Goal: Task Accomplishment & Management: Manage account settings

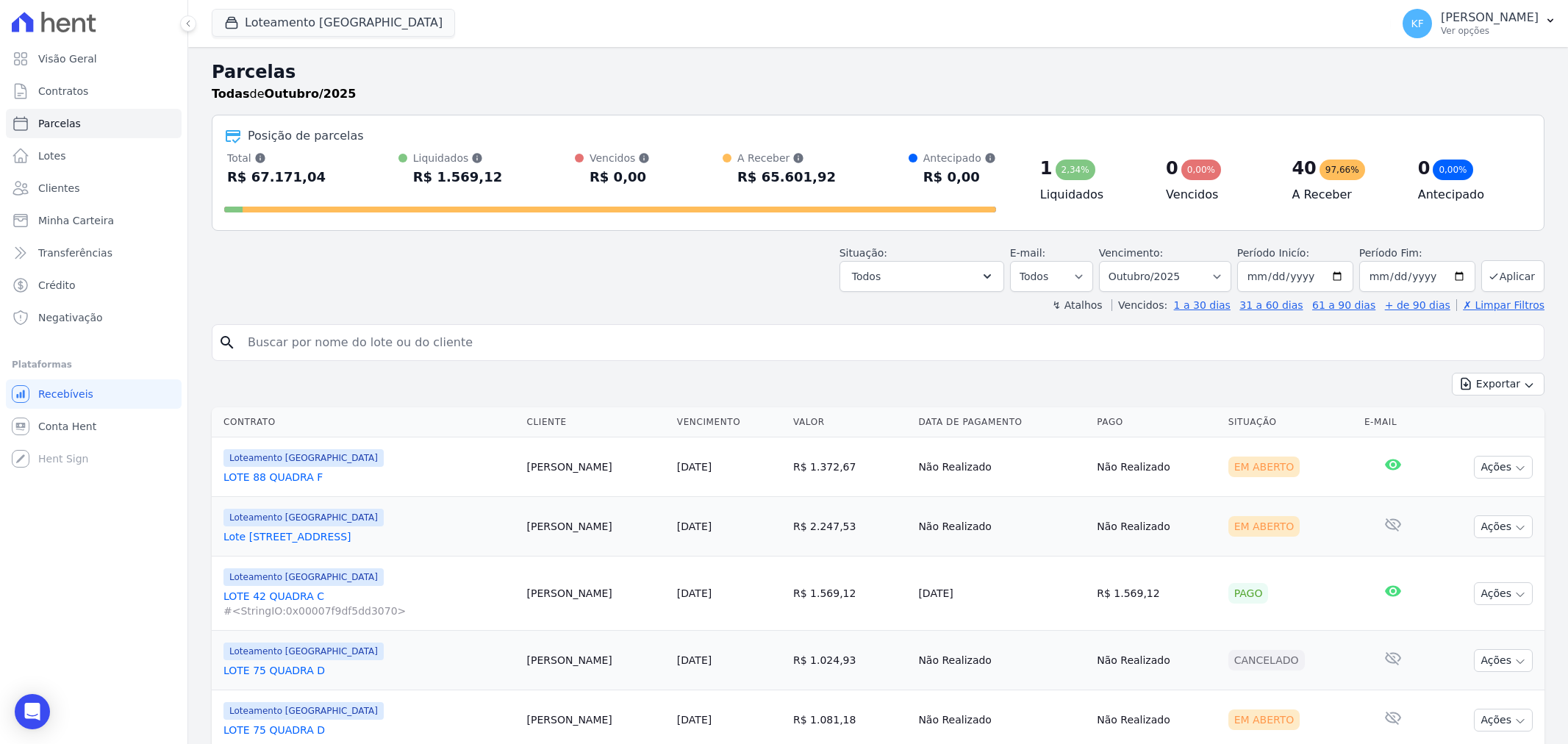
select select
click at [54, 92] on span "Contratos" at bounding box center [64, 91] width 50 height 14
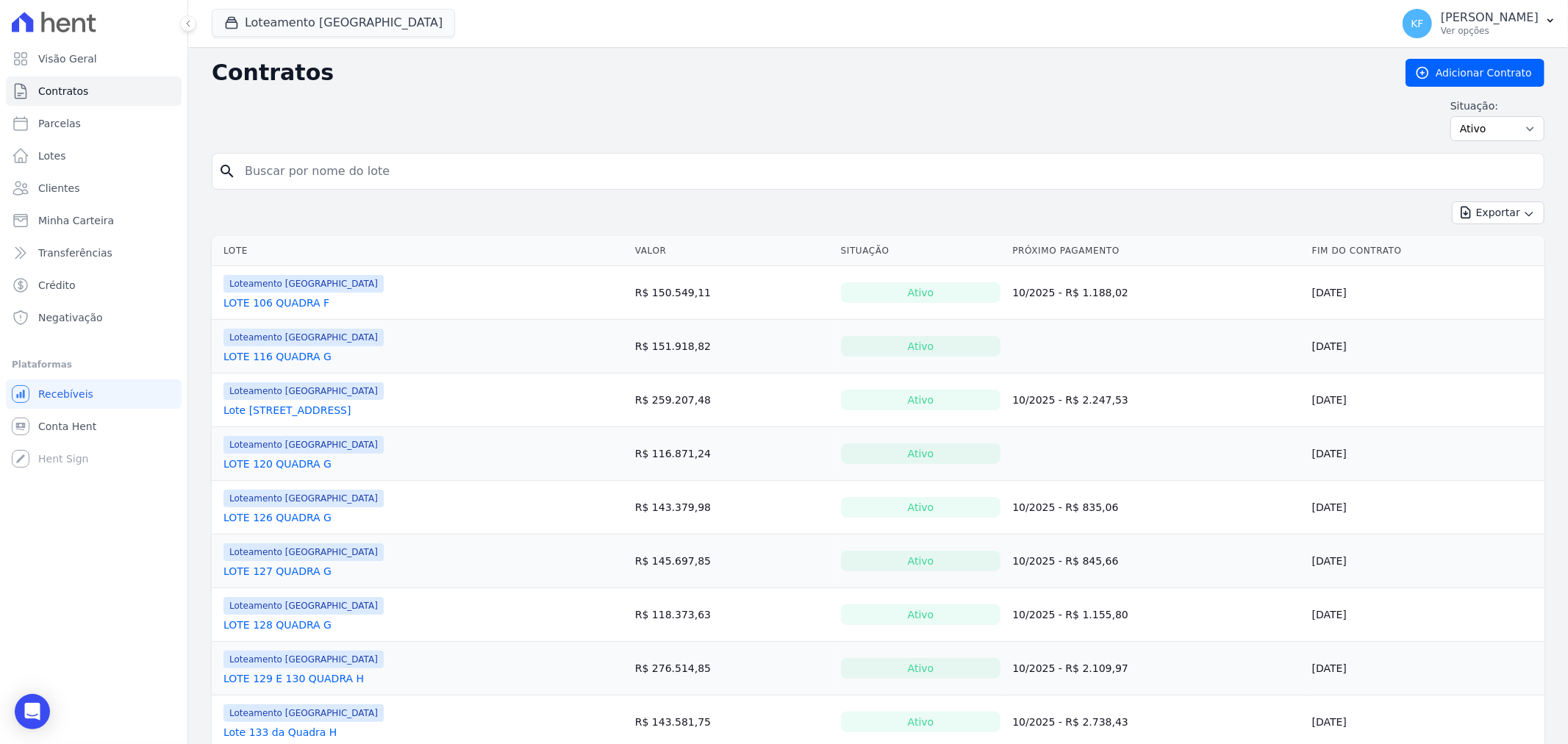
click at [1500, 143] on div "Contratos Adicionar Contrato Situação: Ativo Todos Pausado Distratado Rascunho …" at bounding box center [878, 105] width 1332 height 94
click at [1487, 132] on select "Ativo Todos Pausado Distratado Rascunho Expirado Encerrado" at bounding box center [1497, 129] width 94 height 25
select select "draft"
click at [1450, 116] on select "Ativo Todos Pausado Distratado Rascunho Expirado Encerrado" at bounding box center [1497, 129] width 94 height 25
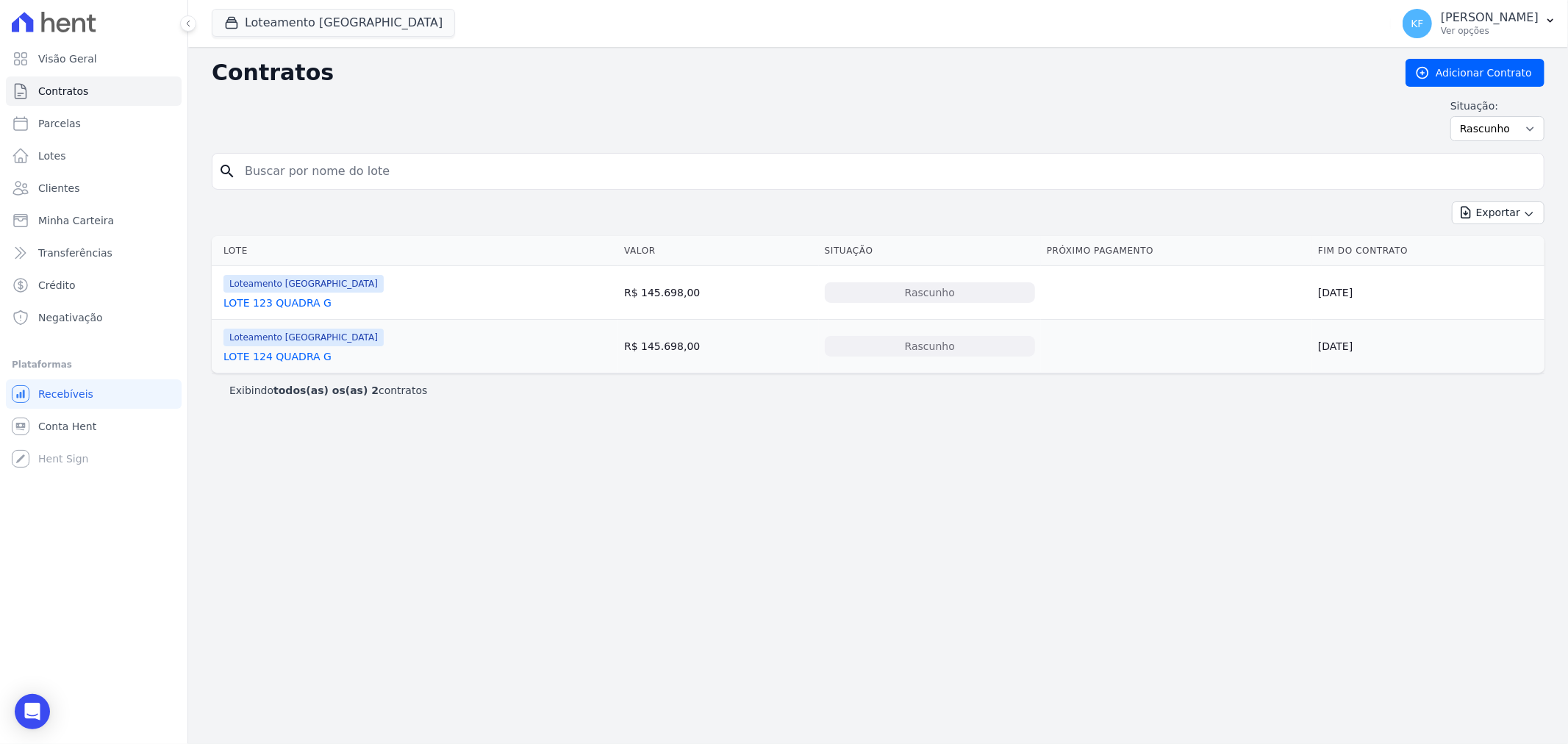
click at [275, 309] on link "LOTE 123 QUADRA G" at bounding box center [277, 303] width 108 height 14
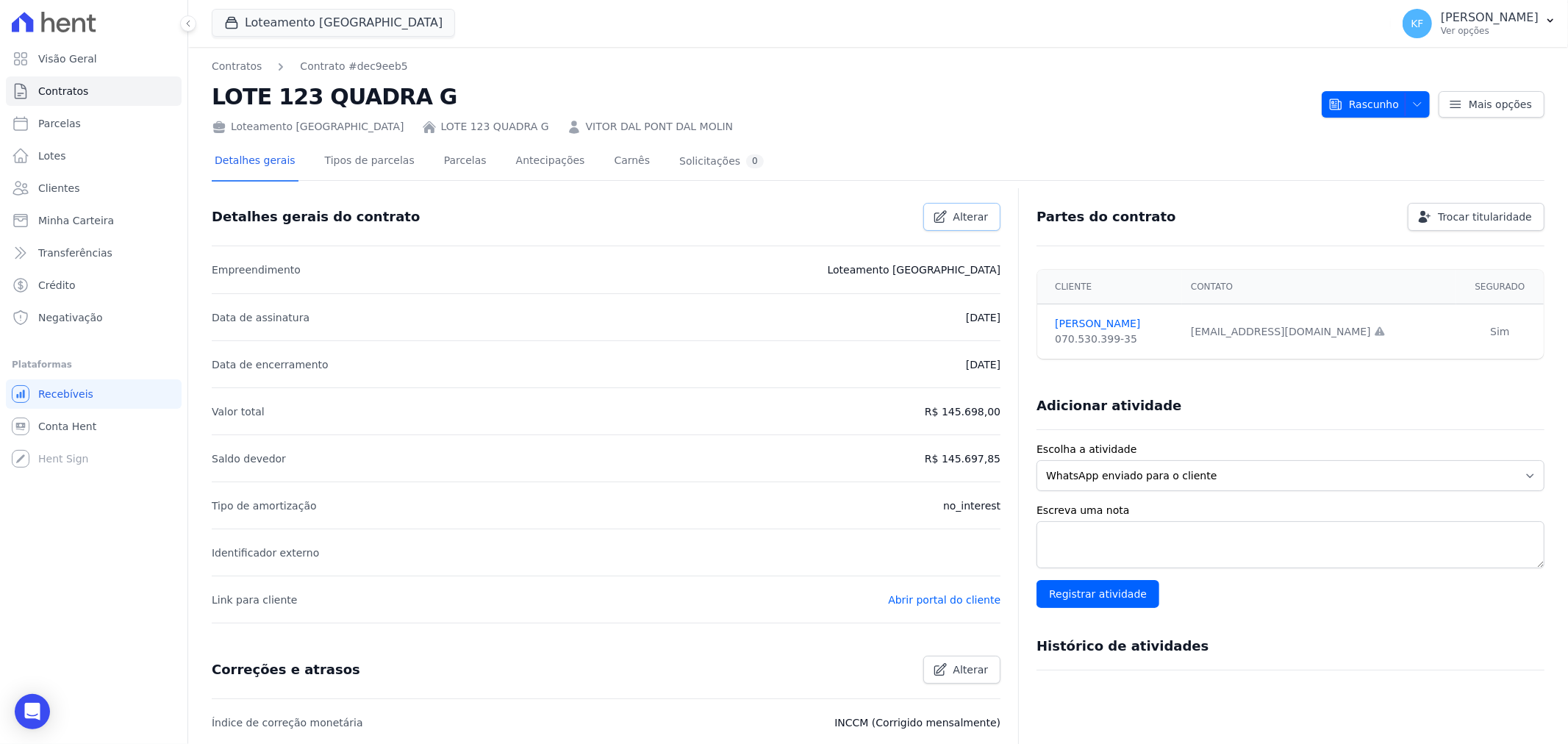
click at [972, 219] on span "Alterar" at bounding box center [970, 217] width 35 height 14
click at [1093, 324] on link "VITOR MOLIN" at bounding box center [1114, 323] width 119 height 15
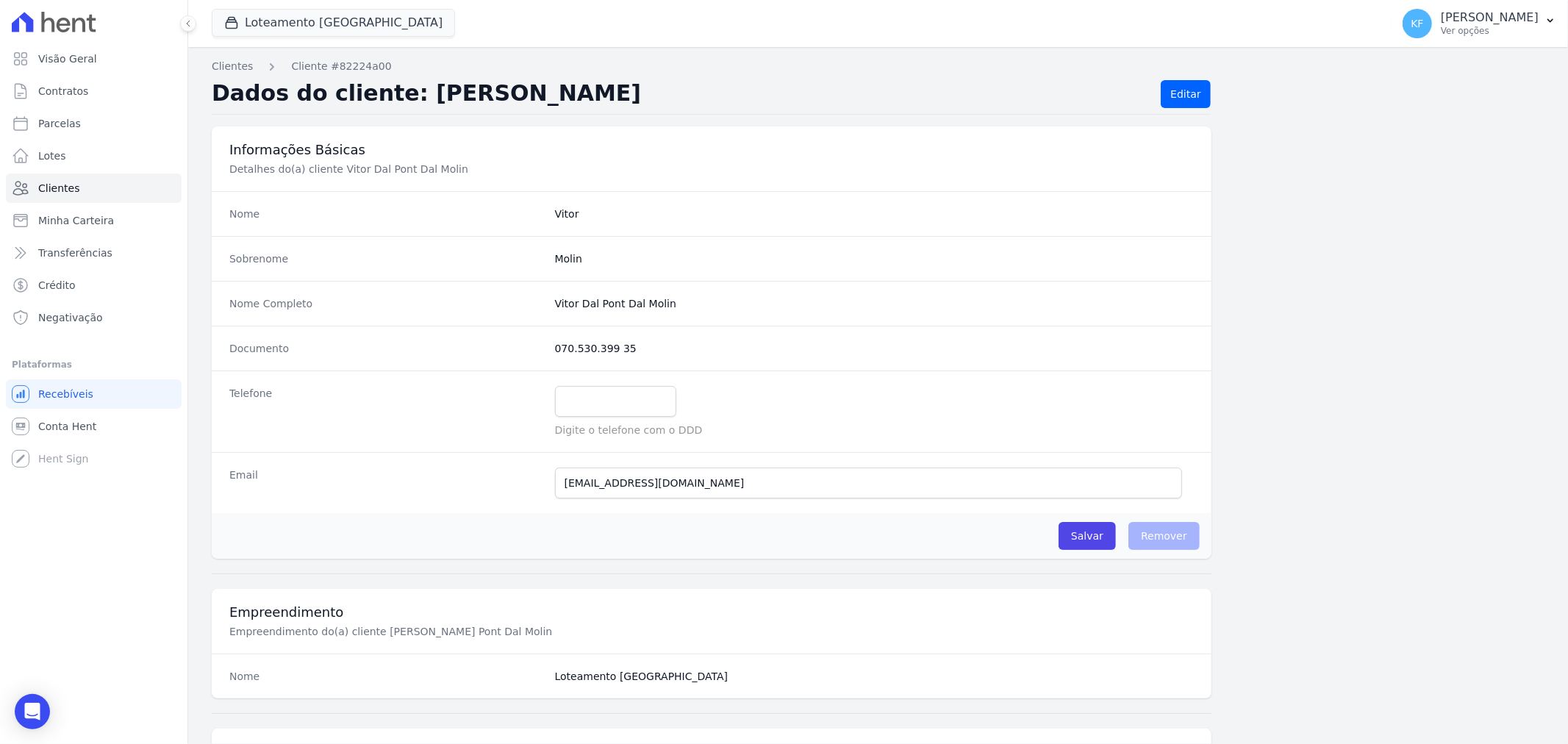
click at [603, 296] on completo "Vitor Dal Pont Dal Molin" at bounding box center [874, 303] width 638 height 14
click at [1162, 99] on link "Editar" at bounding box center [1185, 94] width 49 height 28
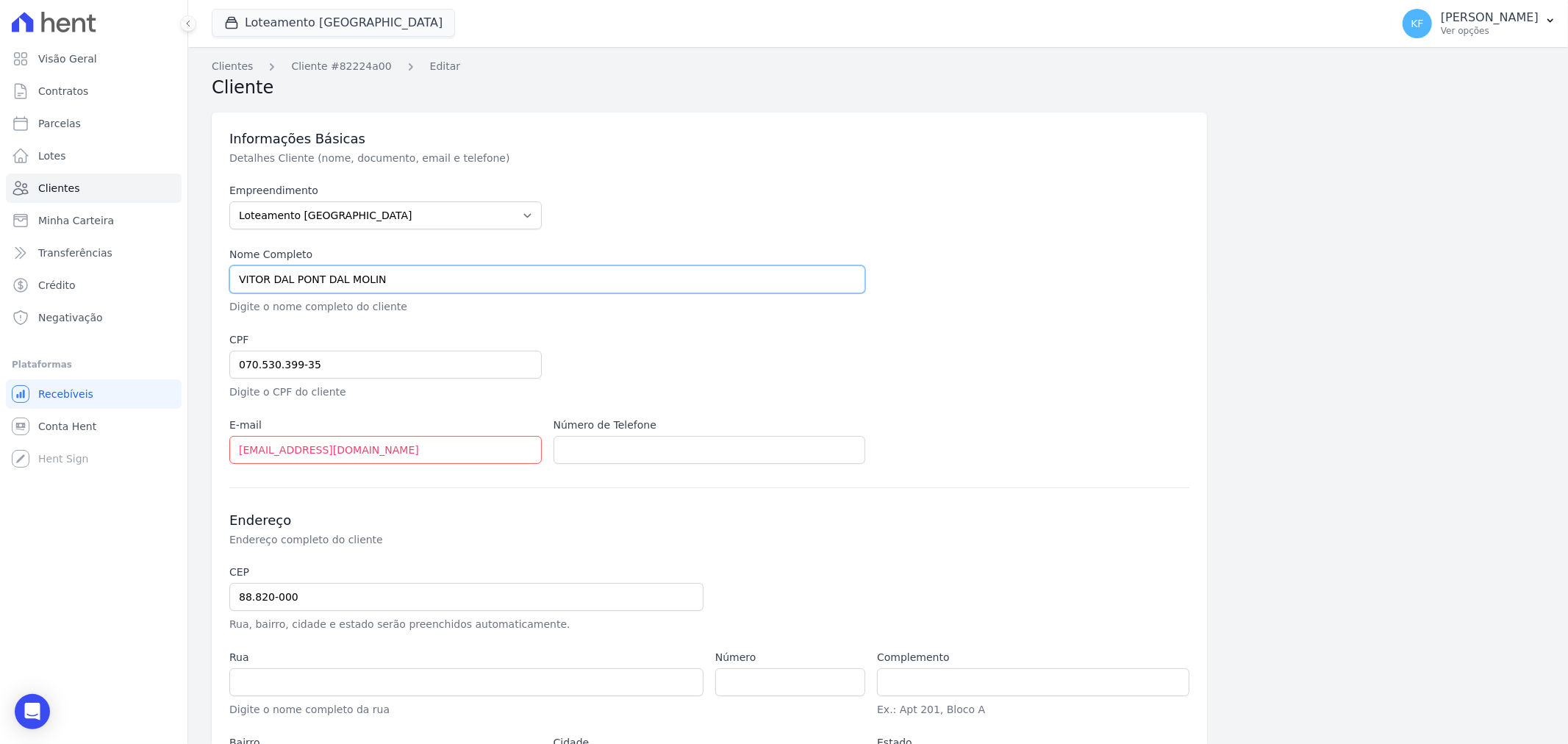
click at [336, 277] on input "VITOR DAL PONT DAL MOLIN" at bounding box center [547, 279] width 636 height 28
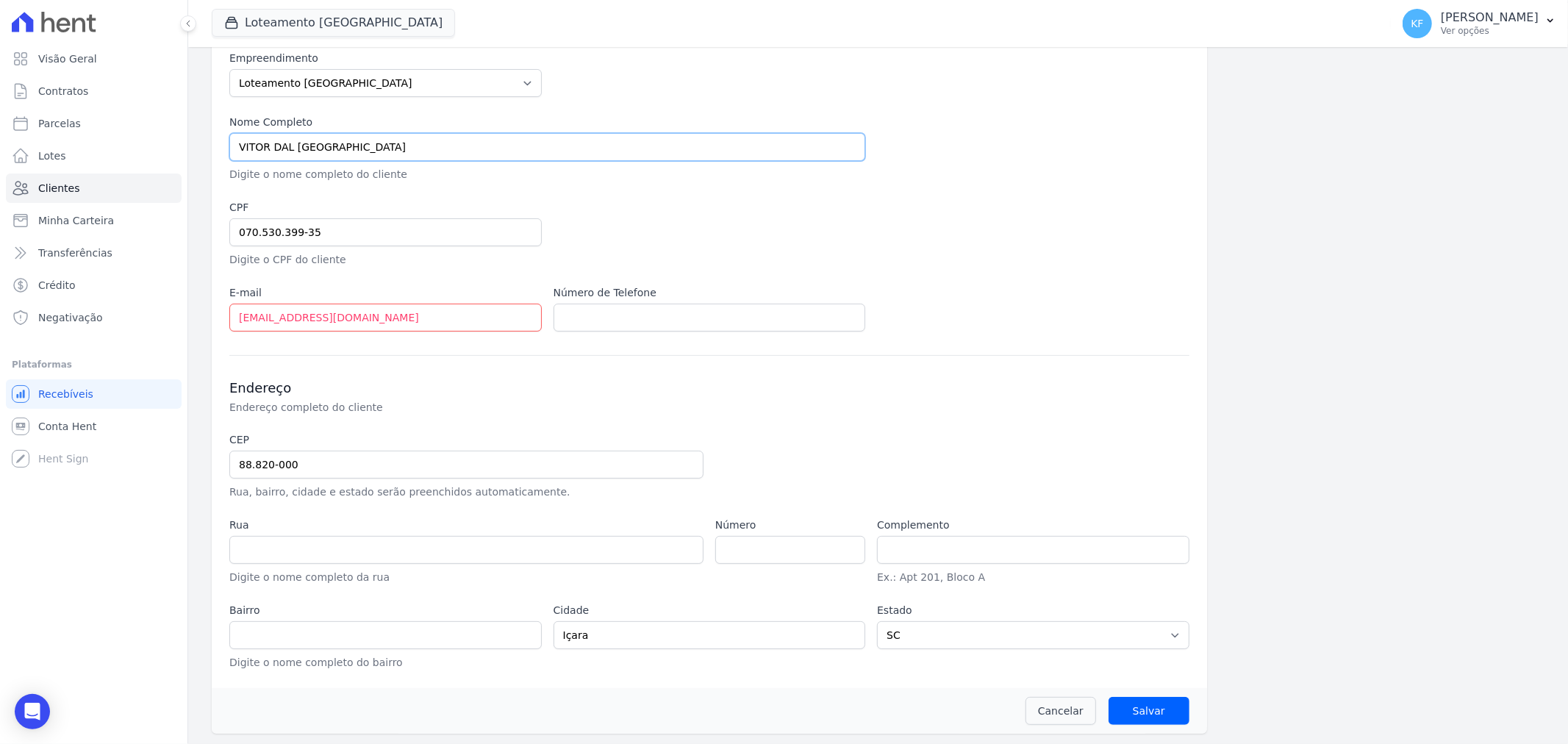
scroll to position [135, 0]
type input "VITOR DAL PONT DALMOLIN"
click at [298, 541] on input "text" at bounding box center [466, 548] width 474 height 28
click at [284, 550] on input "text" at bounding box center [466, 548] width 474 height 28
click at [314, 471] on input "88.820-000" at bounding box center [466, 462] width 474 height 28
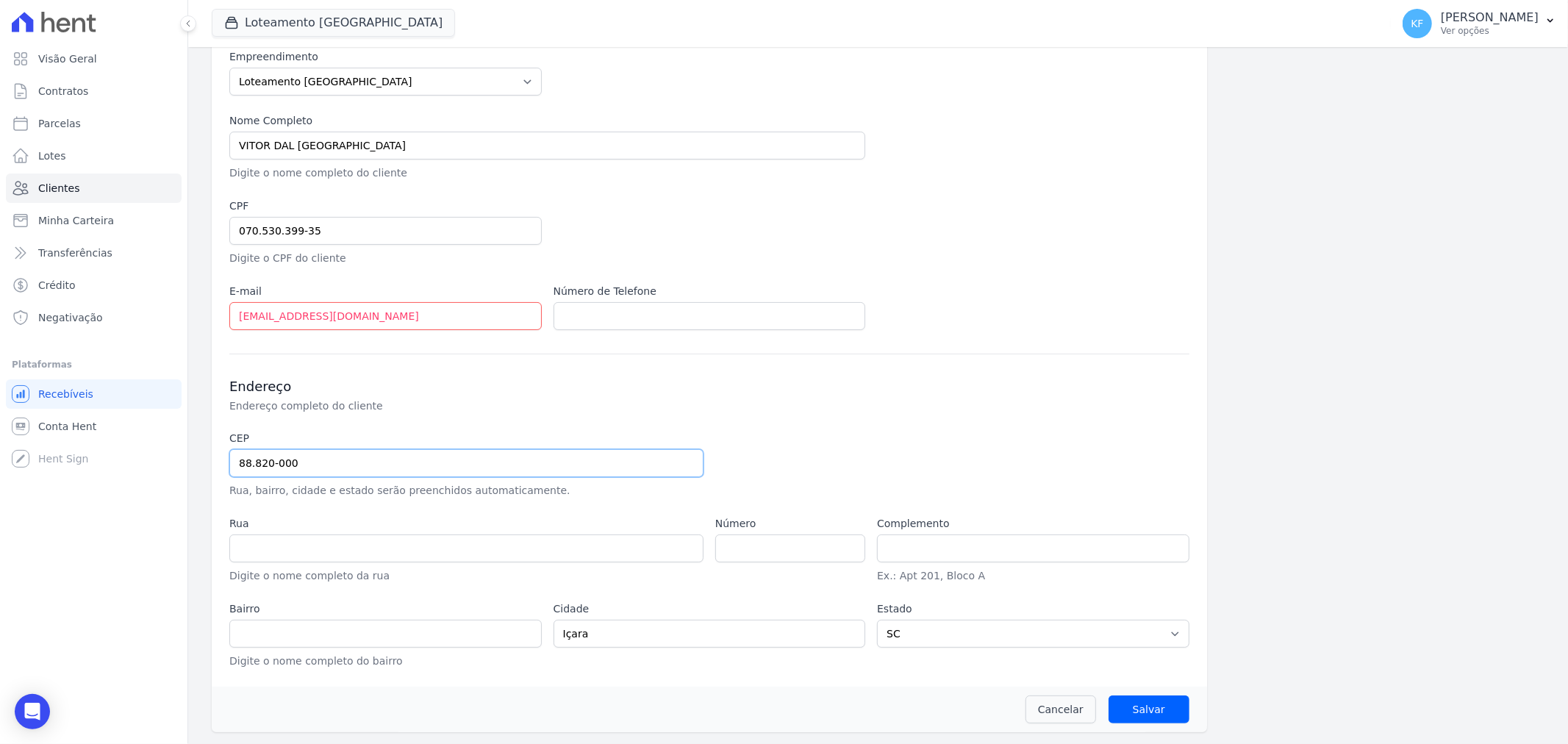
type input "88.820-00"
select select
type input "88.820-000"
type input "Içara"
select select "SC"
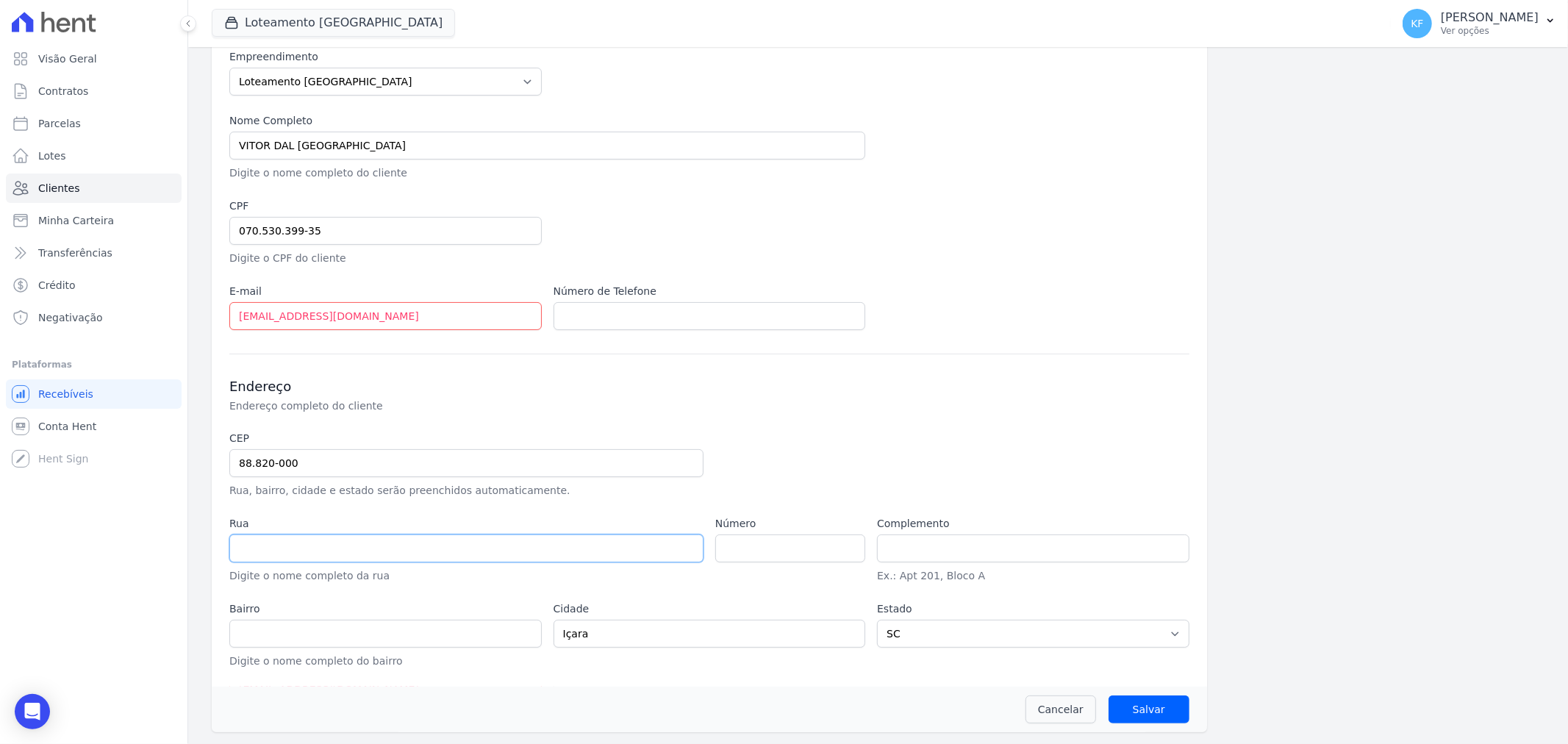
drag, startPoint x: 331, startPoint y: 559, endPoint x: 325, endPoint y: 535, distance: 24.7
click at [331, 559] on input "text" at bounding box center [466, 548] width 474 height 28
type input "E"
type input "RUA XANXERE"
click at [813, 549] on input "number" at bounding box center [789, 548] width 150 height 28
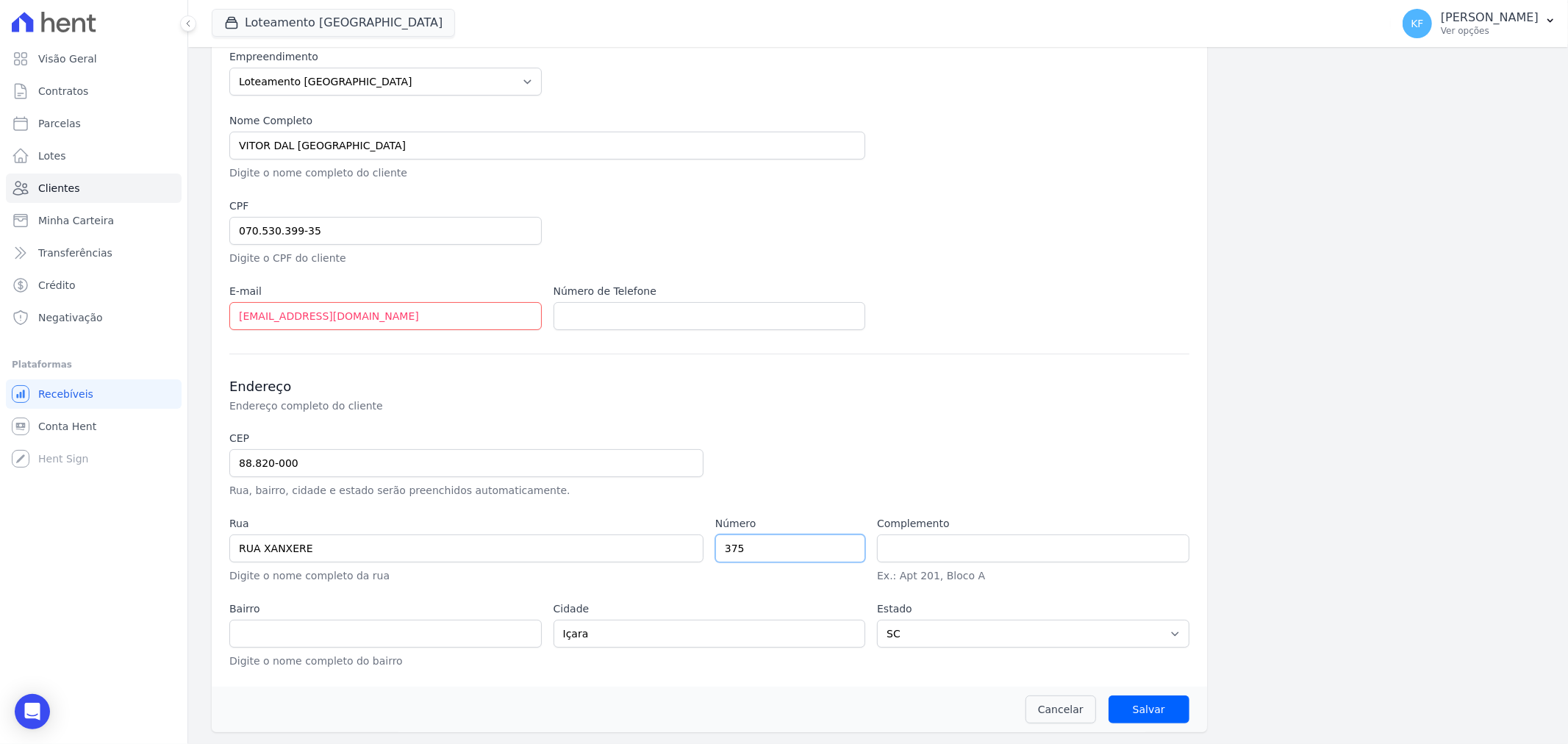
type input "375"
click at [944, 546] on input "text" at bounding box center [1032, 548] width 312 height 28
type input "LOT. CIRO COLONETT"
click at [449, 639] on input "text" at bounding box center [385, 633] width 312 height 28
type input "CRISTO REI"
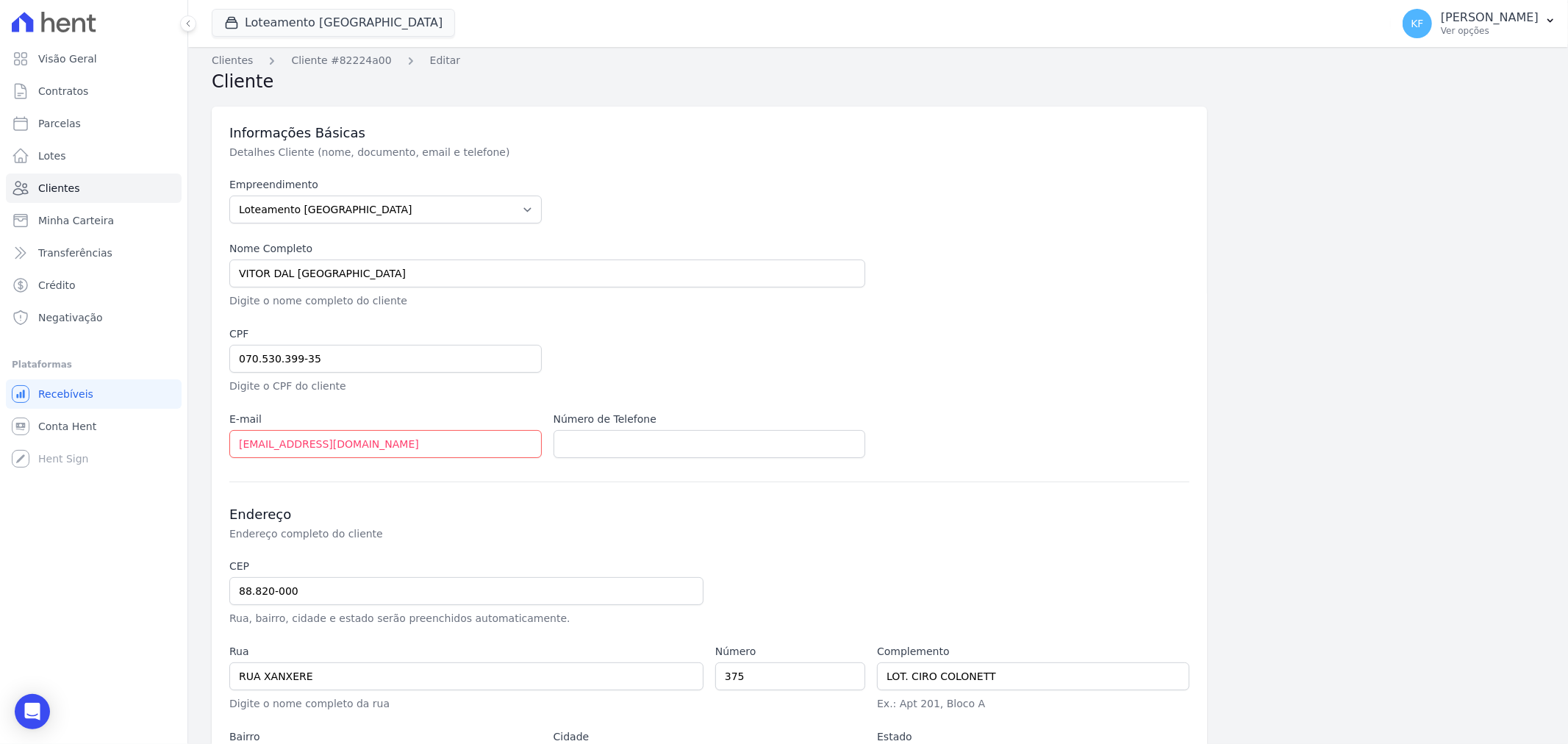
scroll to position [0, 0]
click at [686, 449] on input "text" at bounding box center [709, 450] width 312 height 28
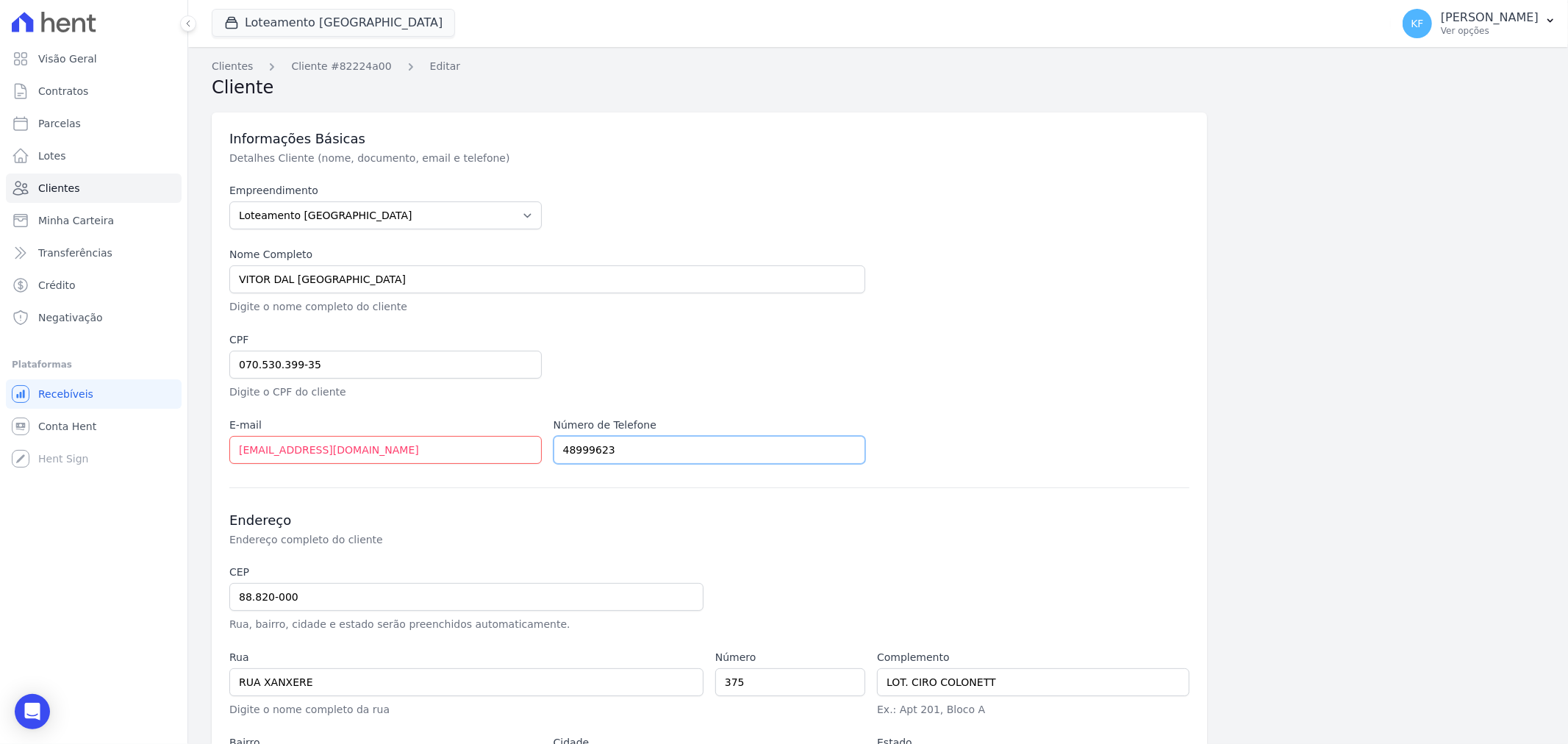
click at [576, 449] on input "48999623" at bounding box center [709, 450] width 312 height 28
click at [595, 456] on input "48999623" at bounding box center [709, 450] width 312 height 28
click at [581, 449] on input "48999623" at bounding box center [709, 450] width 312 height 28
click at [568, 453] on input "4899623" at bounding box center [709, 450] width 312 height 28
click at [775, 440] on input "48 99623" at bounding box center [709, 450] width 312 height 28
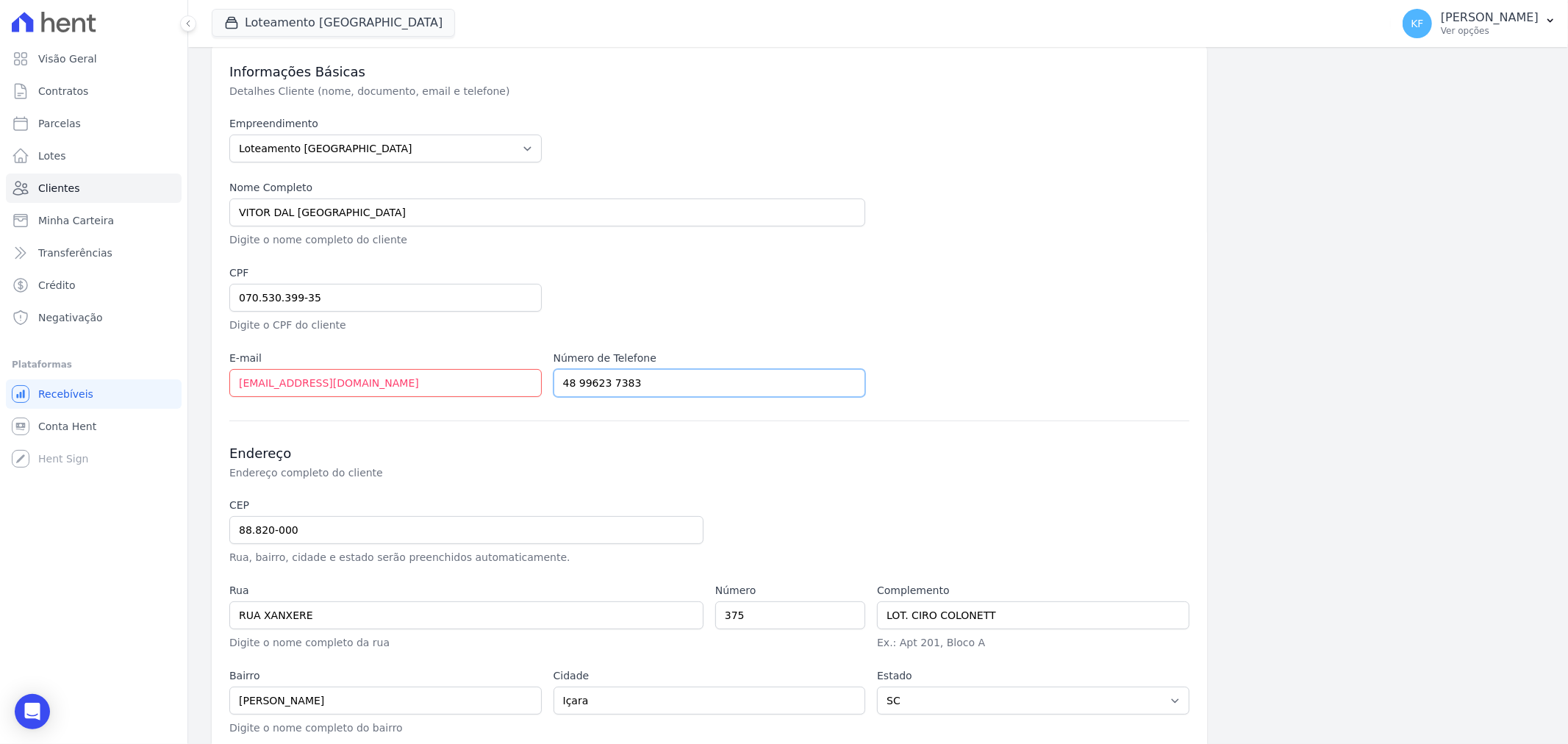
scroll to position [135, 0]
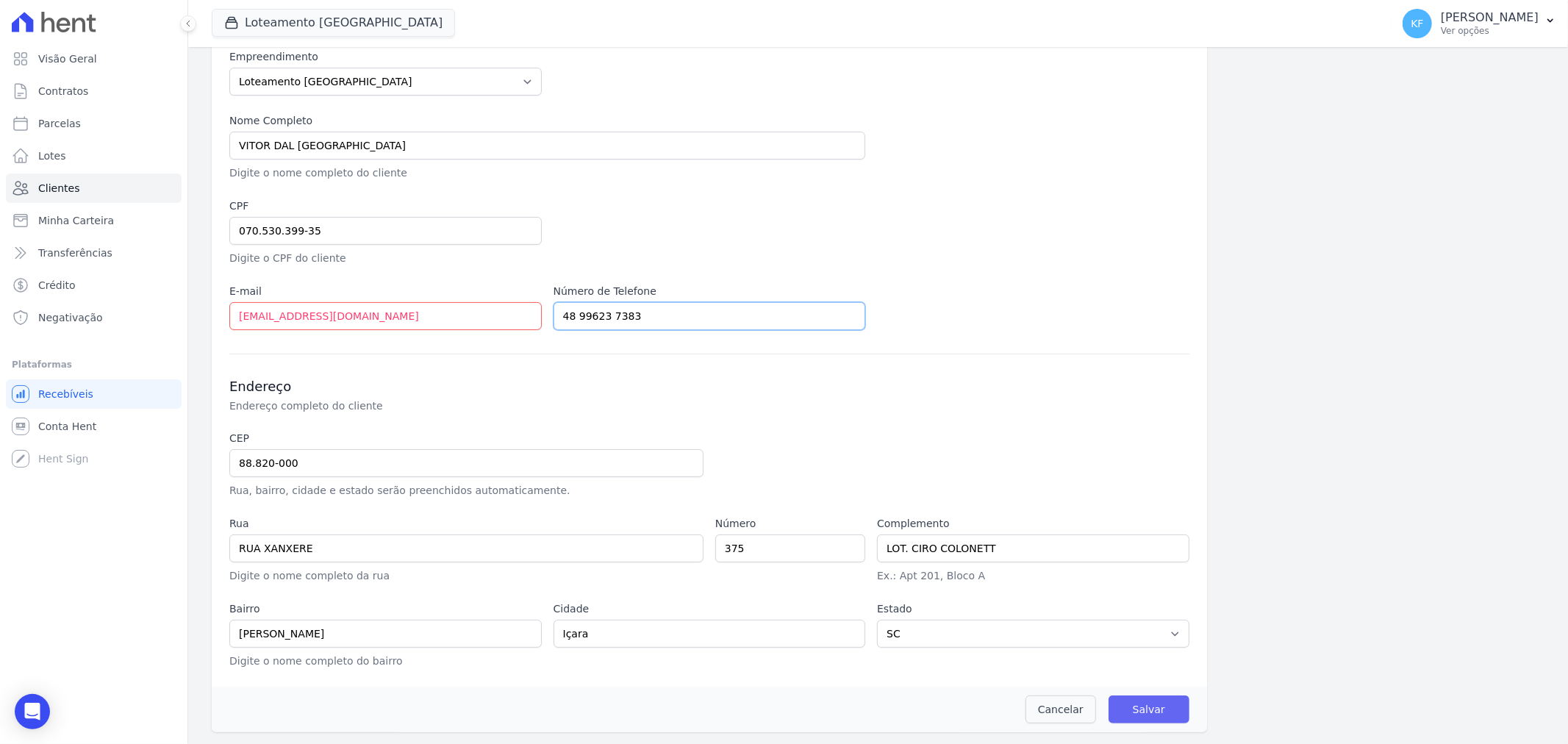
type input "48 99623 7383"
click at [1157, 710] on input "Salvar" at bounding box center [1149, 709] width 81 height 28
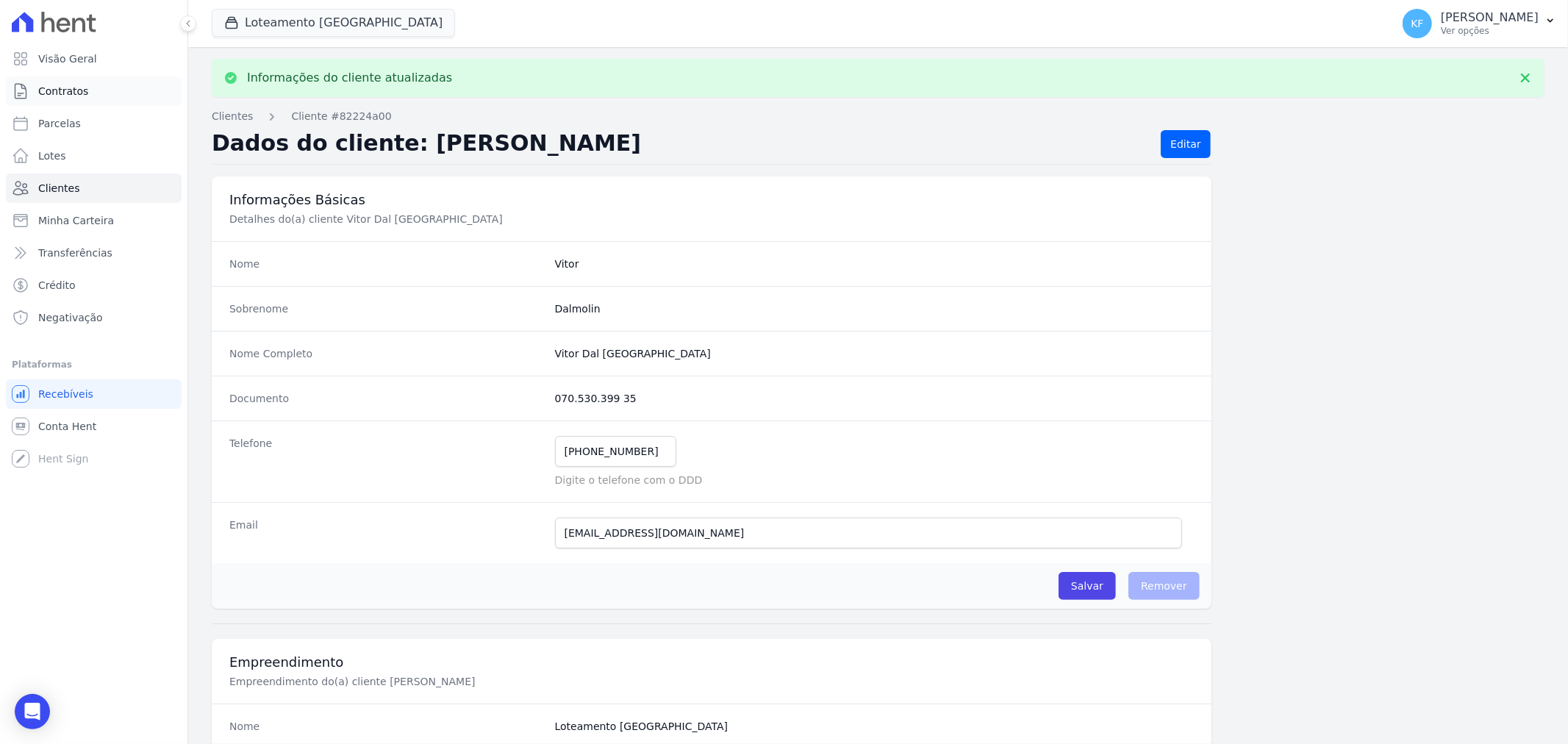
click at [56, 91] on span "Contratos" at bounding box center [64, 91] width 50 height 14
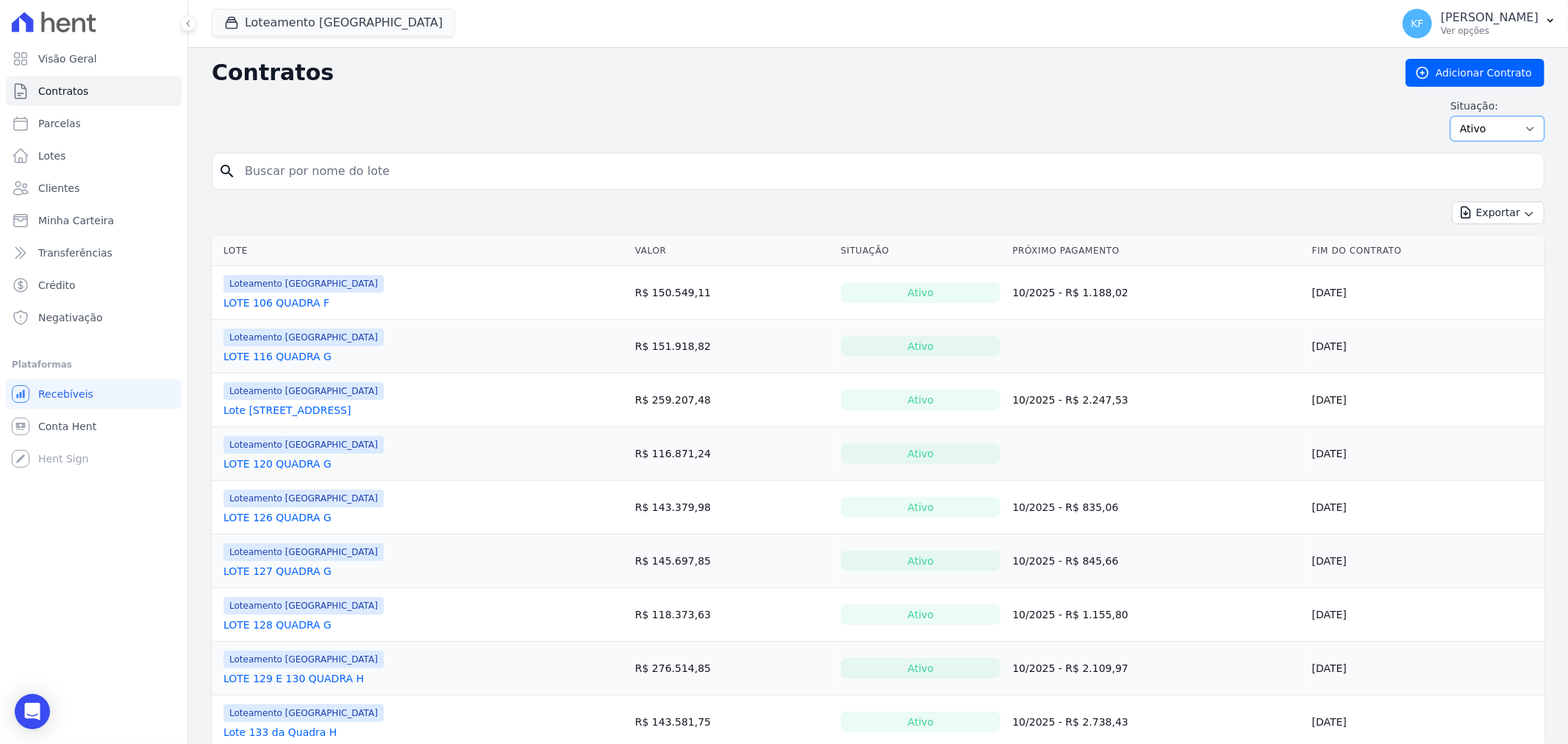
click at [1487, 127] on select "Ativo Todos Pausado Distratado Rascunho Expirado Encerrado" at bounding box center [1497, 129] width 94 height 25
select select "draft"
click at [1450, 116] on select "Ativo Todos Pausado Distratado Rascunho Expirado Encerrado" at bounding box center [1497, 129] width 94 height 25
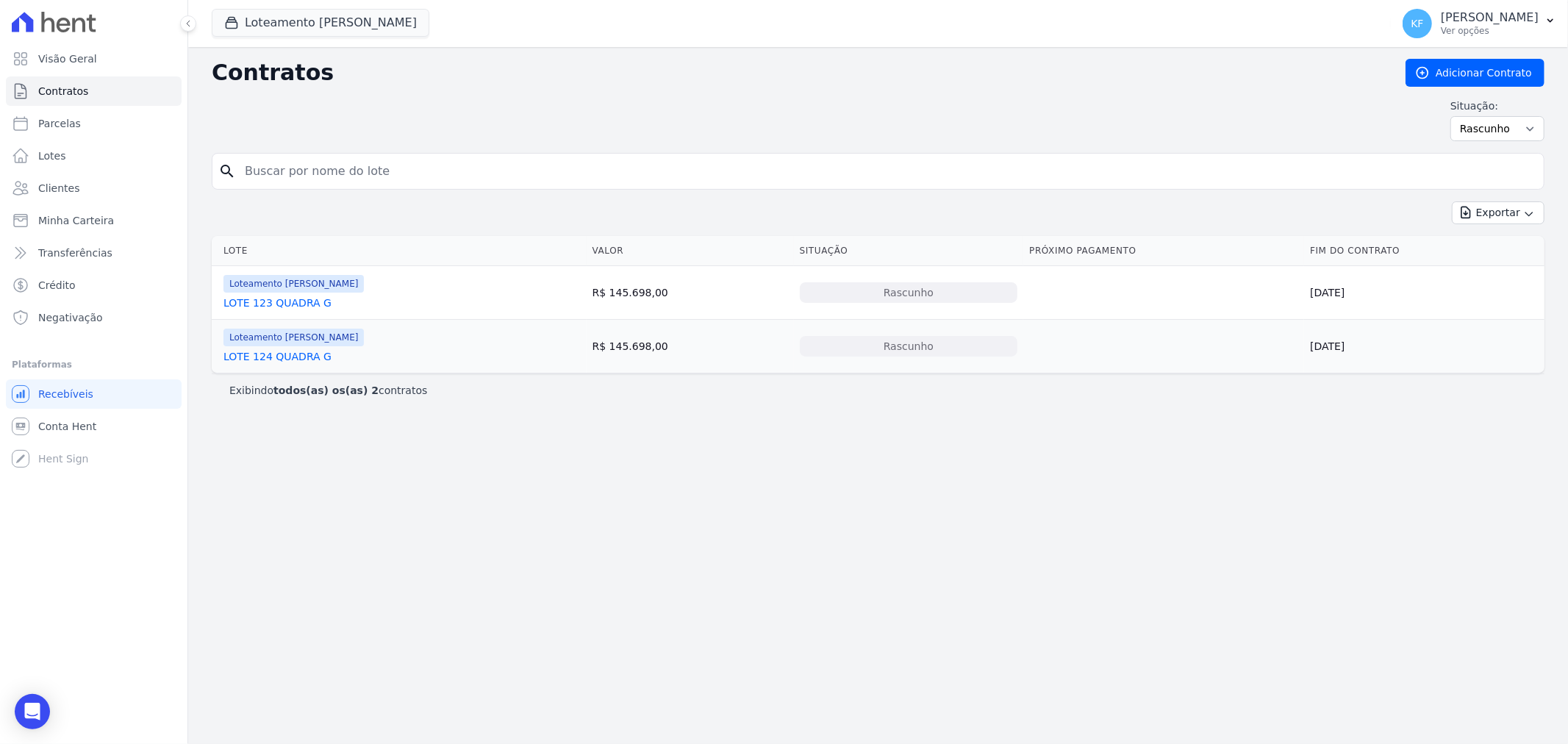
click at [285, 304] on link "LOTE 123 QUADRA G" at bounding box center [277, 303] width 108 height 14
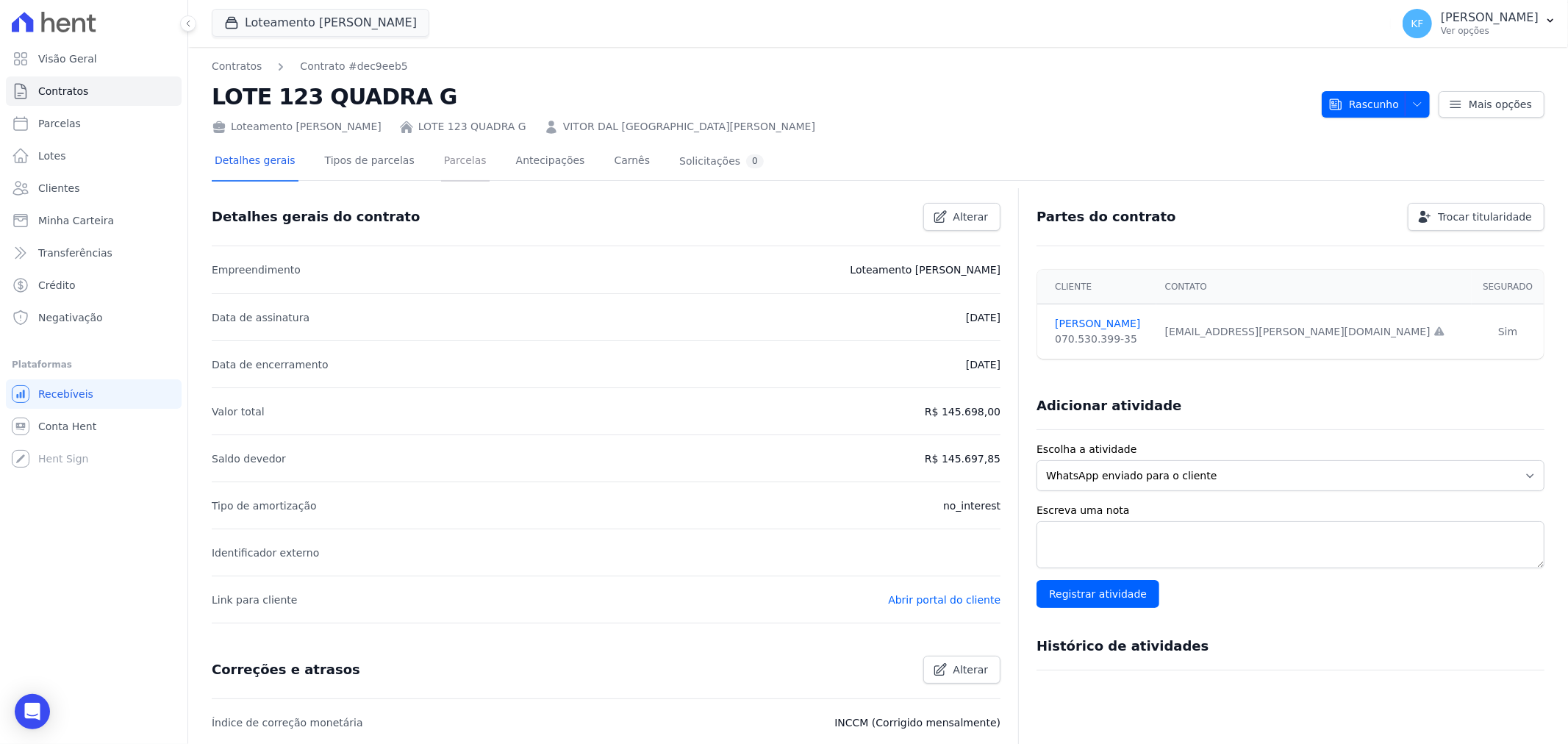
click at [441, 164] on link "Parcelas" at bounding box center [465, 162] width 49 height 39
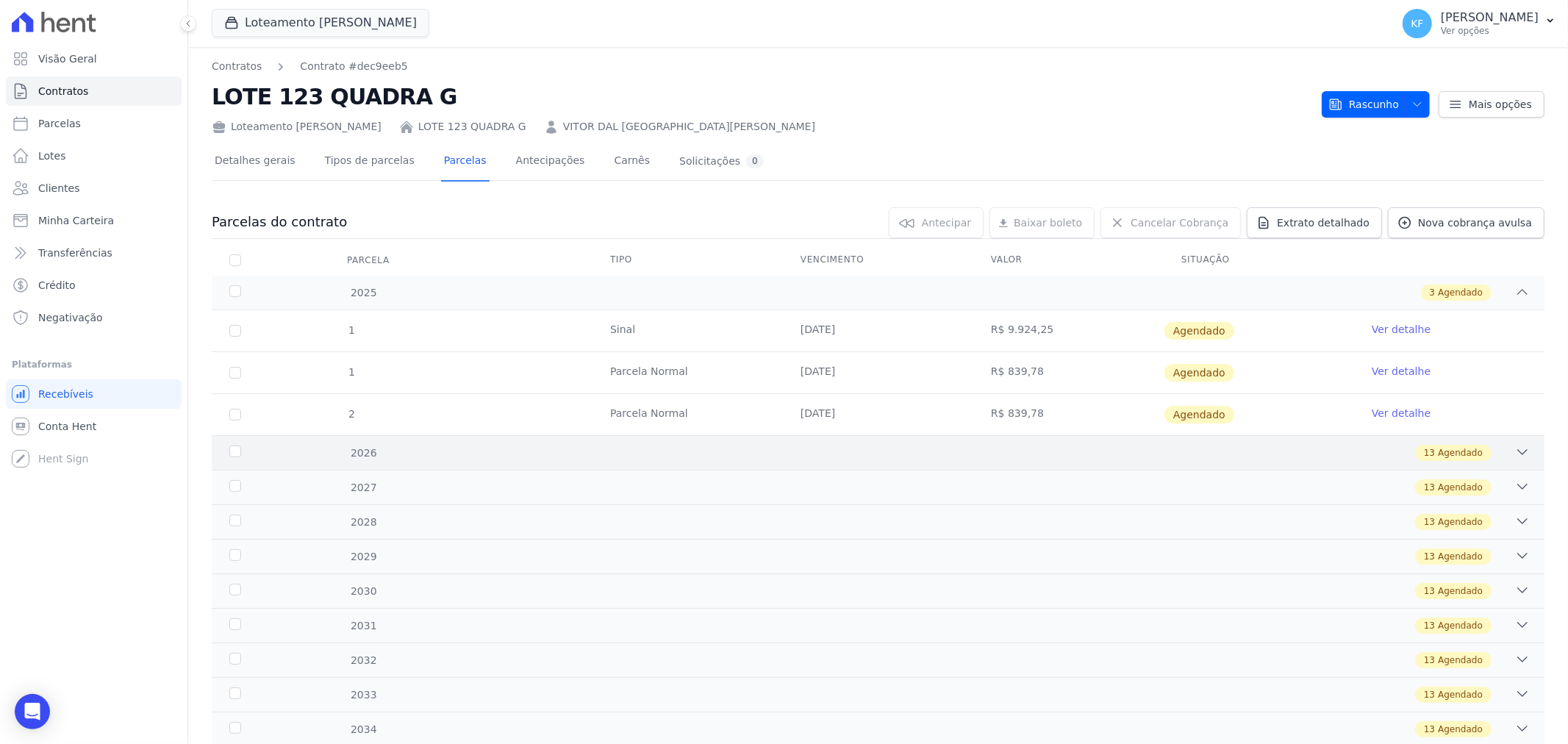
click at [801, 466] on div "2026 13 Agendado" at bounding box center [878, 453] width 1332 height 34
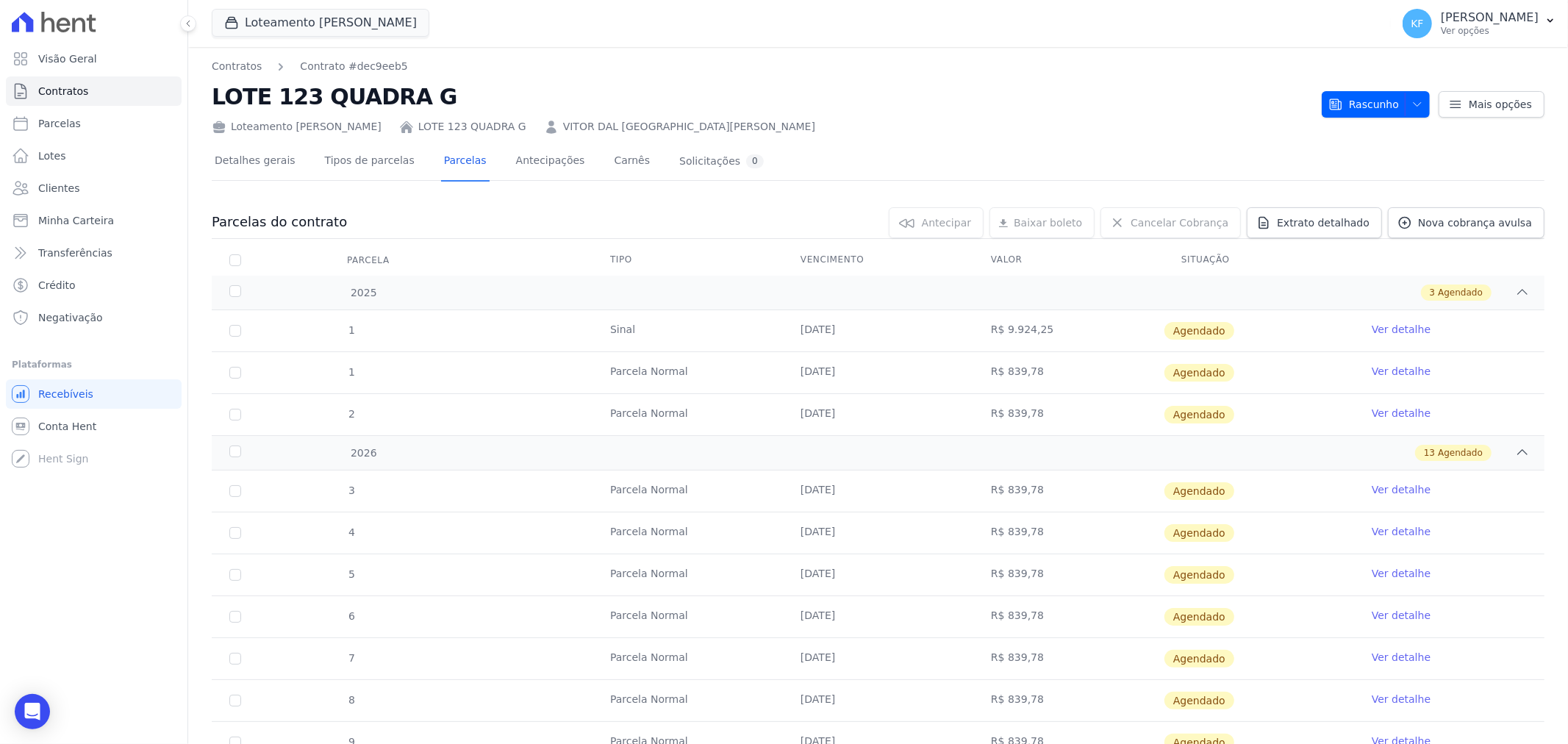
click at [1397, 120] on div "Contratos Contrato #dec9eeb5 LOTE 123 QUADRA G Loteamento Jardim Amélia LOTE 12…" at bounding box center [878, 96] width 1332 height 76
click at [1394, 115] on button "Rascunho" at bounding box center [1376, 103] width 108 height 26
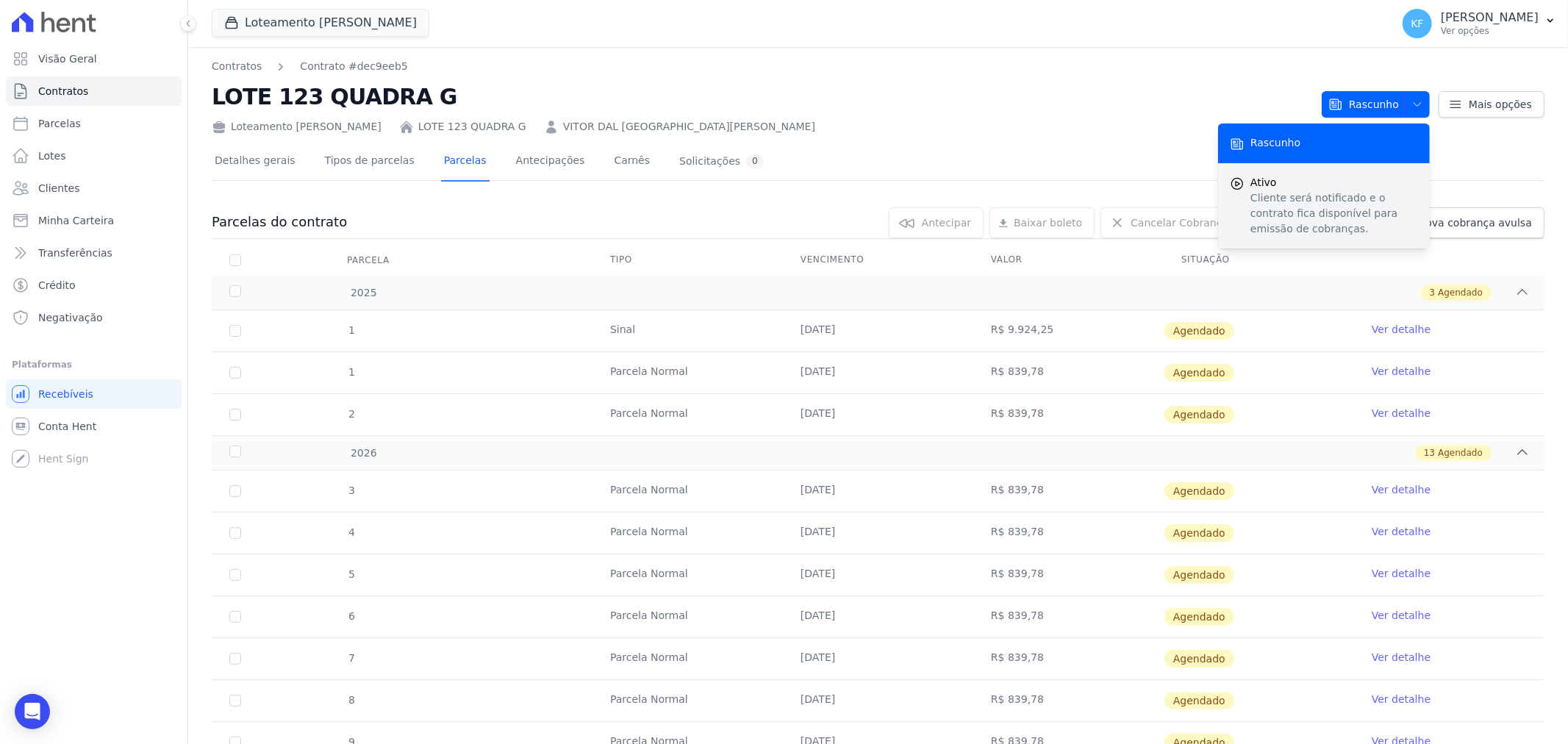
click at [1296, 183] on span "Ativo" at bounding box center [1333, 183] width 167 height 15
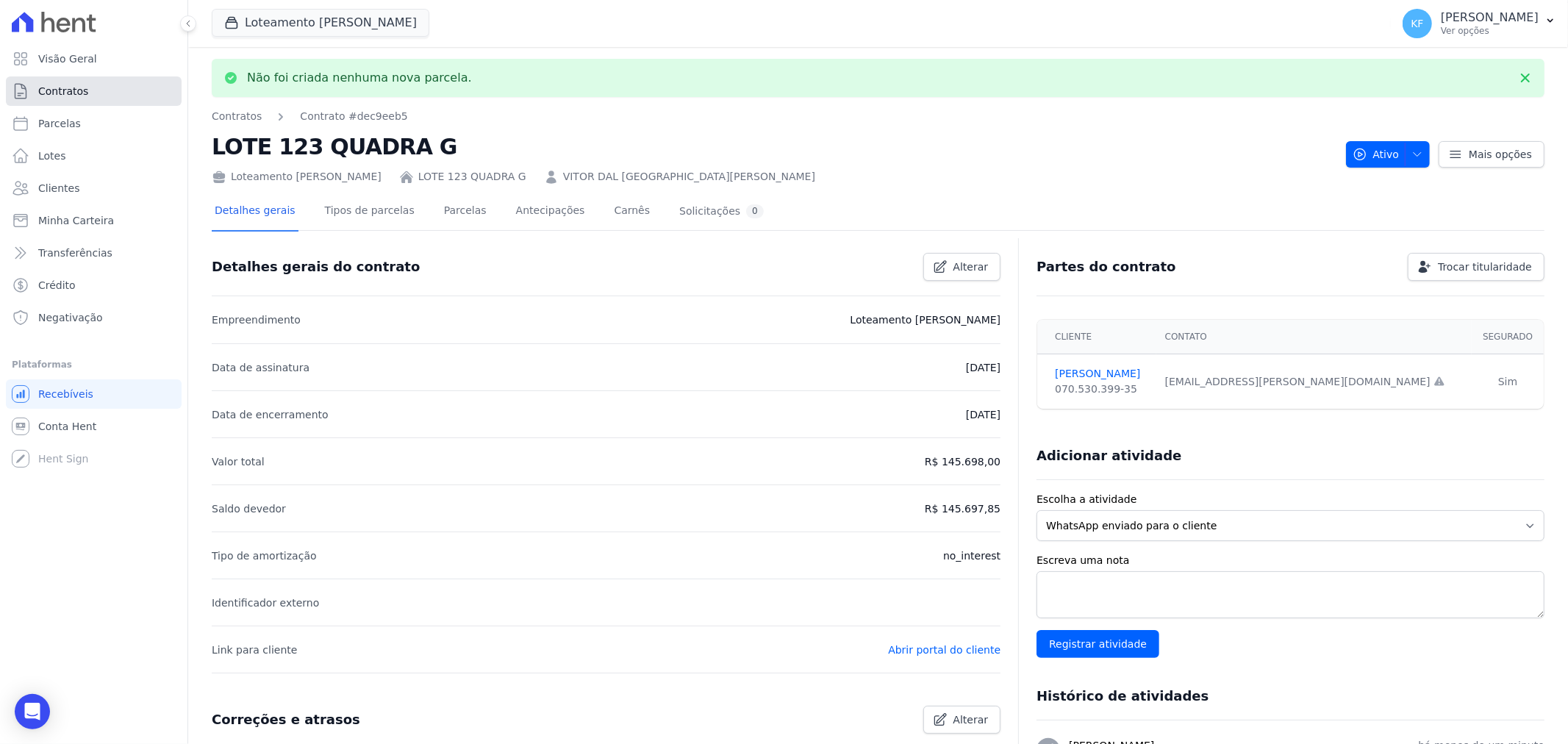
click at [76, 93] on span "Contratos" at bounding box center [64, 91] width 50 height 14
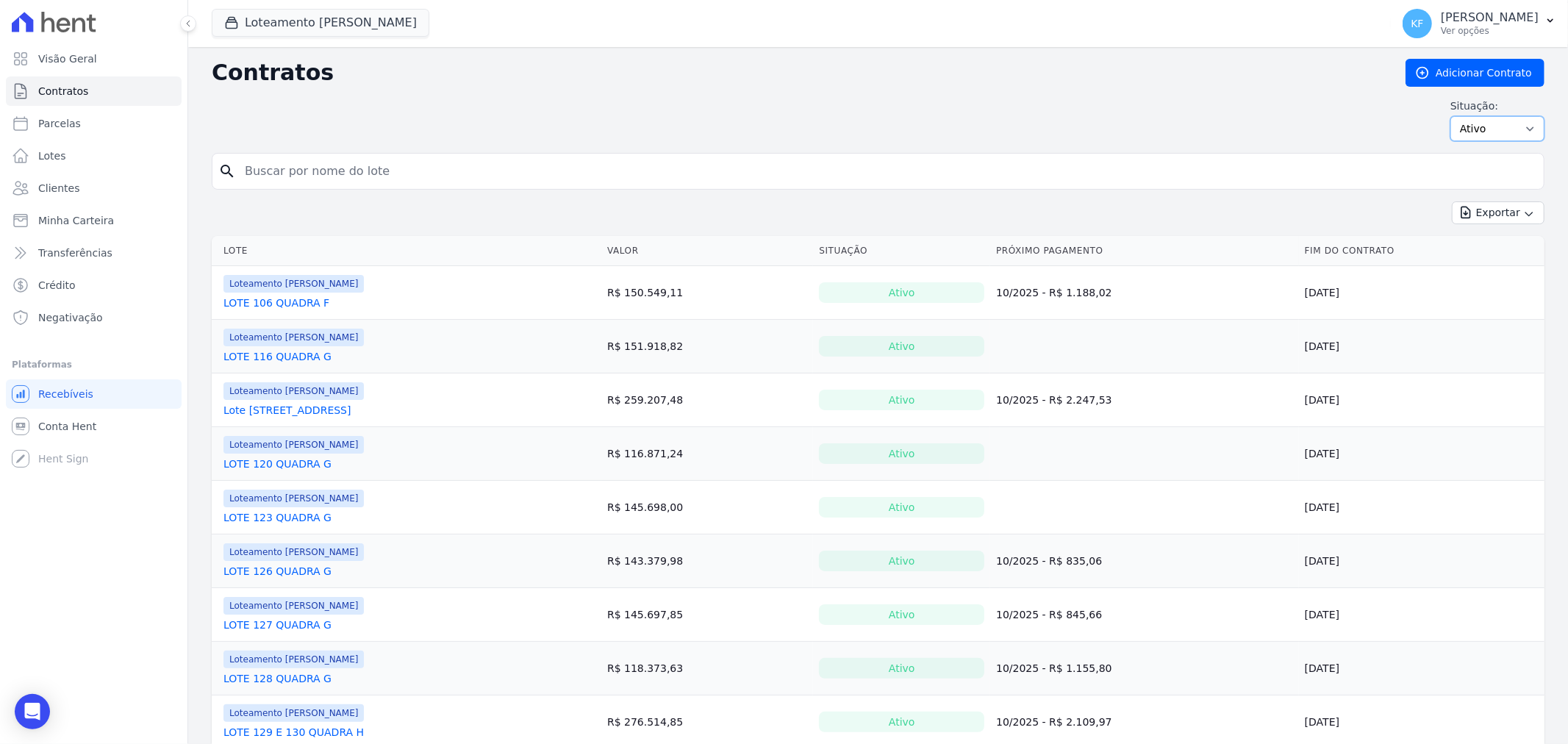
click at [1471, 137] on select "Ativo Todos Pausado Distratado Rascunho Expirado Encerrado" at bounding box center [1497, 129] width 94 height 25
select select "draft"
click at [1450, 116] on select "Ativo Todos Pausado Distratado Rascunho Expirado Encerrado" at bounding box center [1497, 129] width 94 height 25
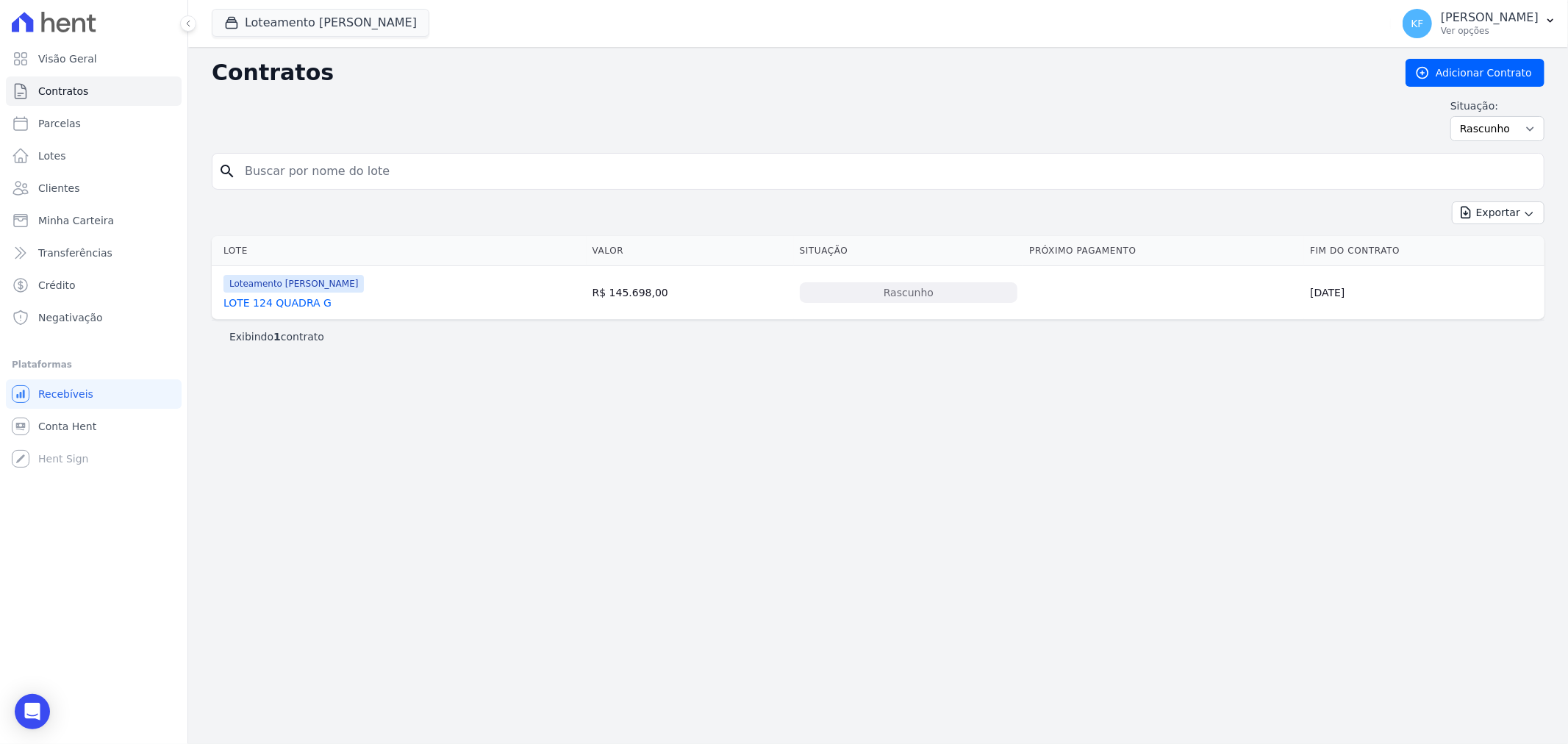
click at [297, 309] on link "LOTE 124 QUADRA G" at bounding box center [277, 303] width 108 height 14
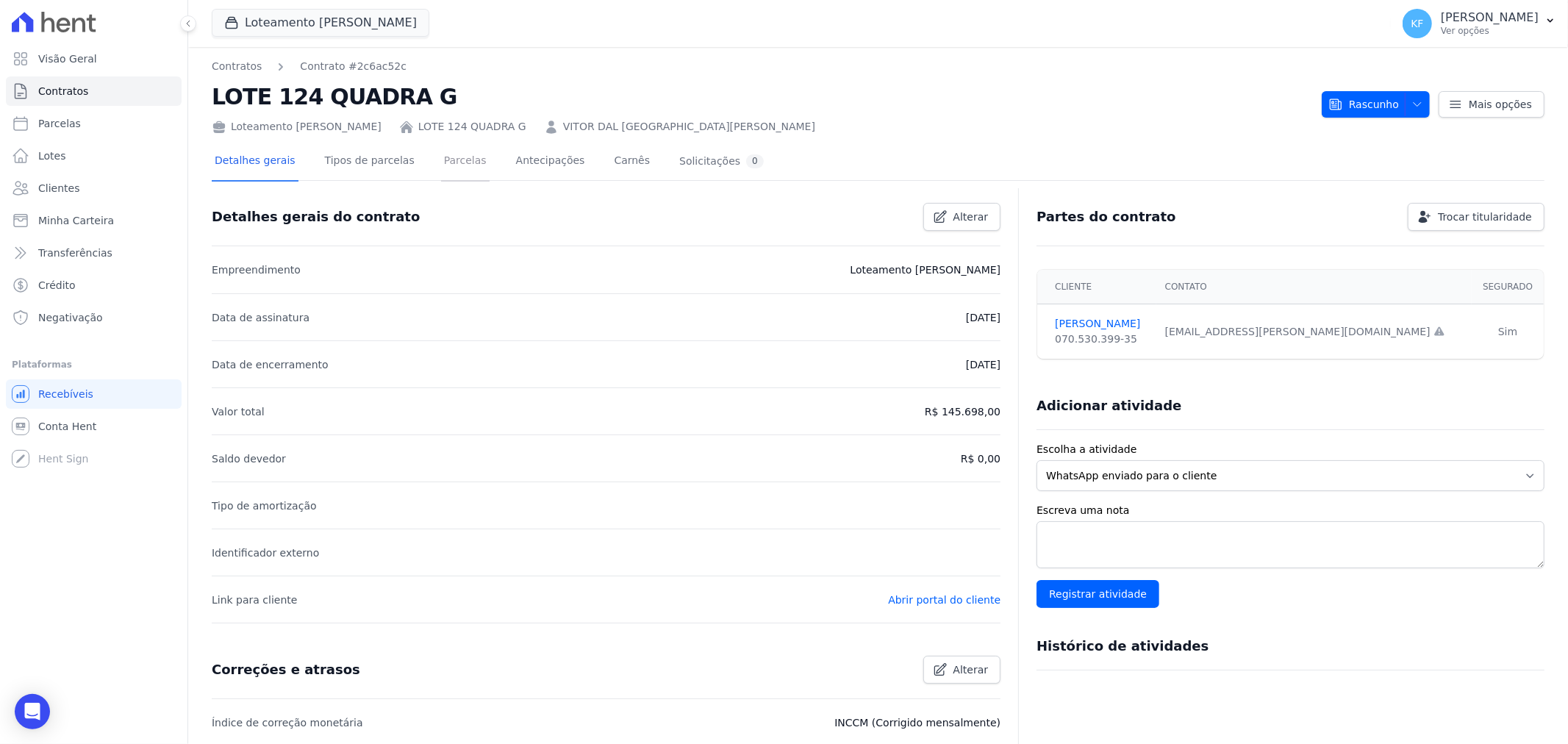
click at [441, 164] on link "Parcelas" at bounding box center [465, 162] width 49 height 39
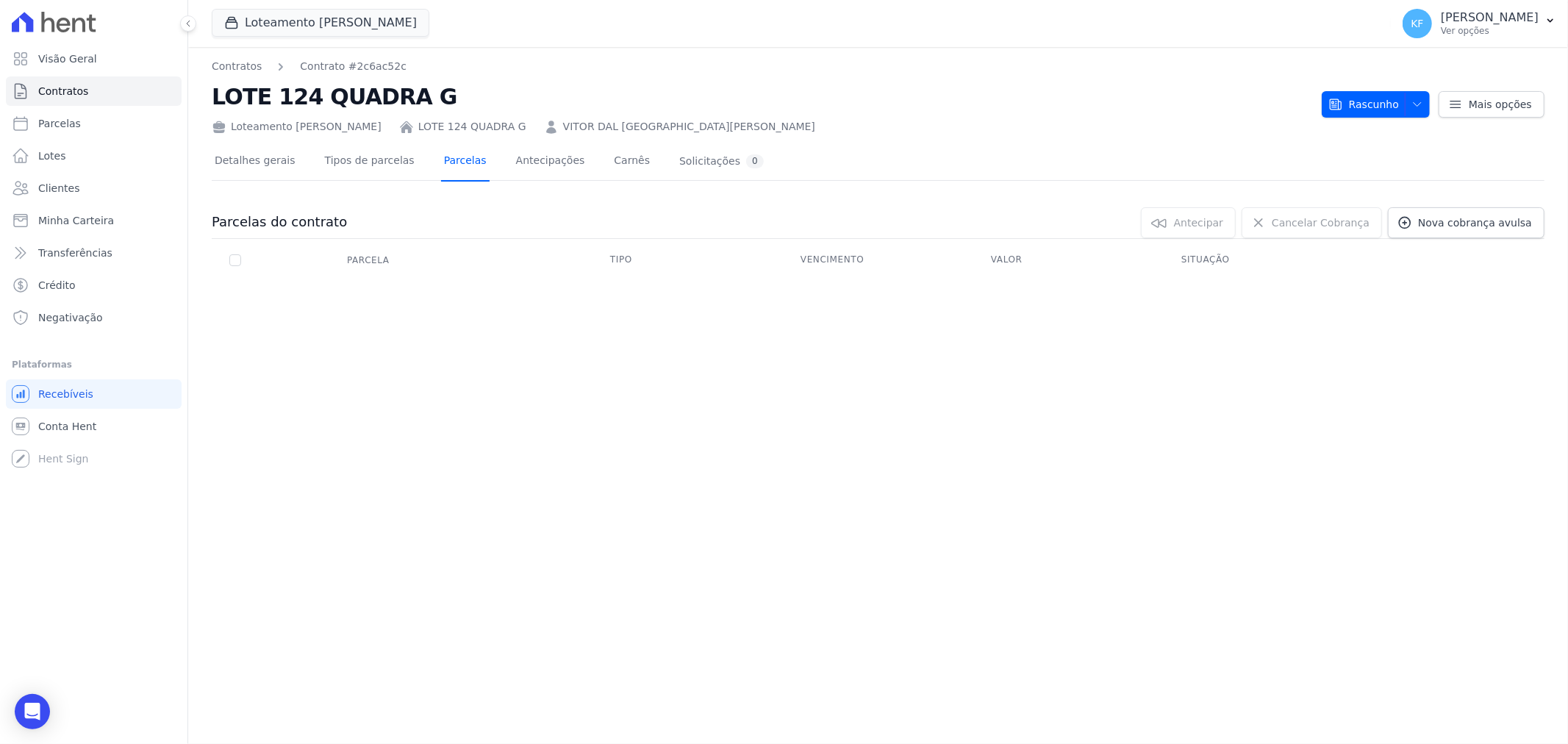
click at [441, 151] on link "Parcelas" at bounding box center [465, 162] width 49 height 39
click at [347, 153] on link "Tipos de parcelas" at bounding box center [370, 162] width 95 height 39
click at [442, 162] on link "Parcelas" at bounding box center [465, 162] width 49 height 39
click at [441, 159] on link "Parcelas" at bounding box center [465, 162] width 49 height 39
click at [348, 166] on link "Tipos de parcelas" at bounding box center [370, 162] width 95 height 39
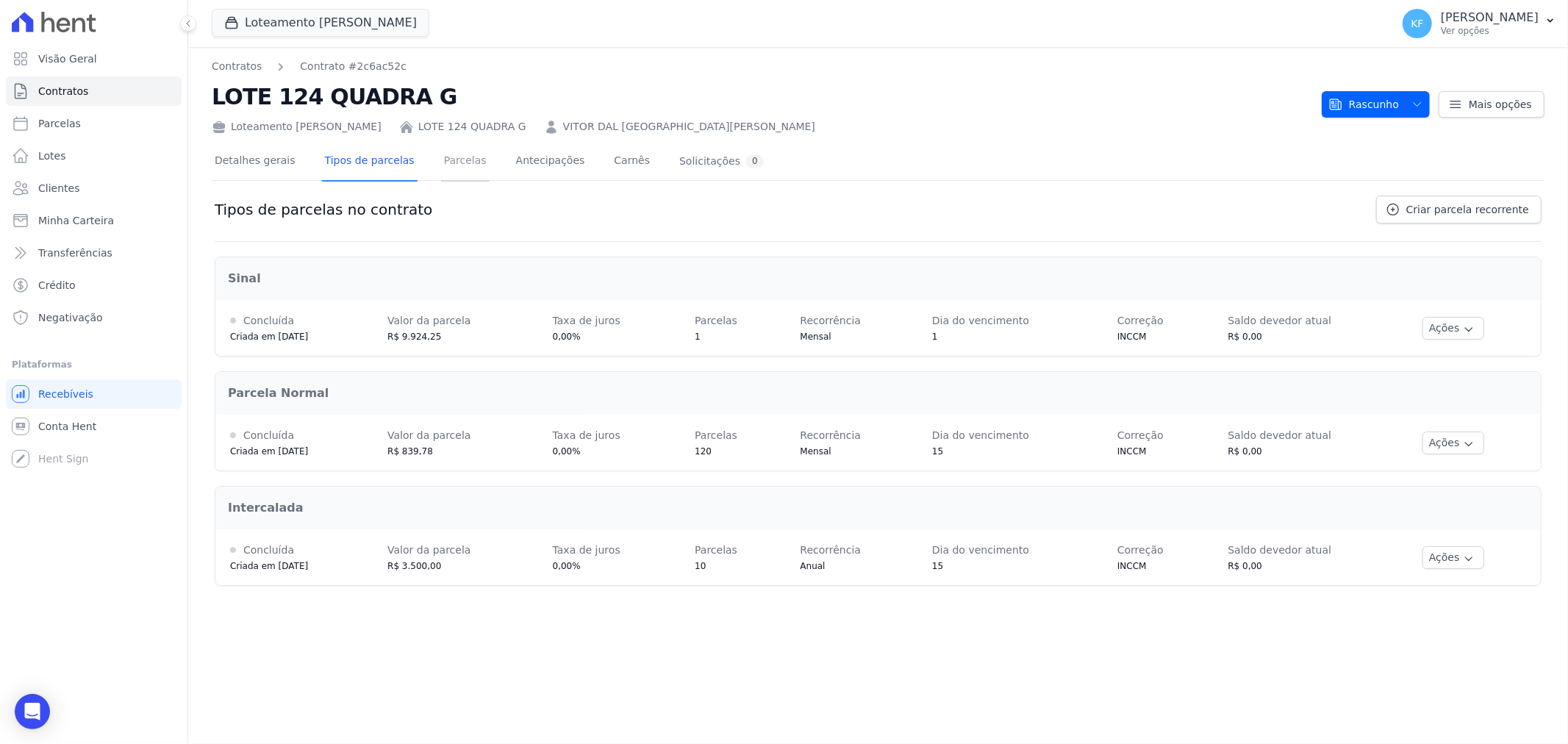
click at [441, 153] on link "Parcelas" at bounding box center [465, 162] width 49 height 39
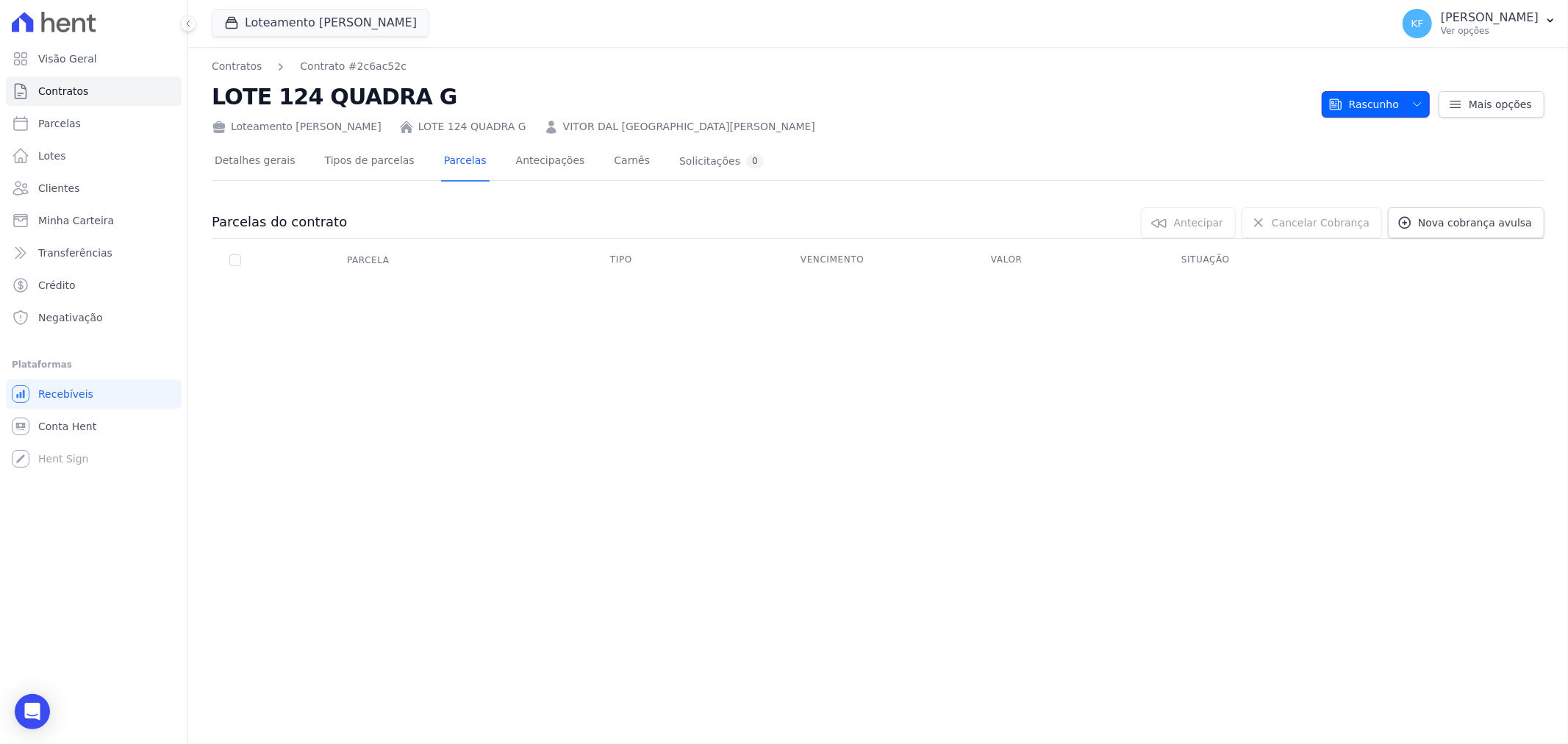
click at [1415, 102] on icon "button" at bounding box center [1416, 104] width 12 height 12
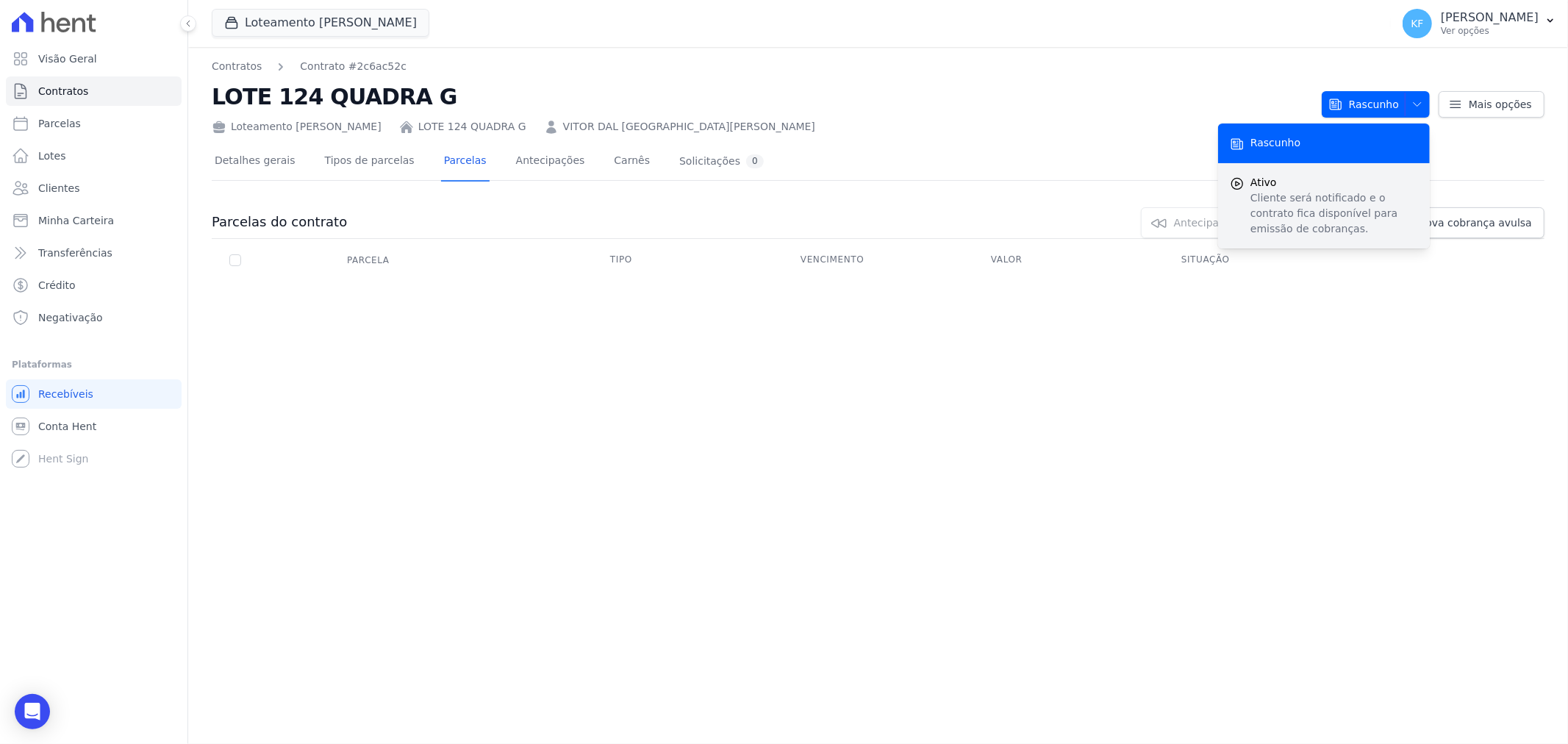
click at [1335, 203] on p "Cliente será notificado e o contrato fica disponível para emissão de cobranças." at bounding box center [1333, 213] width 167 height 46
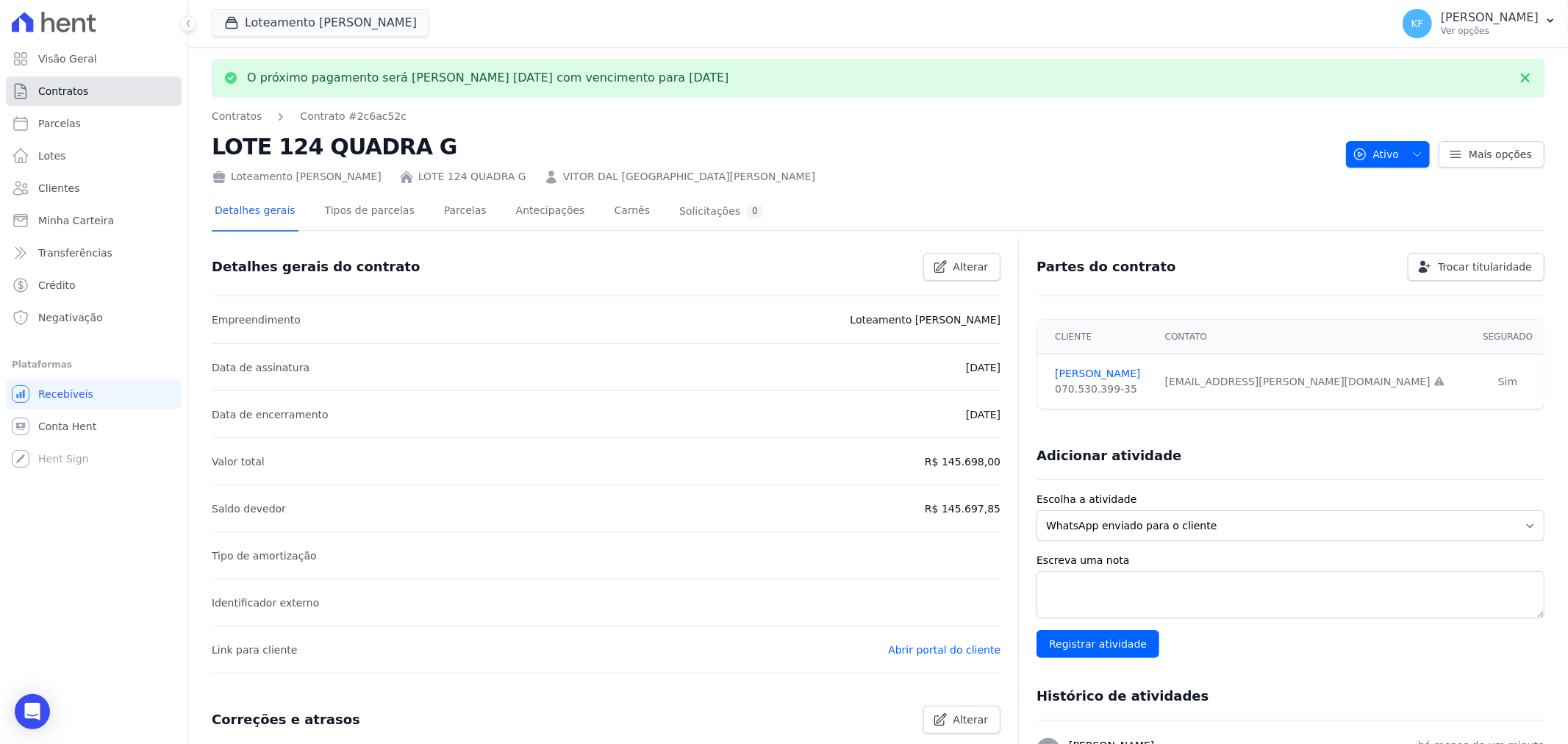
click at [65, 86] on span "Contratos" at bounding box center [64, 91] width 50 height 14
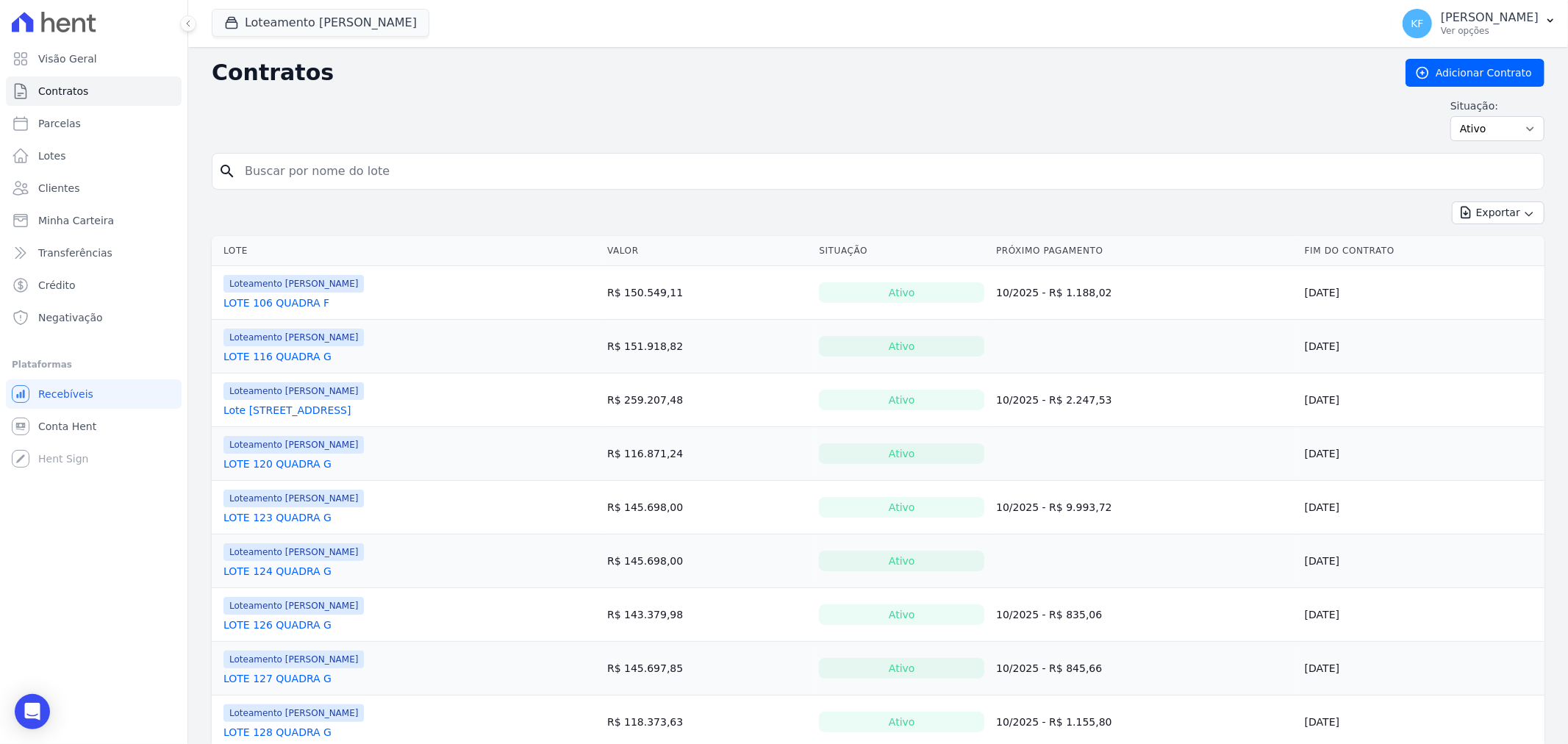
click at [294, 516] on link "LOTE 123 QUADRA G" at bounding box center [277, 517] width 108 height 14
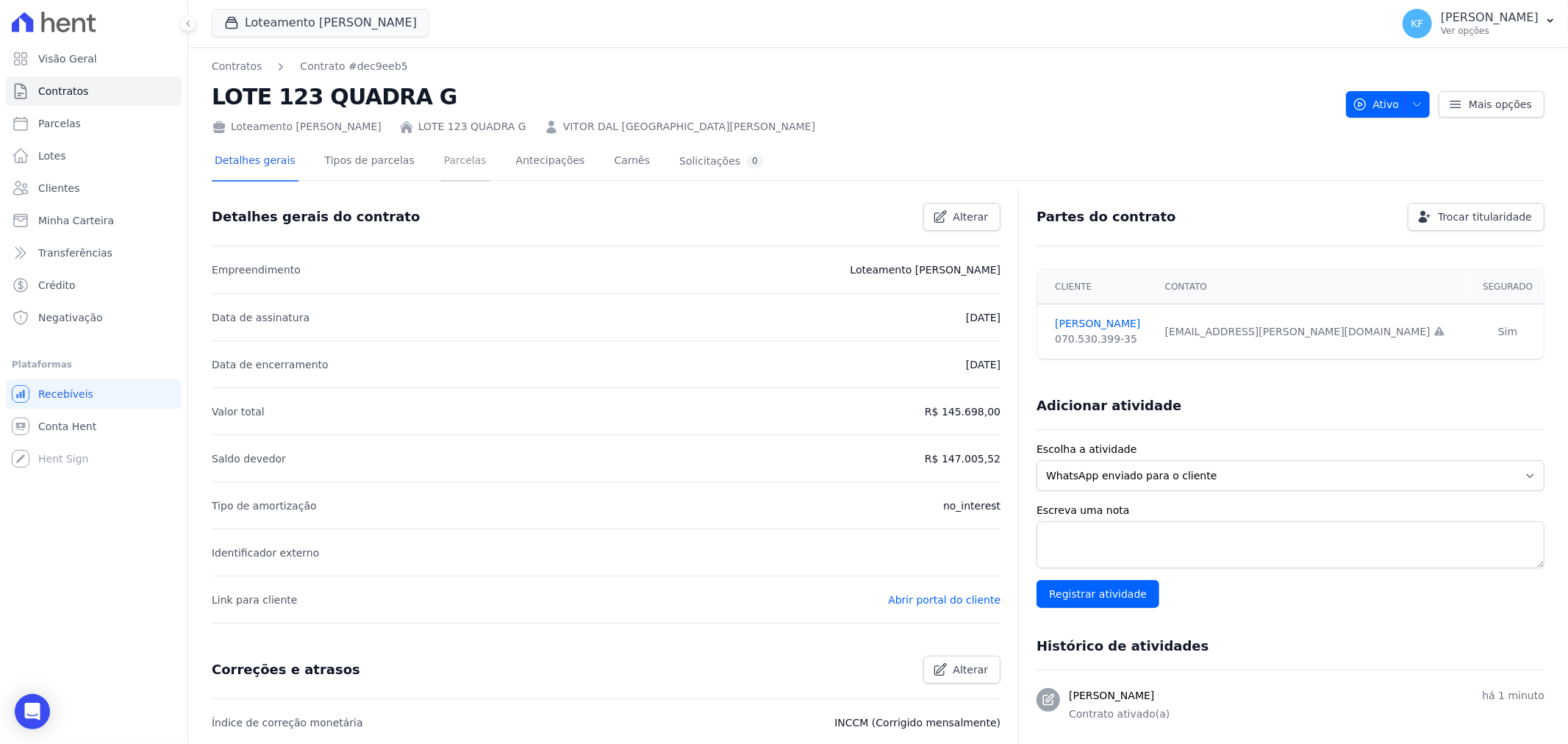
click at [453, 163] on link "Parcelas" at bounding box center [465, 162] width 49 height 39
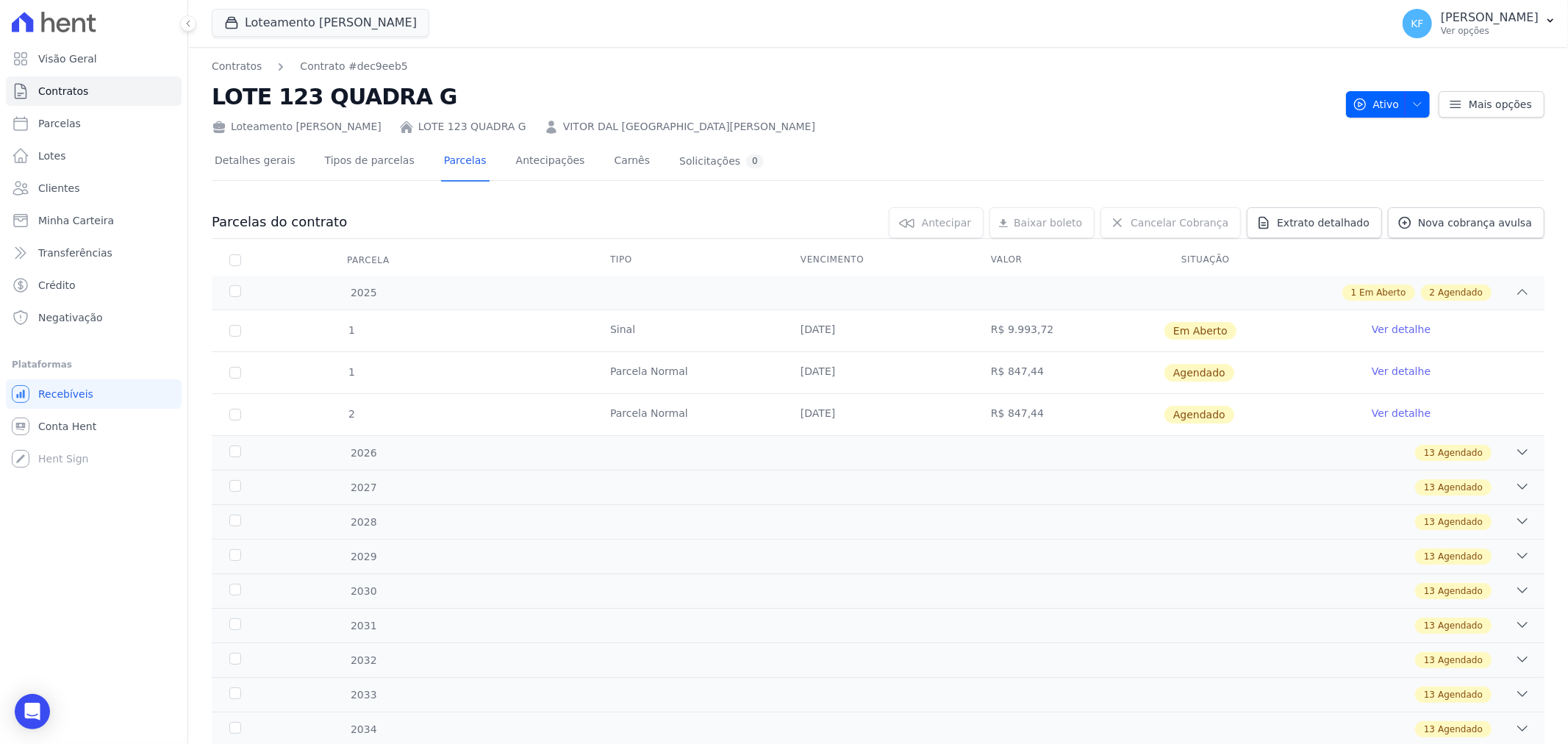
click at [1393, 326] on link "Ver detalhe" at bounding box center [1400, 329] width 58 height 14
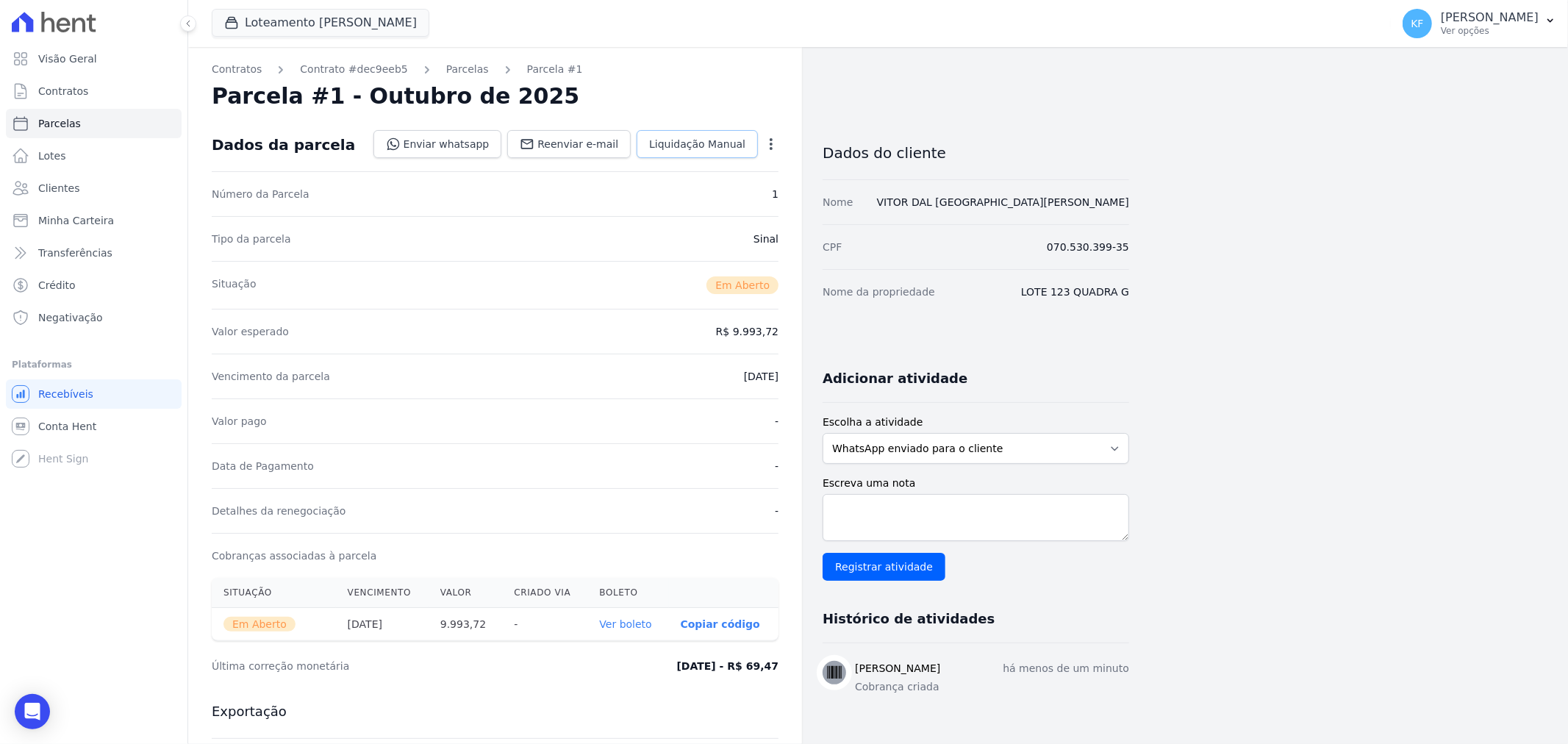
click at [728, 139] on span "Liquidação Manual" at bounding box center [697, 144] width 96 height 14
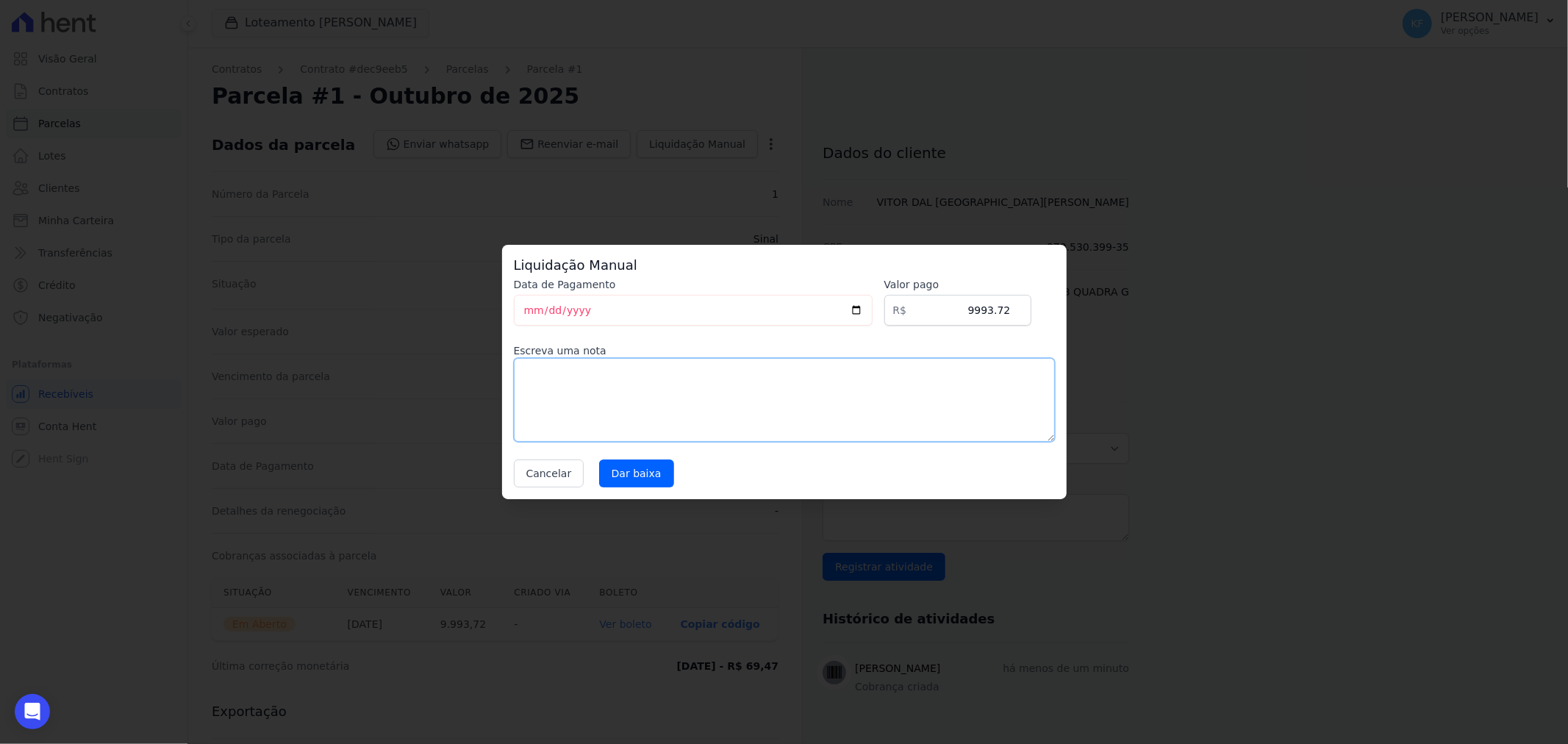
click at [762, 402] on textarea at bounding box center [784, 399] width 541 height 84
type textarea "p"
type textarea "PAGO VIA SICREDI - PIX EM 30/09/25."
click at [554, 471] on button "Cancelar" at bounding box center [548, 473] width 70 height 28
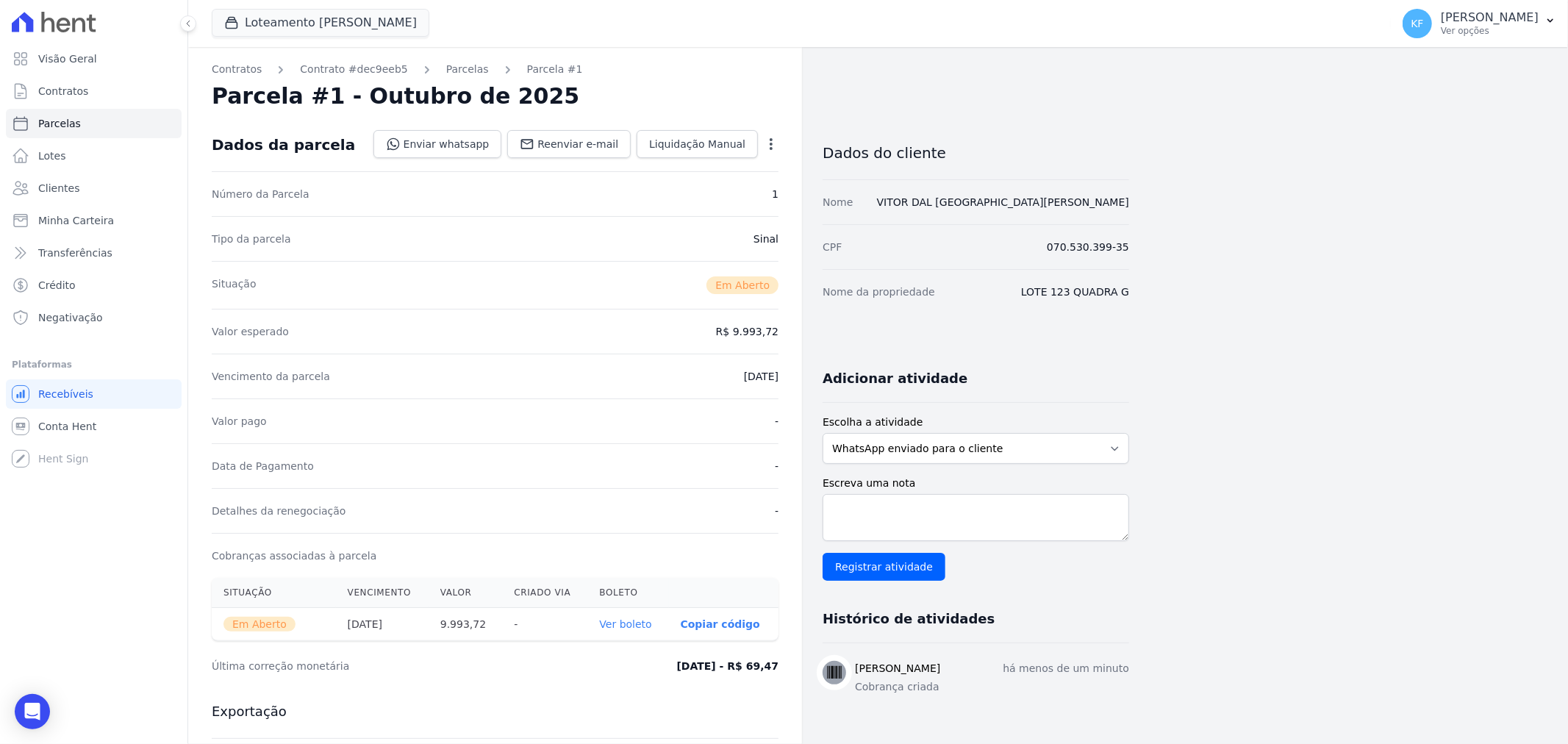
click at [771, 151] on div "Open options" at bounding box center [771, 146] width 14 height 18
click at [771, 146] on icon "button" at bounding box center [771, 144] width 14 height 14
click at [715, 163] on link "Alterar" at bounding box center [708, 164] width 129 height 26
click at [683, 152] on link "Cancelar" at bounding box center [682, 144] width 70 height 28
click at [679, 143] on span "Liquidação Manual" at bounding box center [697, 144] width 96 height 14
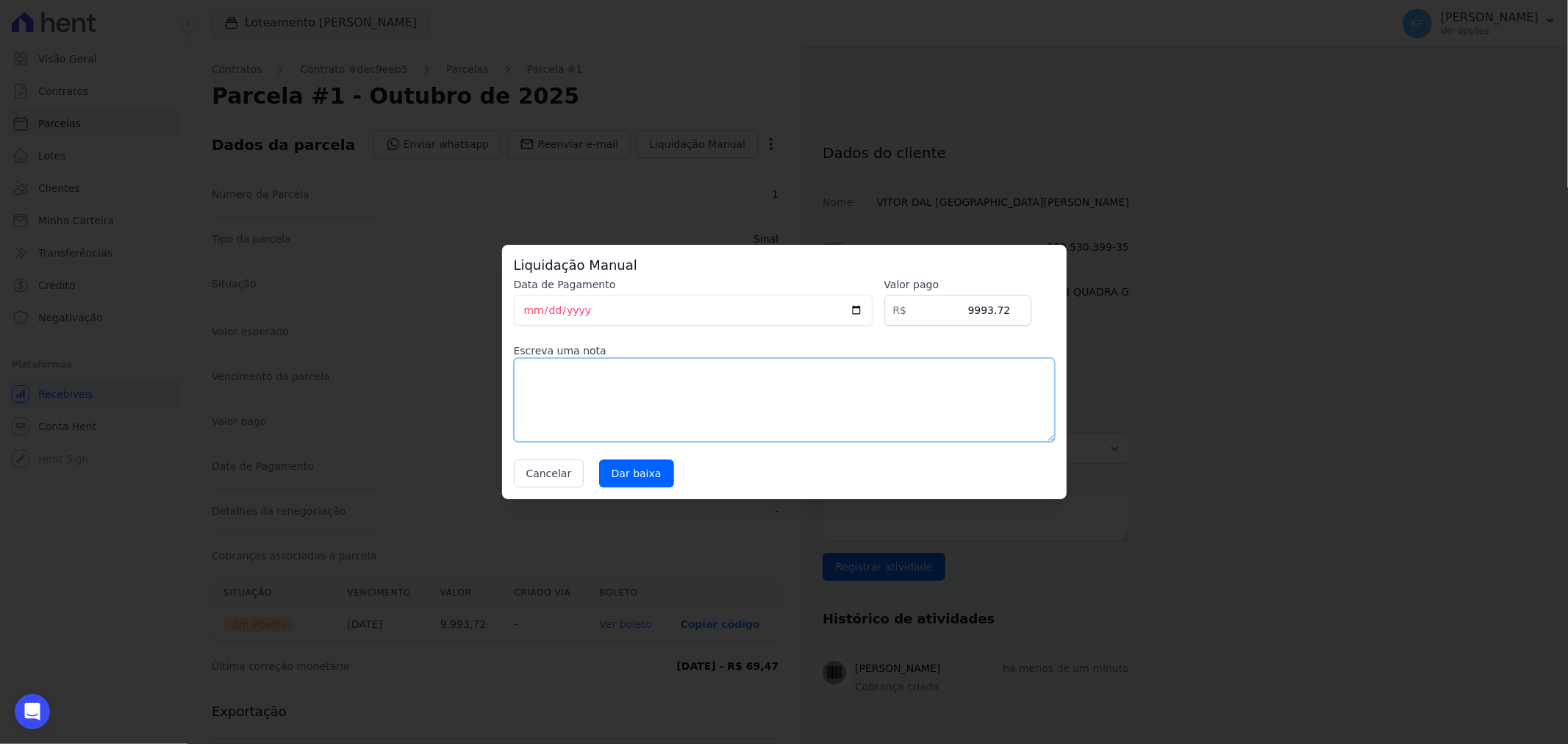
click at [674, 382] on textarea at bounding box center [784, 399] width 541 height 84
type textarea "R$ 9.924,00"
click at [1009, 314] on input "9993.72" at bounding box center [957, 310] width 147 height 31
drag, startPoint x: 1012, startPoint y: 313, endPoint x: 945, endPoint y: 297, distance: 68.9
click at [945, 297] on input "9993.71" at bounding box center [957, 310] width 147 height 31
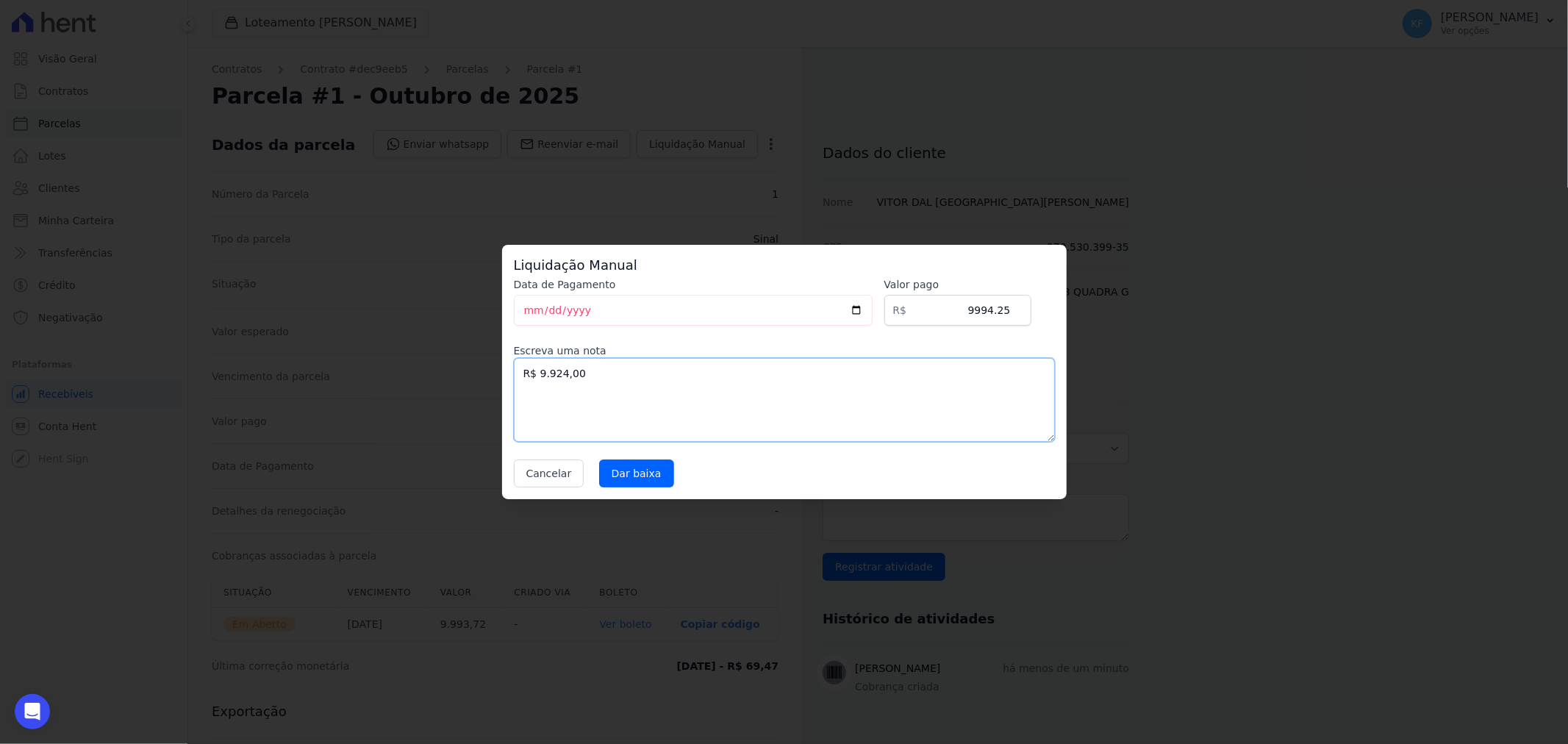
click at [826, 396] on textarea "R$ 9.924,00" at bounding box center [784, 399] width 541 height 84
drag, startPoint x: 983, startPoint y: 307, endPoint x: 998, endPoint y: 316, distance: 17.5
click at [984, 307] on input "9994.25" at bounding box center [957, 310] width 147 height 31
type input "9924.25"
click at [974, 380] on textarea "R$ 9.924,00" at bounding box center [784, 399] width 541 height 84
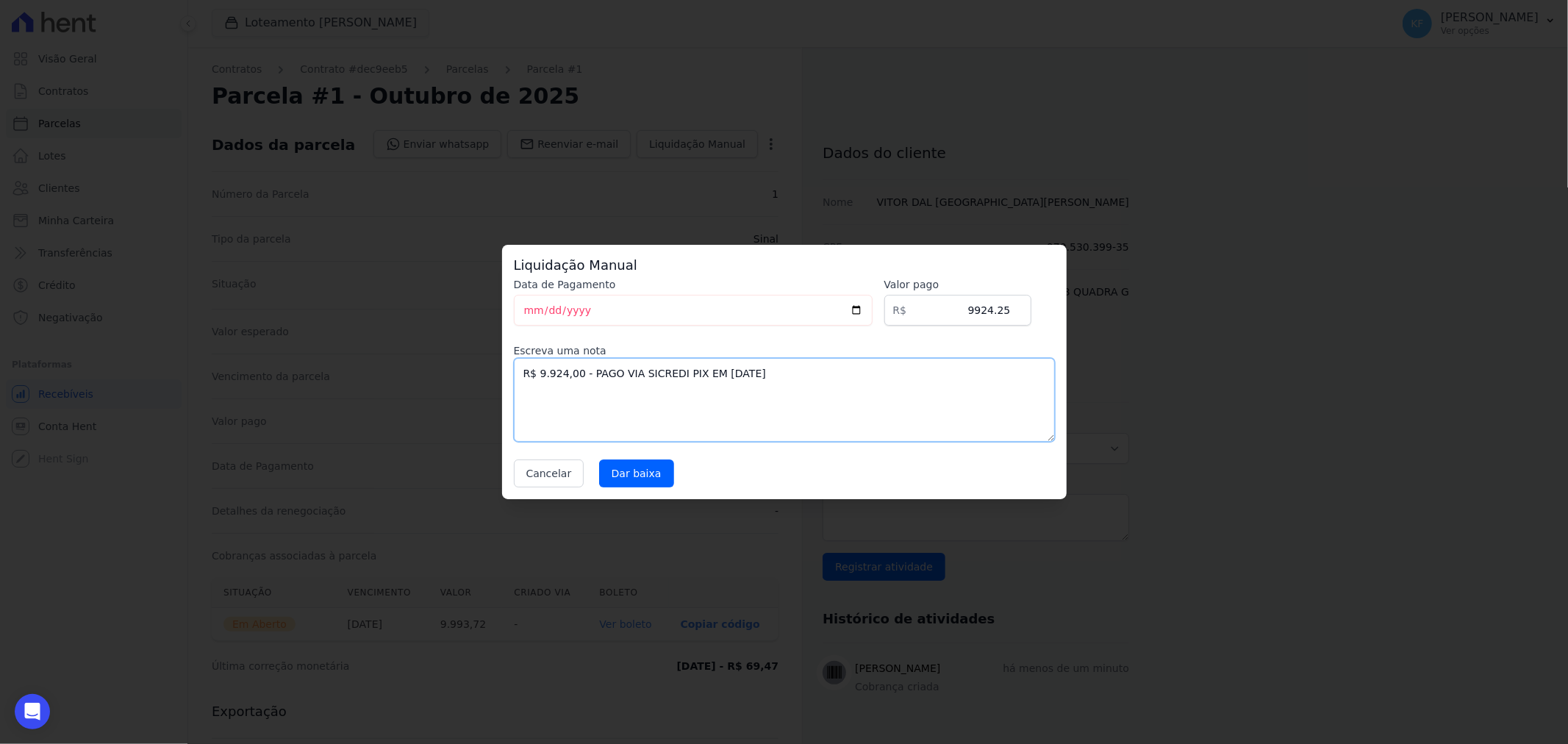
drag, startPoint x: 783, startPoint y: 366, endPoint x: 429, endPoint y: 389, distance: 354.7
click at [429, 389] on div "Liquidação Manual Data de Pagamento 2025-10-01 Valor pago R$ 9924.25 Escreva um…" at bounding box center [784, 372] width 1568 height 744
type textarea "R$ 9.924,00 - PAGO VIA SICREDI PIX EM 30/09/25"
click at [630, 480] on input "Dar baixa" at bounding box center [636, 473] width 75 height 28
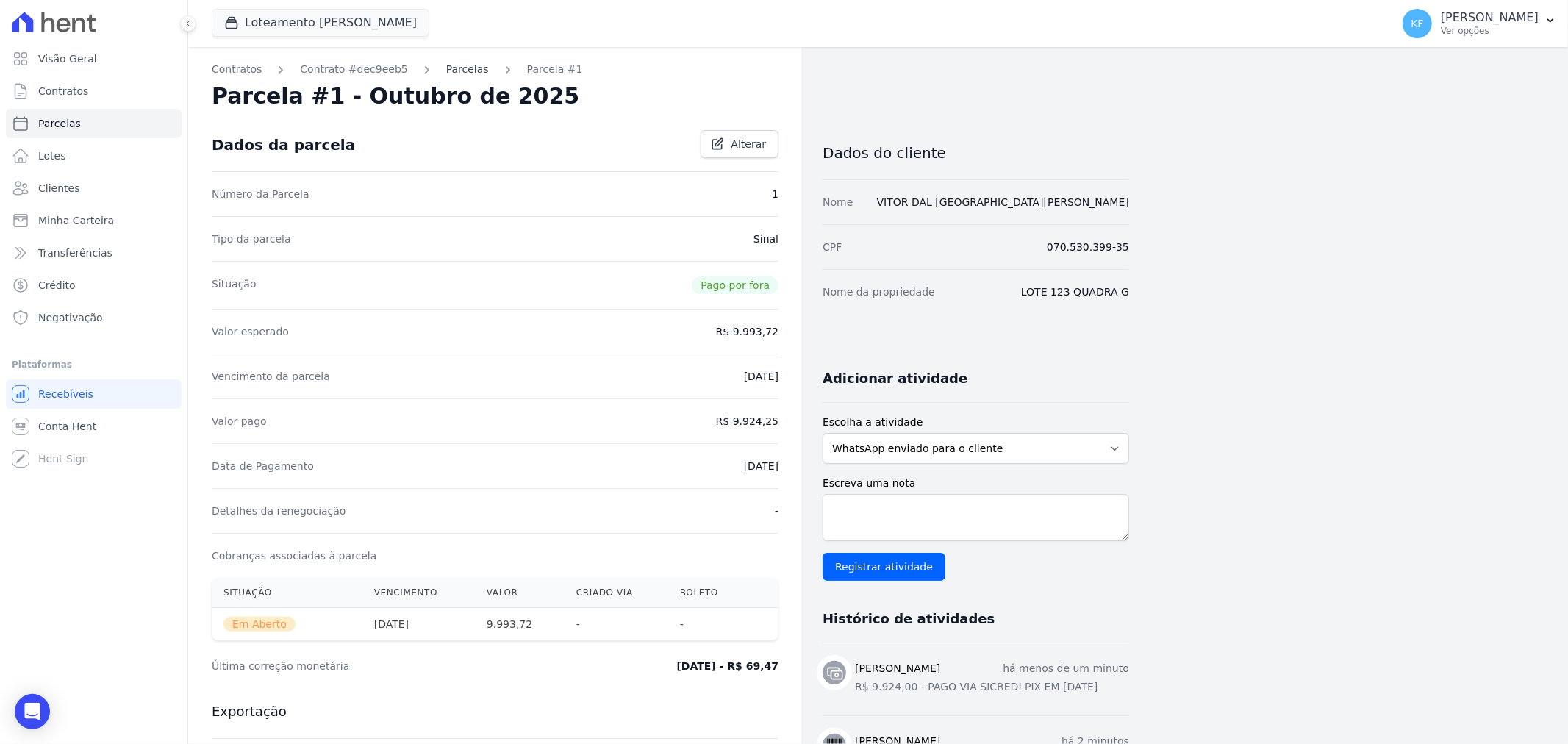
click at [446, 72] on link "Parcelas" at bounding box center [467, 69] width 42 height 15
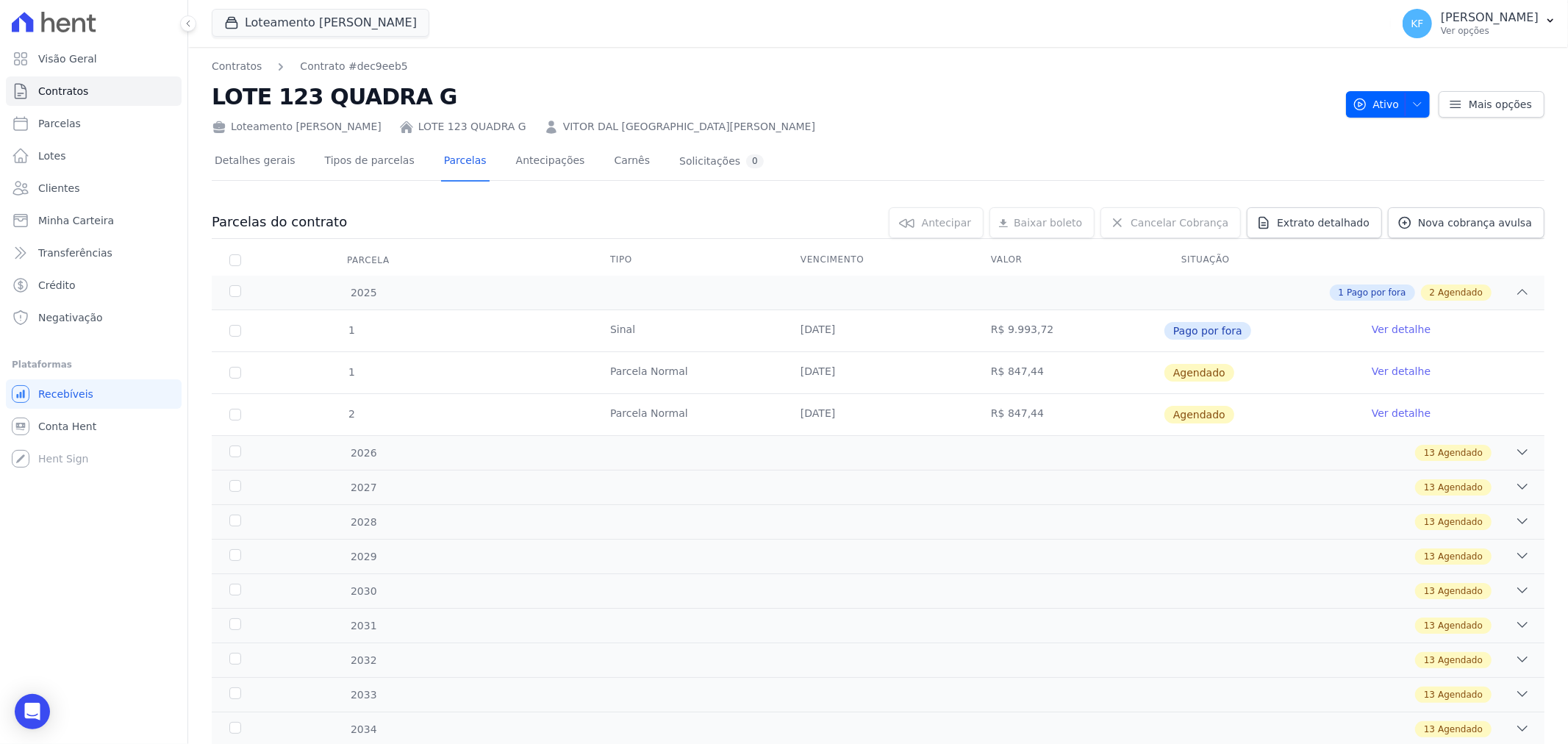
click at [1378, 368] on link "Ver detalhe" at bounding box center [1400, 372] width 58 height 14
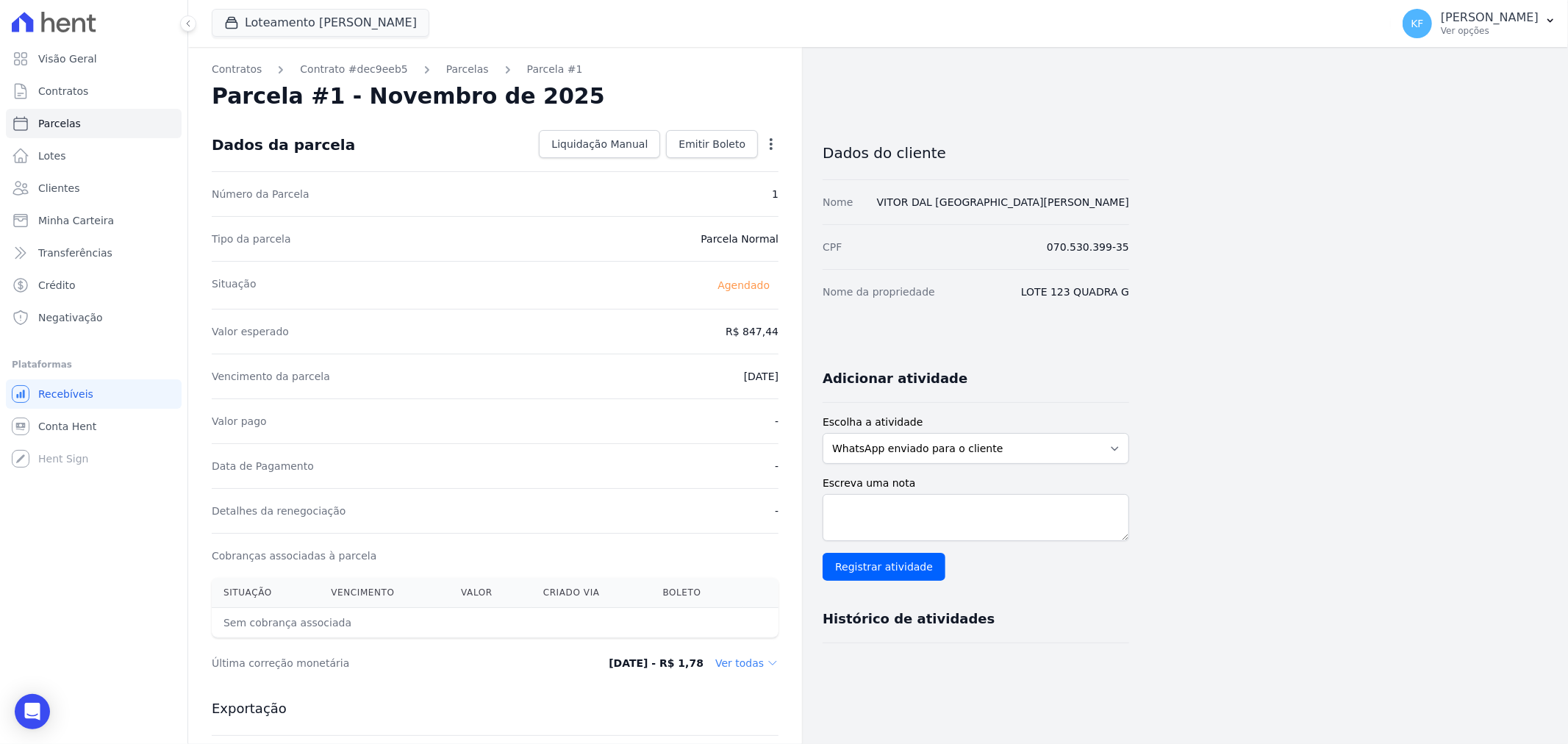
click at [771, 151] on icon "button" at bounding box center [771, 144] width 14 height 14
click at [694, 171] on link "Alterar" at bounding box center [708, 164] width 129 height 26
drag, startPoint x: 722, startPoint y: 336, endPoint x: 784, endPoint y: 340, distance: 62.1
click at [784, 340] on div "Contratos Contrato #dec9eeb5 Parcelas Parcela #1 Parcela #1 - Novembro de 2025 …" at bounding box center [494, 519] width 614 height 945
type input "839.78"
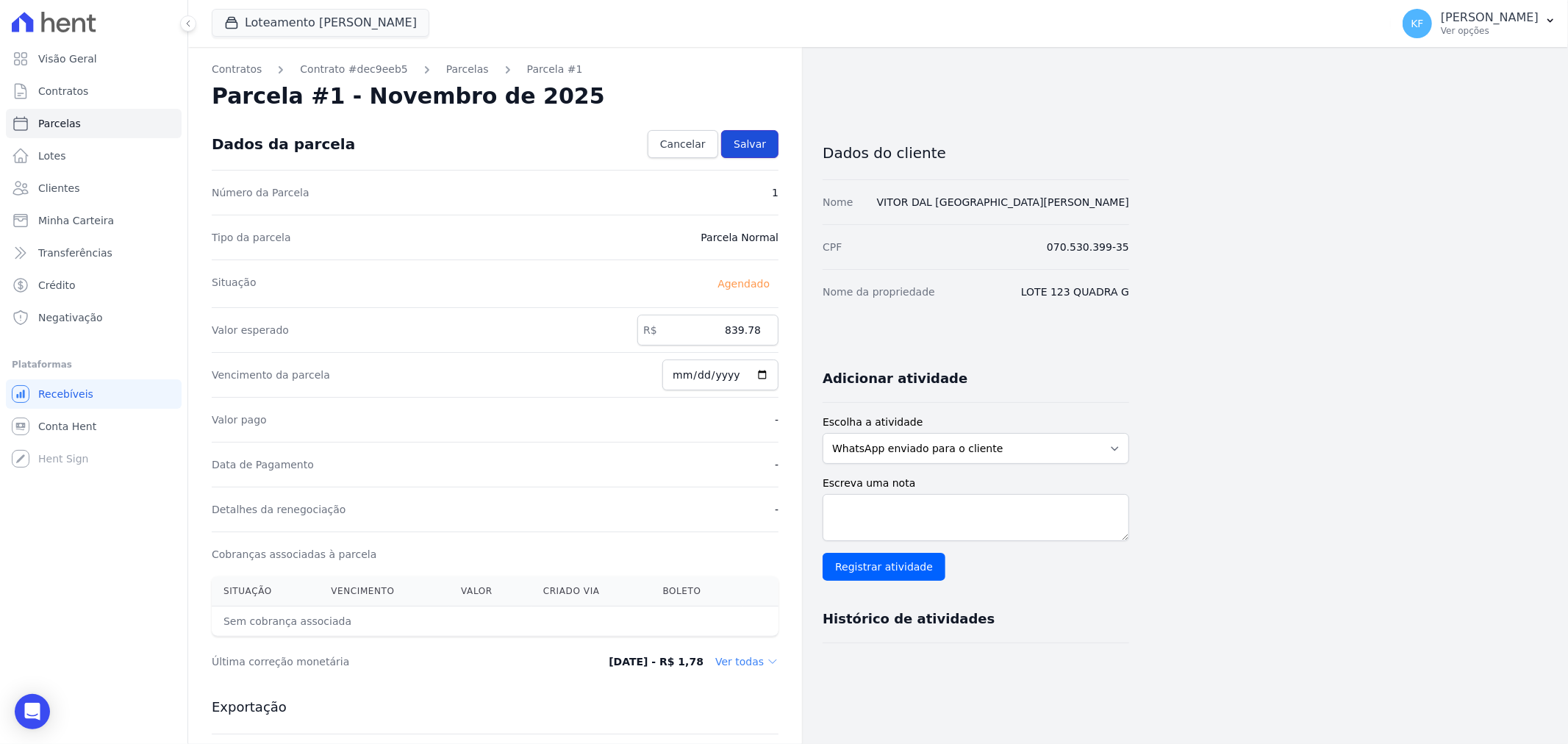
click at [767, 139] on link "Salvar" at bounding box center [750, 144] width 58 height 28
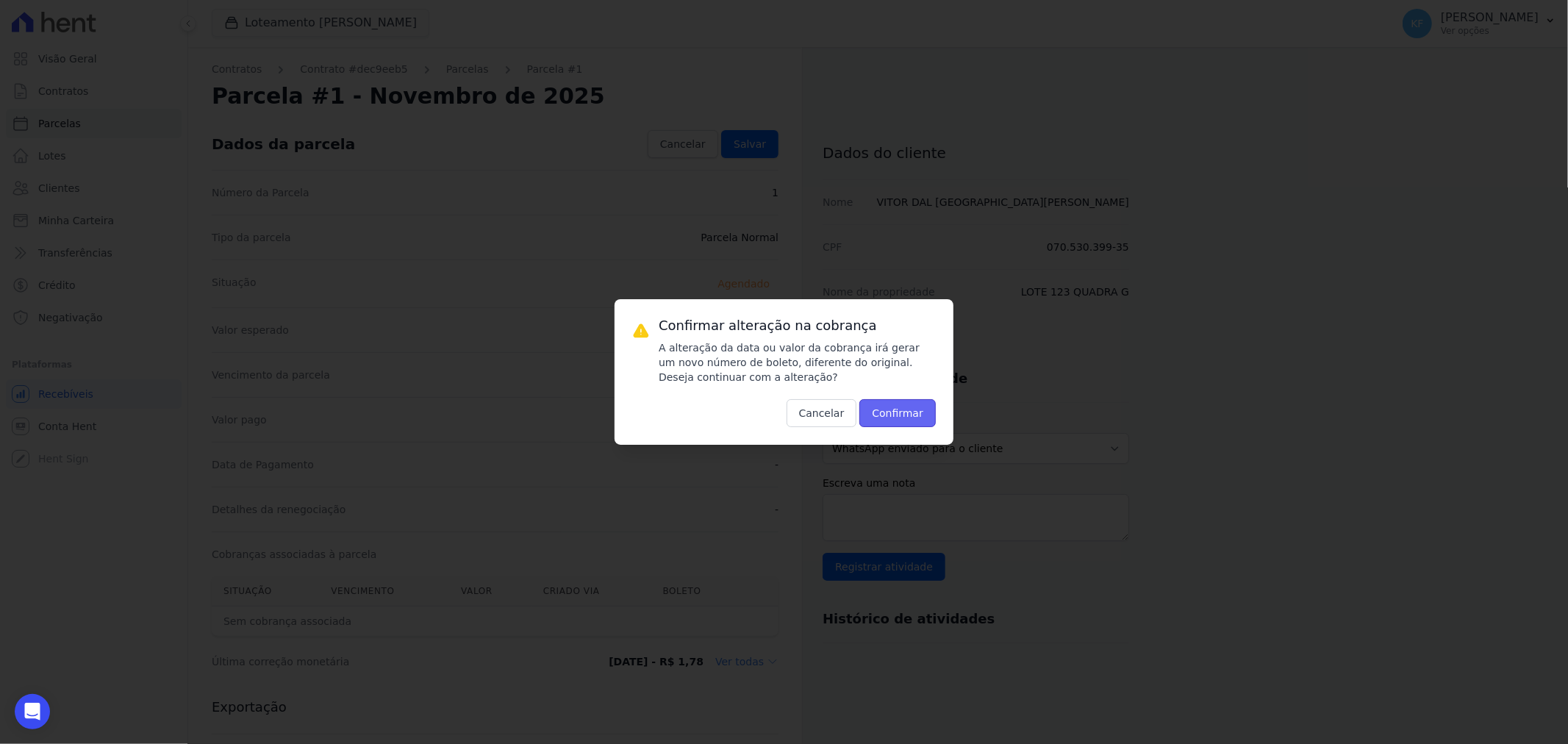
click at [897, 419] on button "Confirmar" at bounding box center [897, 413] width 76 height 28
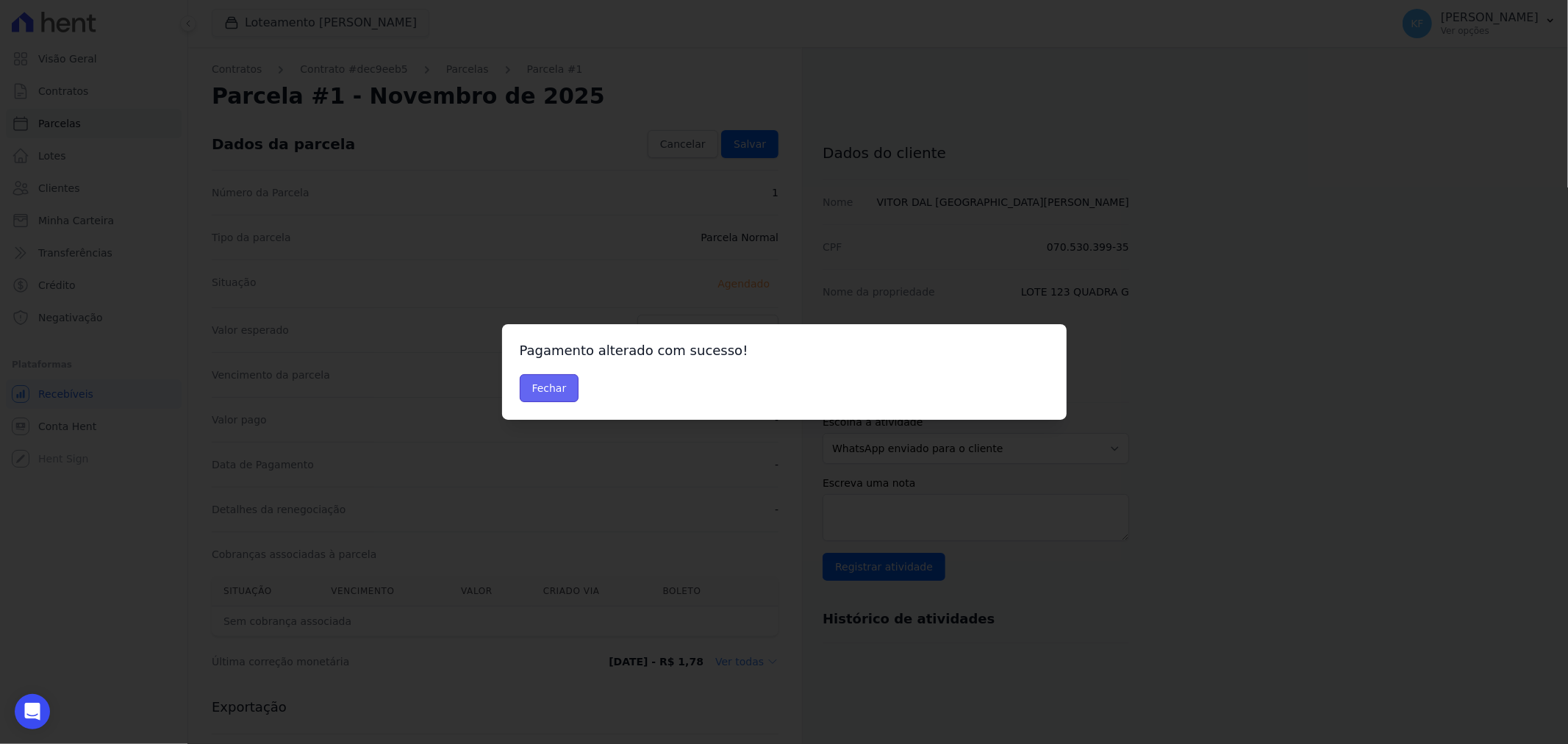
click at [528, 390] on button "Fechar" at bounding box center [549, 388] width 59 height 28
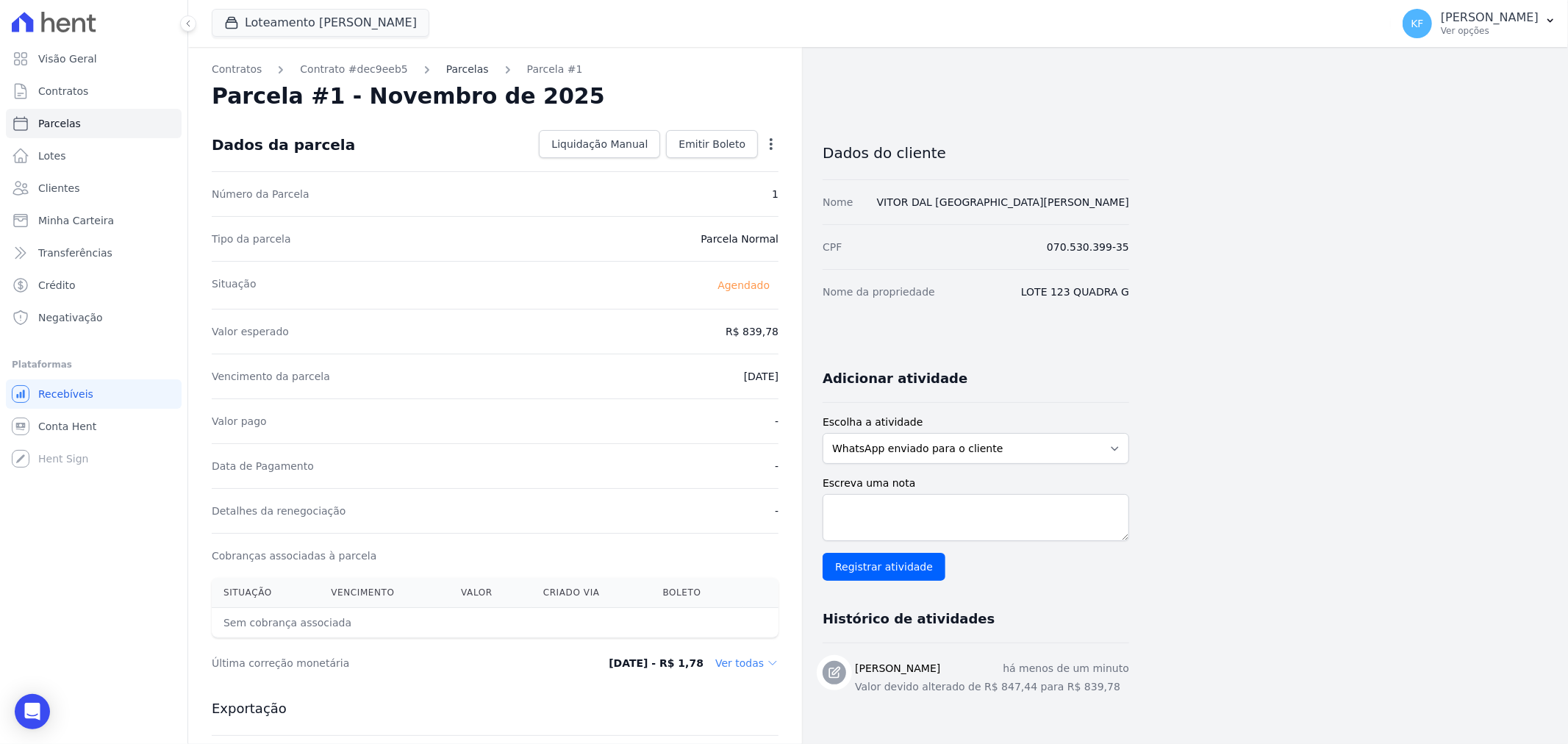
click at [446, 74] on link "Parcelas" at bounding box center [467, 69] width 42 height 15
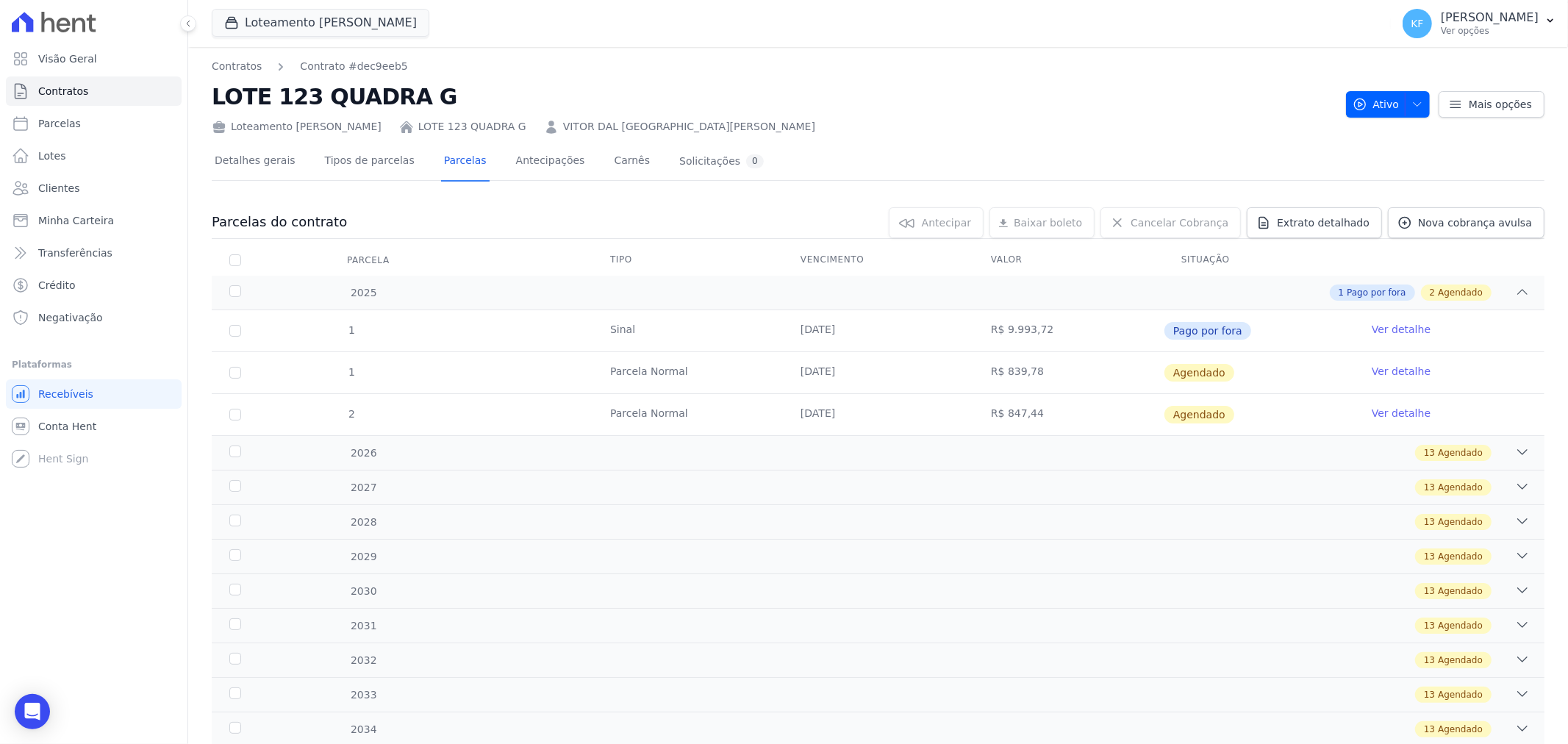
click at [1393, 325] on link "Ver detalhe" at bounding box center [1400, 329] width 58 height 14
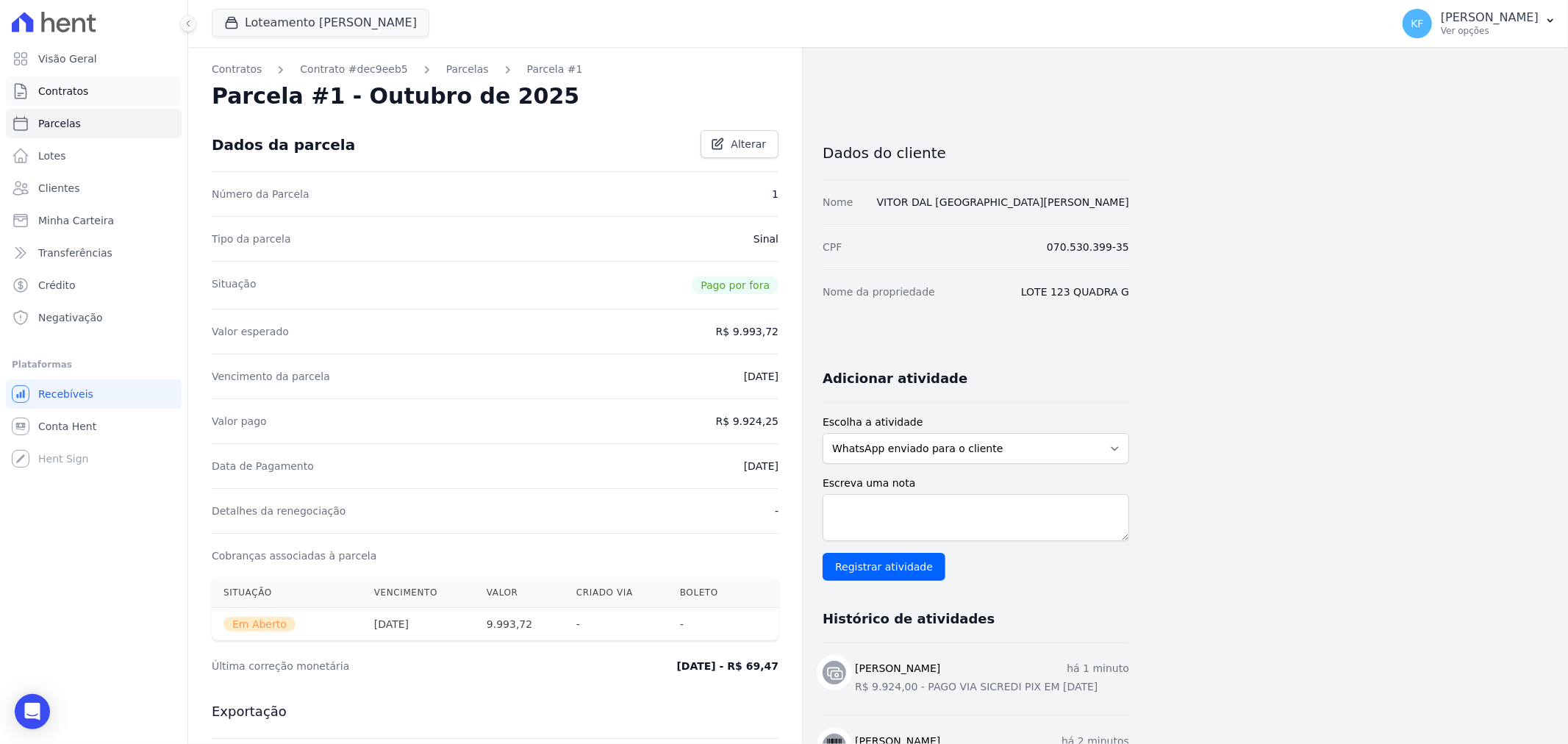
click at [67, 91] on span "Contratos" at bounding box center [64, 91] width 50 height 14
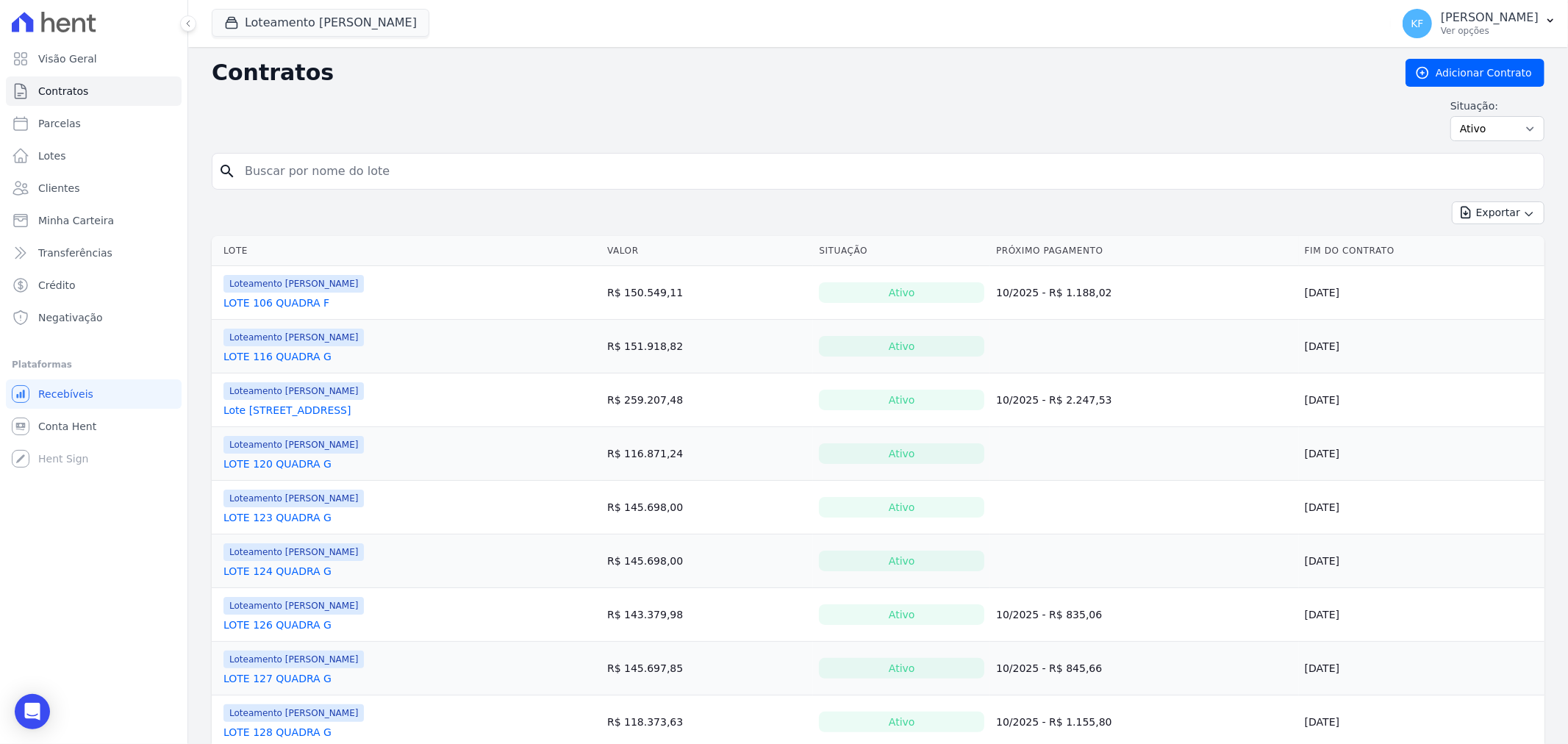
click at [271, 575] on link "LOTE 124 QUADRA G" at bounding box center [277, 571] width 108 height 14
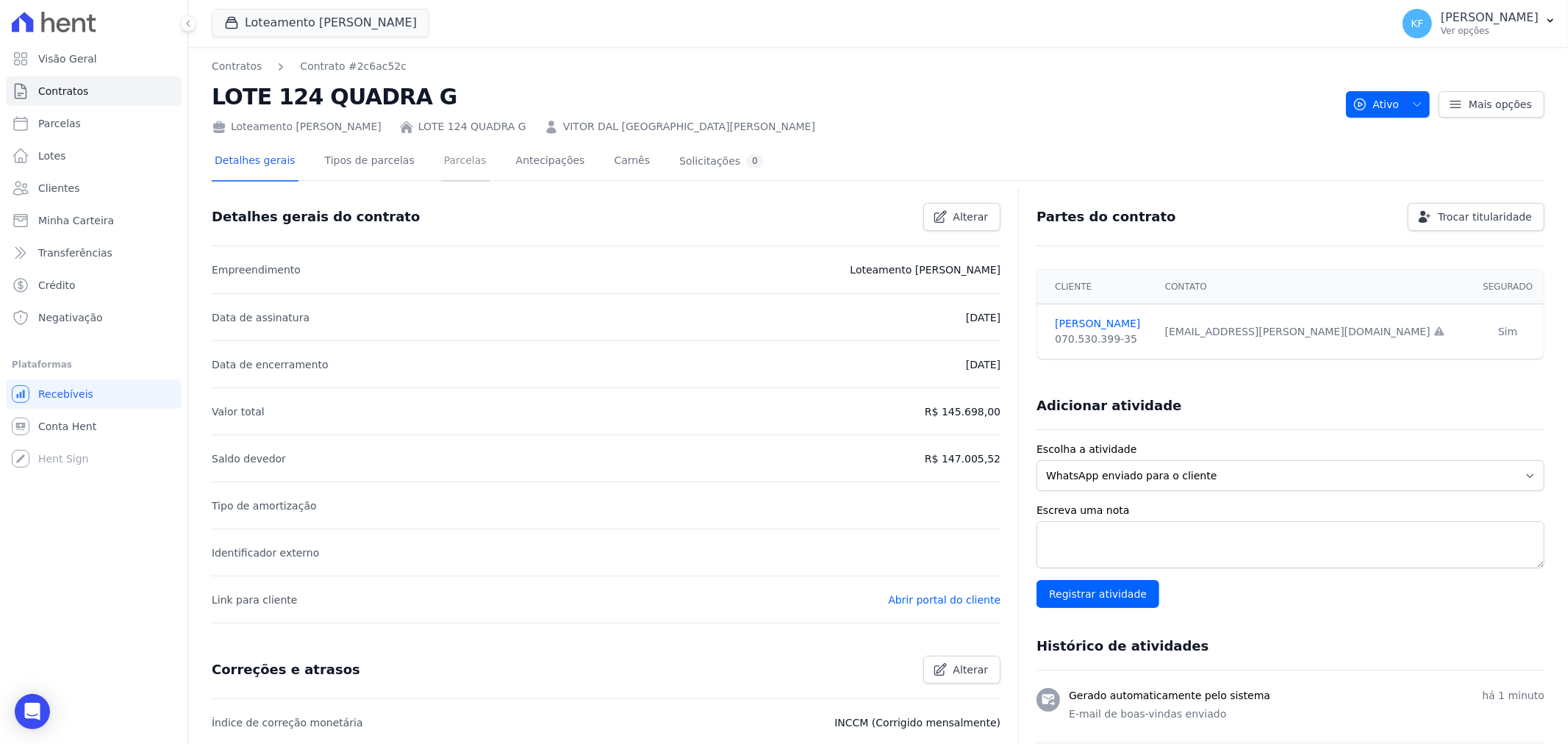
click at [441, 163] on link "Parcelas" at bounding box center [465, 162] width 49 height 39
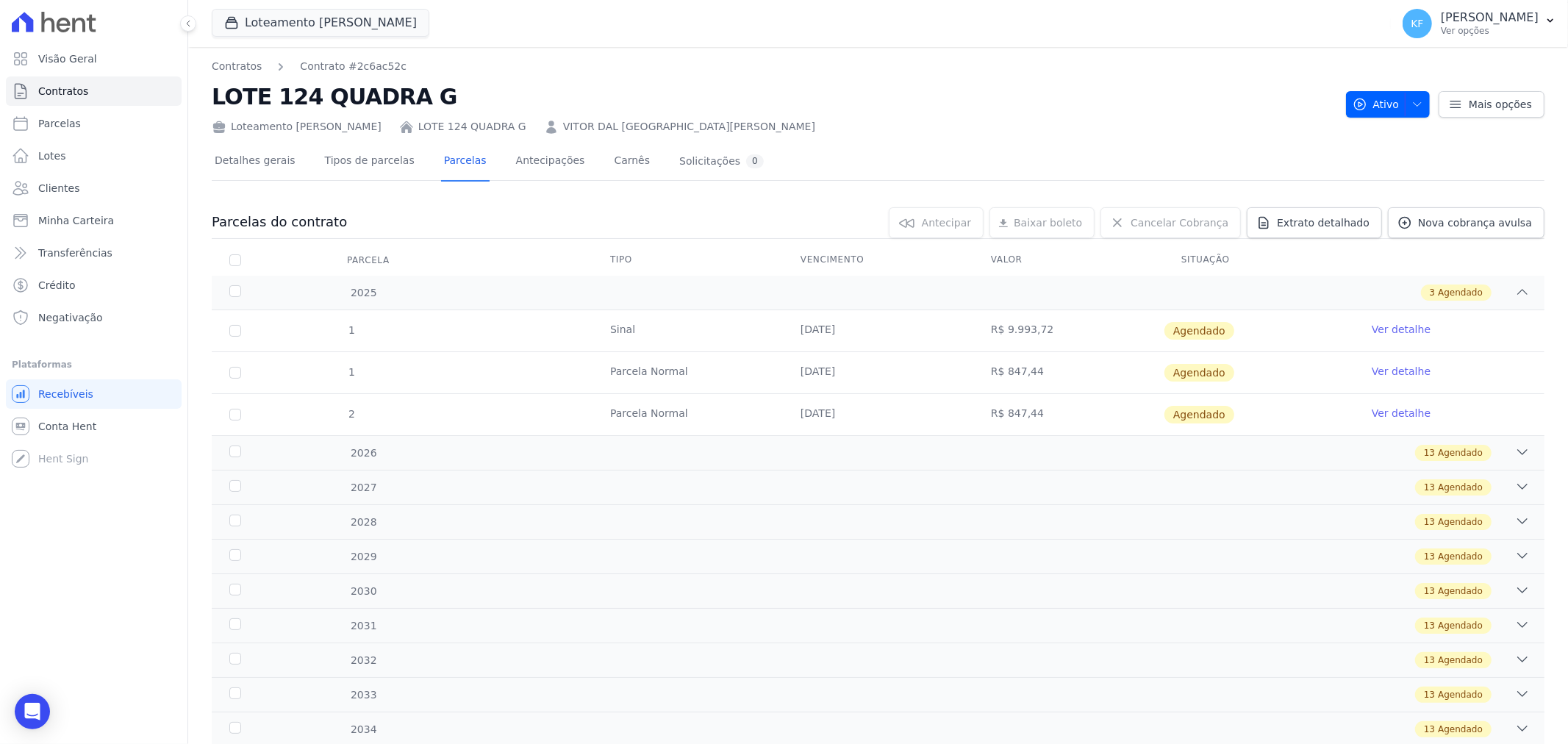
click at [1392, 328] on link "Ver detalhe" at bounding box center [1400, 329] width 58 height 14
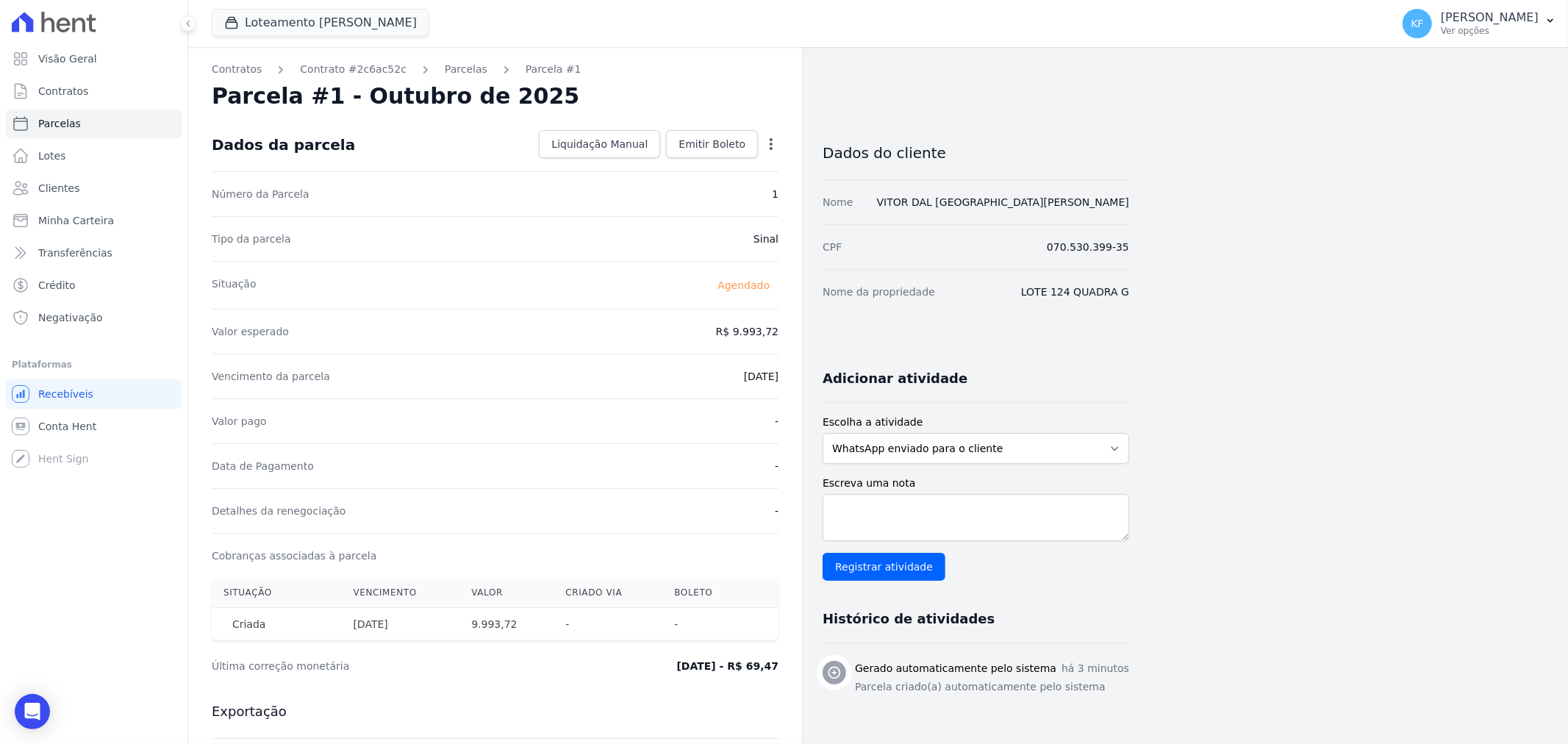
click at [775, 142] on icon "button" at bounding box center [771, 144] width 14 height 14
click at [723, 157] on link "Alterar" at bounding box center [708, 164] width 129 height 26
drag, startPoint x: 717, startPoint y: 333, endPoint x: 787, endPoint y: 335, distance: 70.0
click at [787, 335] on div "Contratos Contrato #2c6ac52c [GEOGRAPHIC_DATA] Parcela #1 [GEOGRAPHIC_DATA] #1 …" at bounding box center [494, 520] width 614 height 947
type input "9924.25"
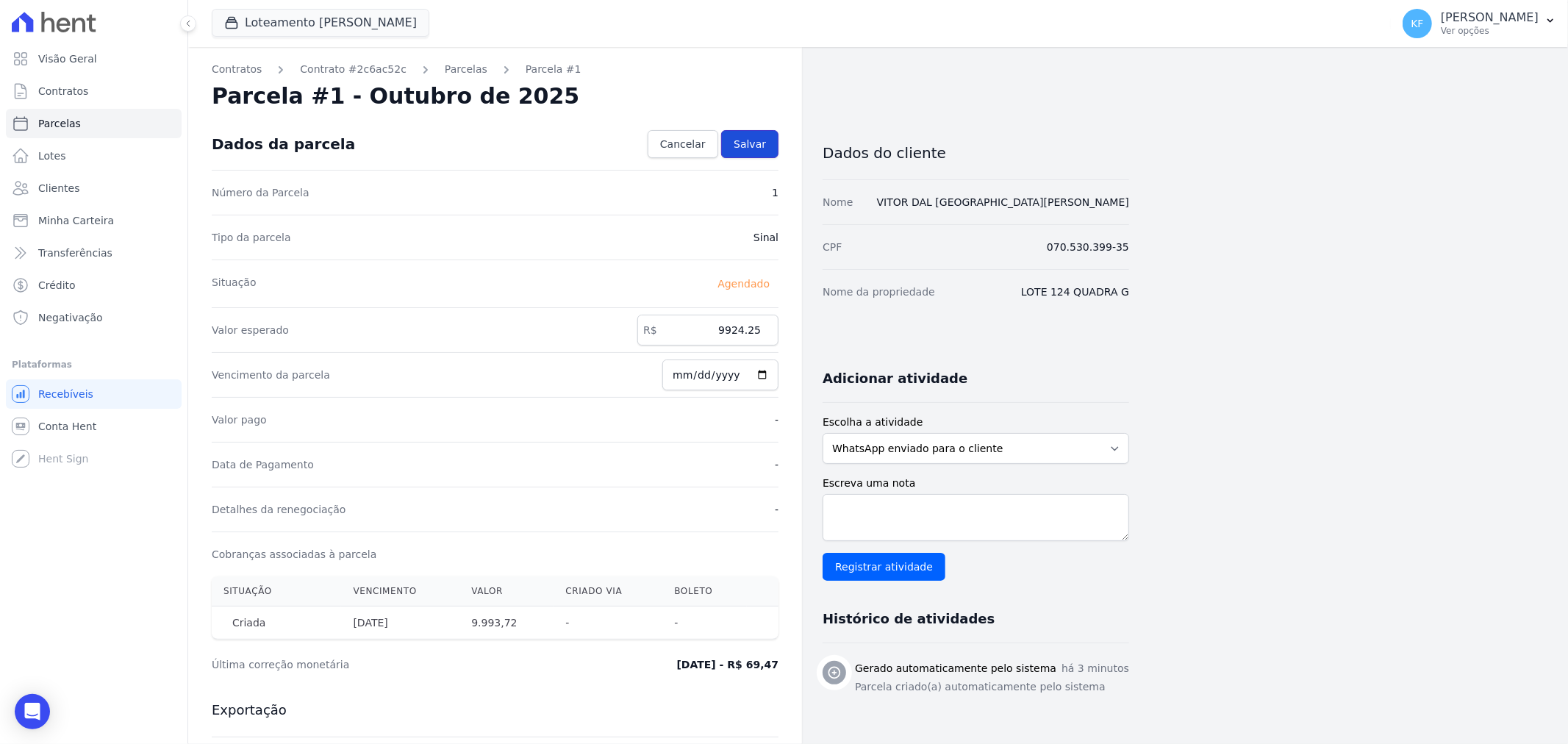
click at [735, 145] on link "Salvar" at bounding box center [750, 144] width 58 height 28
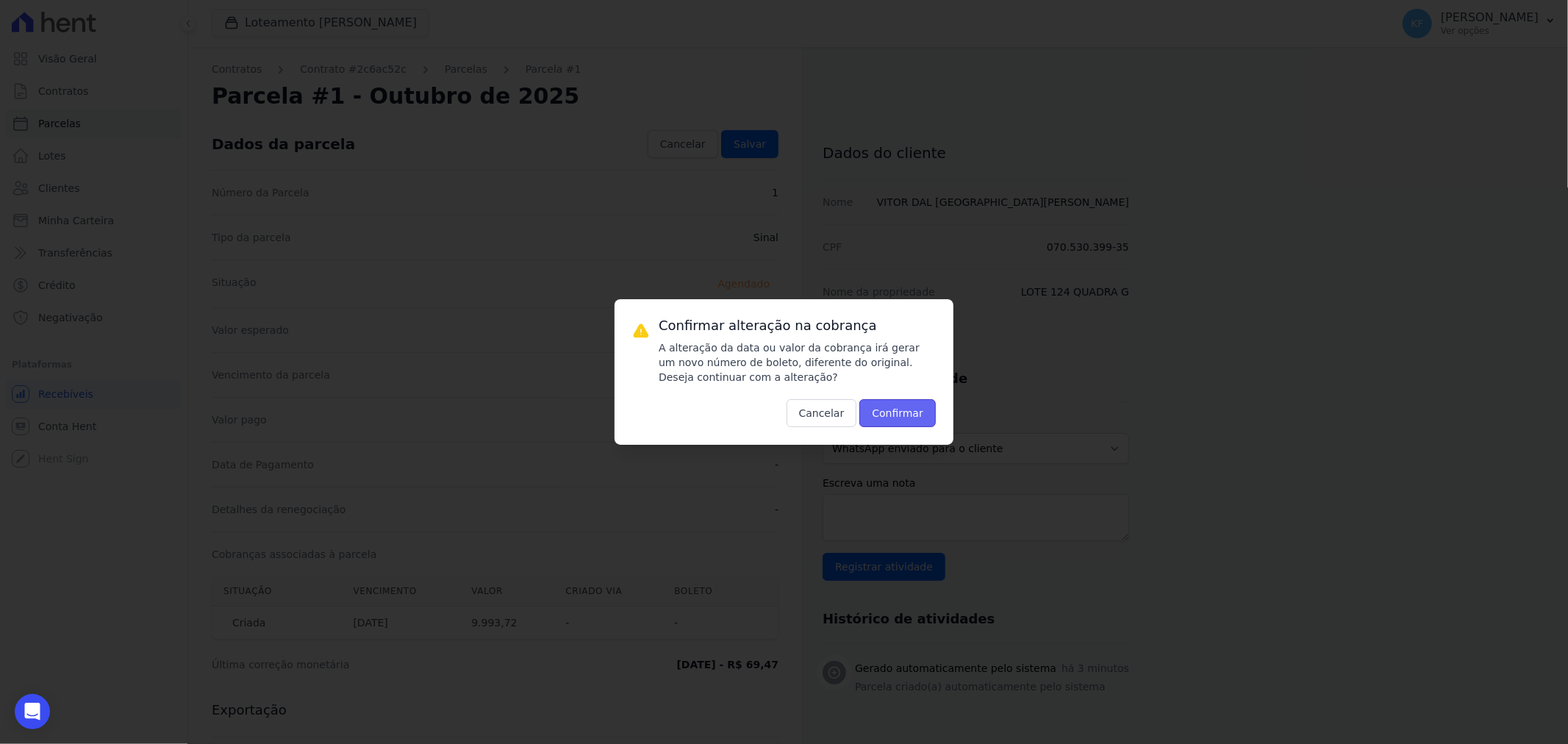
click at [894, 425] on button "Confirmar" at bounding box center [897, 413] width 76 height 28
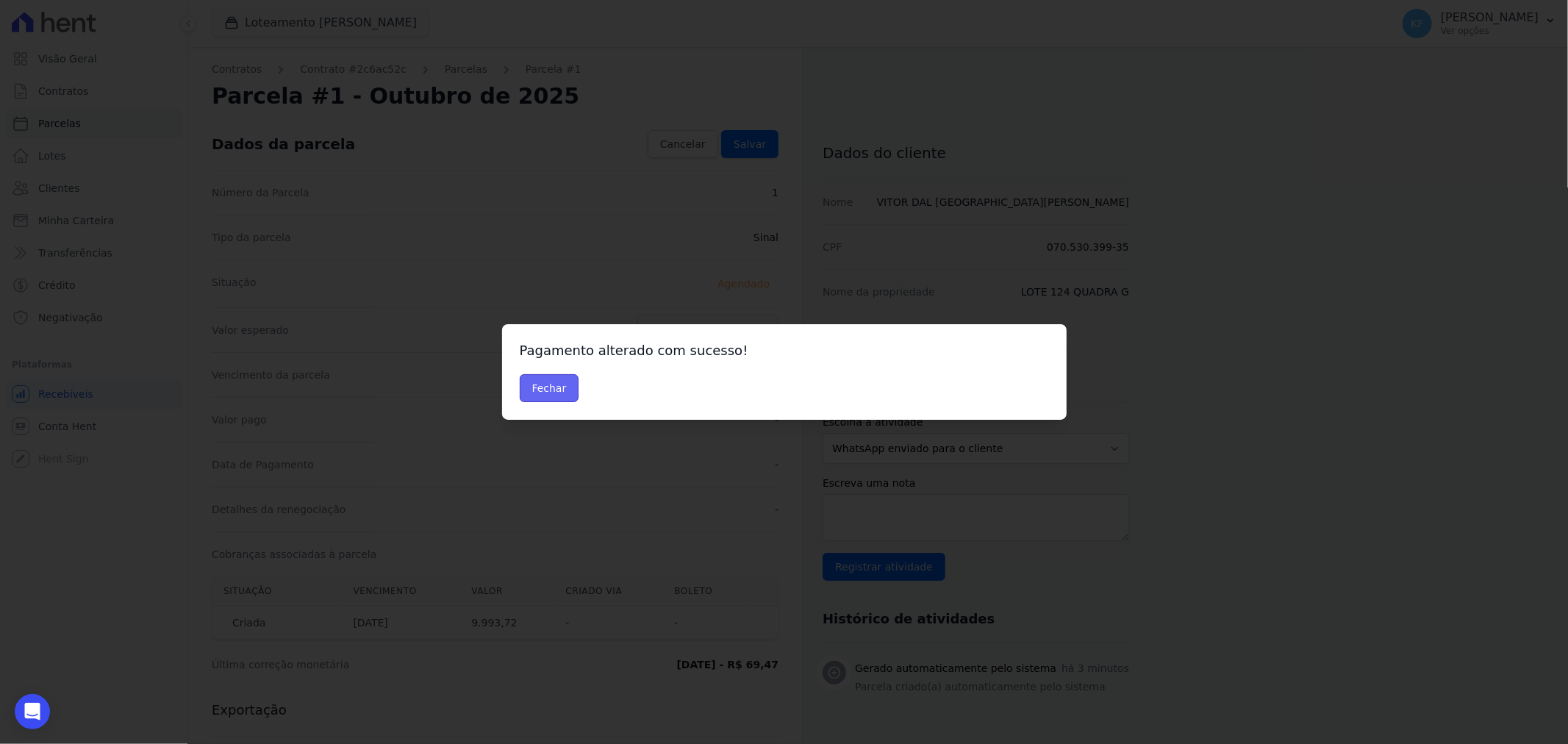
click at [547, 386] on button "Fechar" at bounding box center [549, 388] width 59 height 28
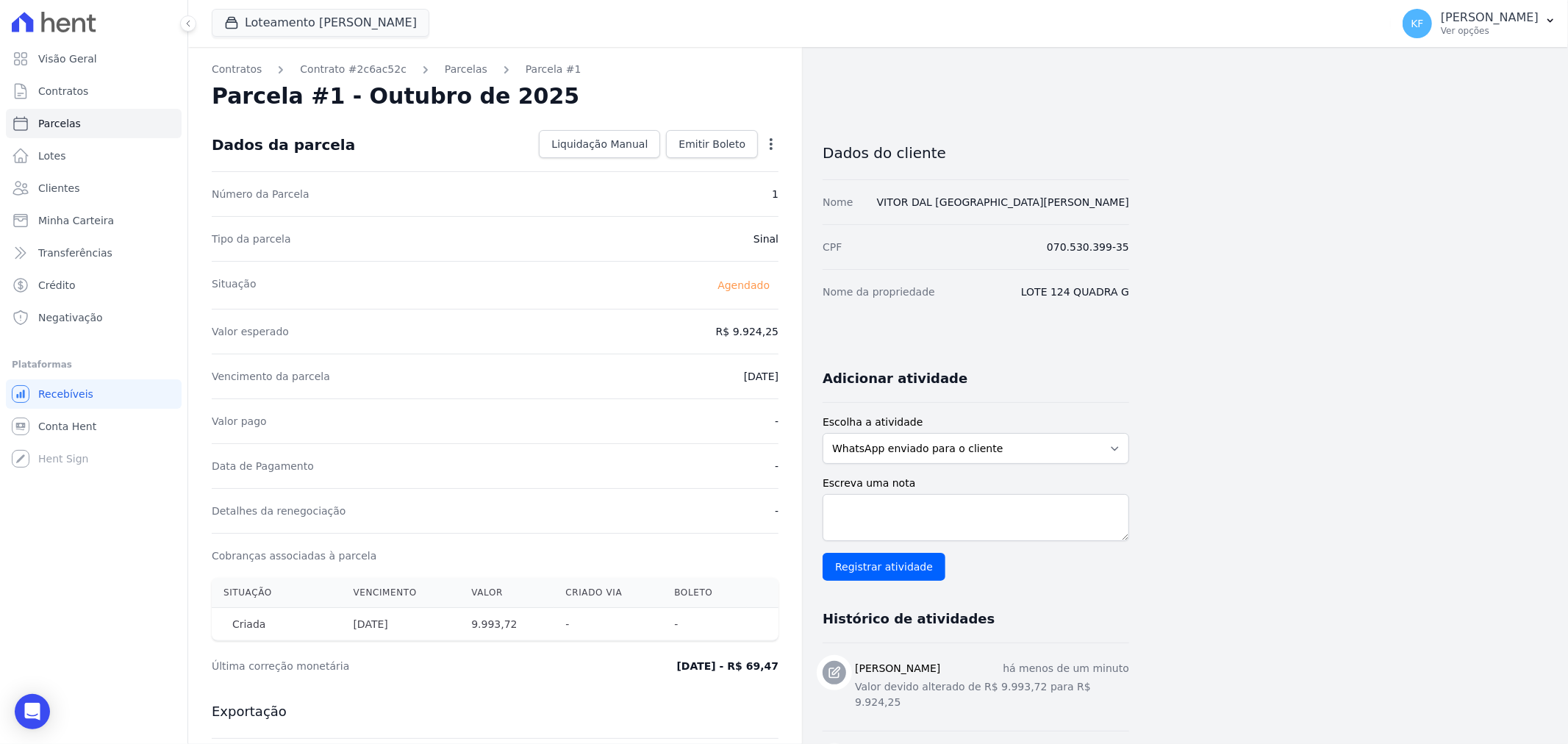
click at [772, 145] on icon "button" at bounding box center [771, 144] width 14 height 14
click at [609, 141] on span "Liquidação Manual" at bounding box center [599, 144] width 96 height 14
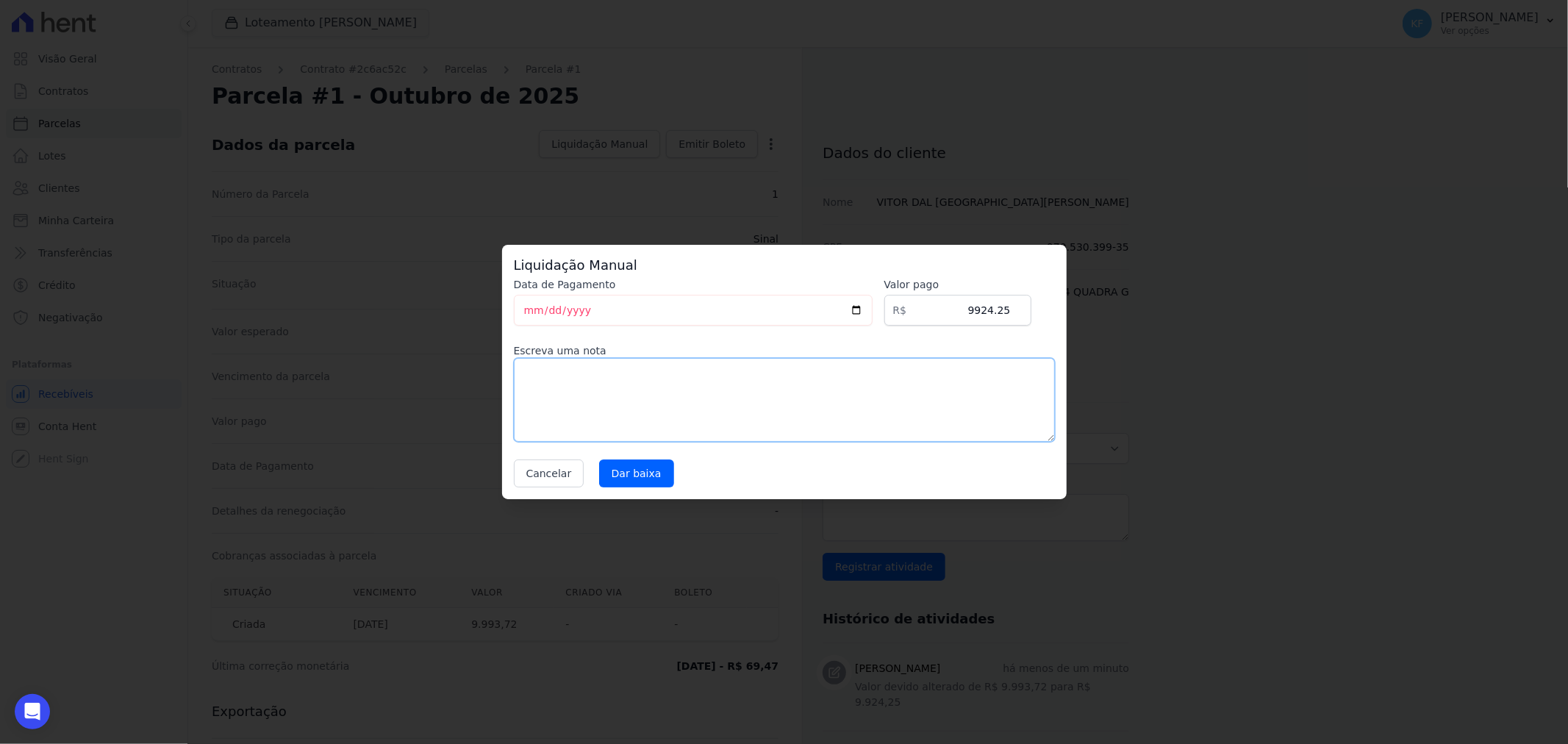
click at [662, 396] on textarea at bounding box center [784, 399] width 541 height 84
paste textarea "R$ 9.924,00 - PAGO VIA SICREDI PIX EM [DATE]"
type textarea "R$ 9.924,00 - PAGO VIA SICREDI PIX EM [DATE]"
click at [633, 476] on input "Dar baixa" at bounding box center [636, 473] width 75 height 28
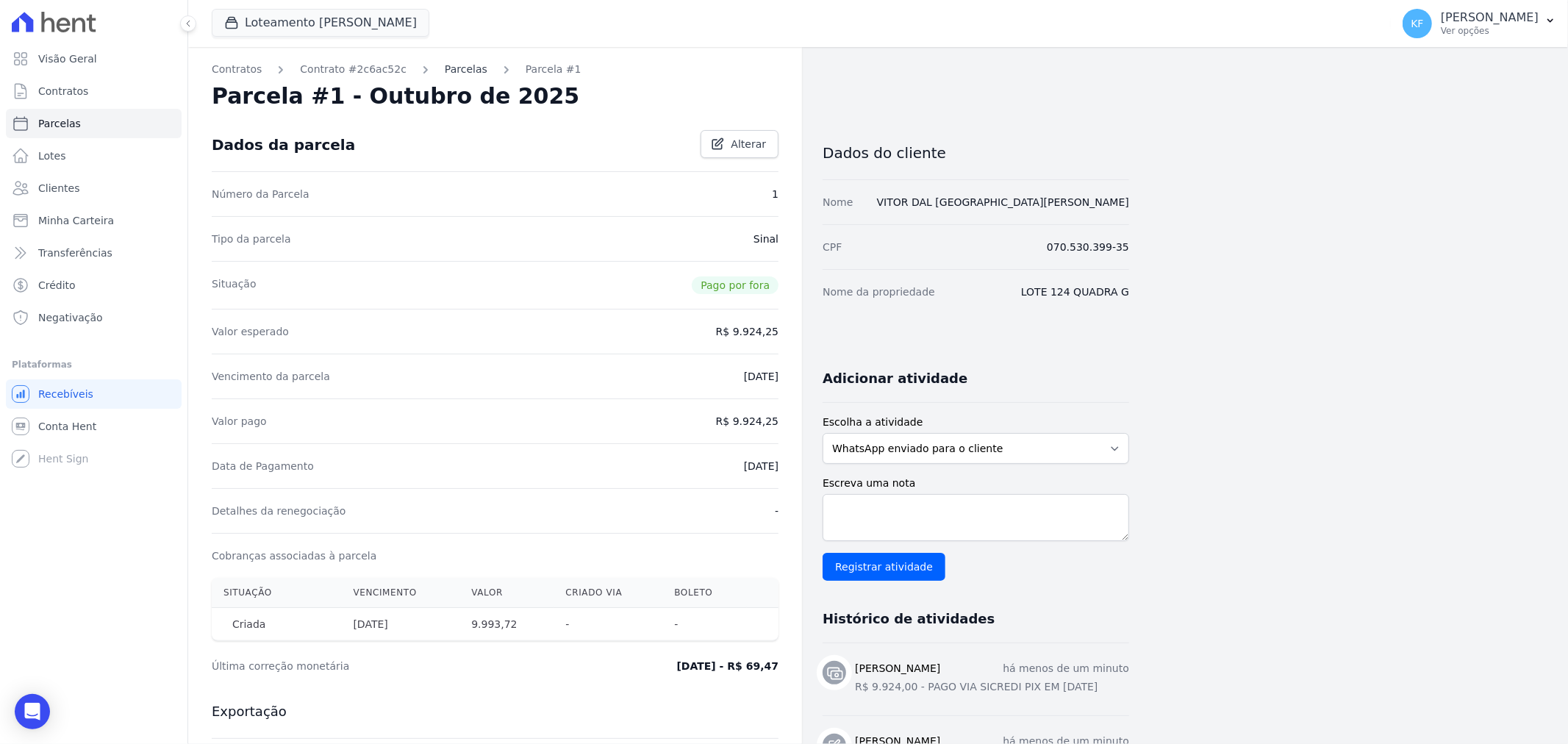
click at [445, 67] on link "Parcelas" at bounding box center [466, 69] width 42 height 15
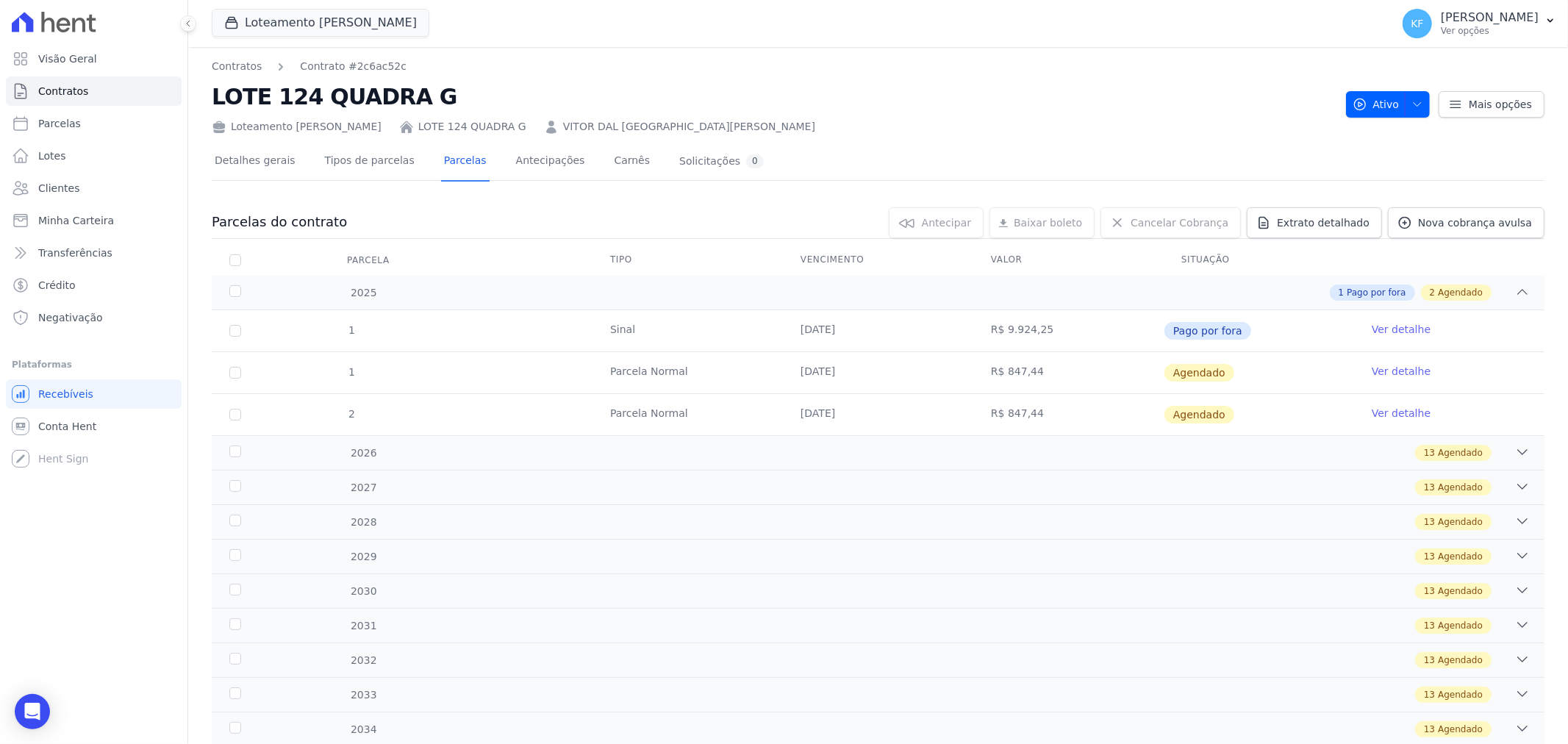
click at [1387, 366] on link "Ver detalhe" at bounding box center [1400, 372] width 58 height 14
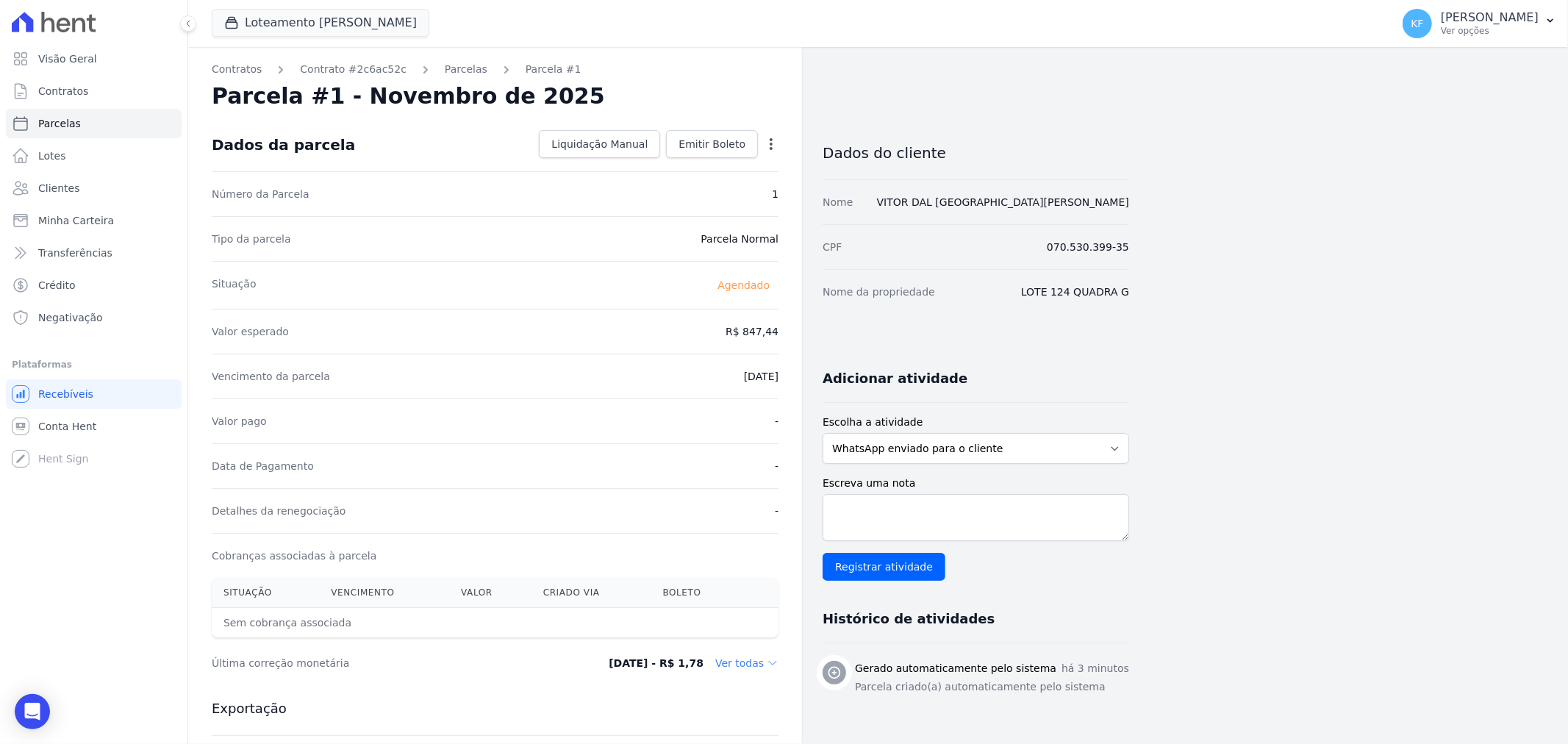
click at [762, 148] on div "Open options Alterar Antecipar" at bounding box center [768, 146] width 21 height 25
click at [773, 148] on icon "button" at bounding box center [771, 144] width 14 height 14
click at [722, 166] on link "Alterar" at bounding box center [708, 164] width 129 height 26
click at [784, 333] on div "Contratos Contrato #2c6ac52c Parcelas Parcela #1 Parcela #1 - Novembro de 2025 …" at bounding box center [494, 519] width 614 height 945
type input "3"
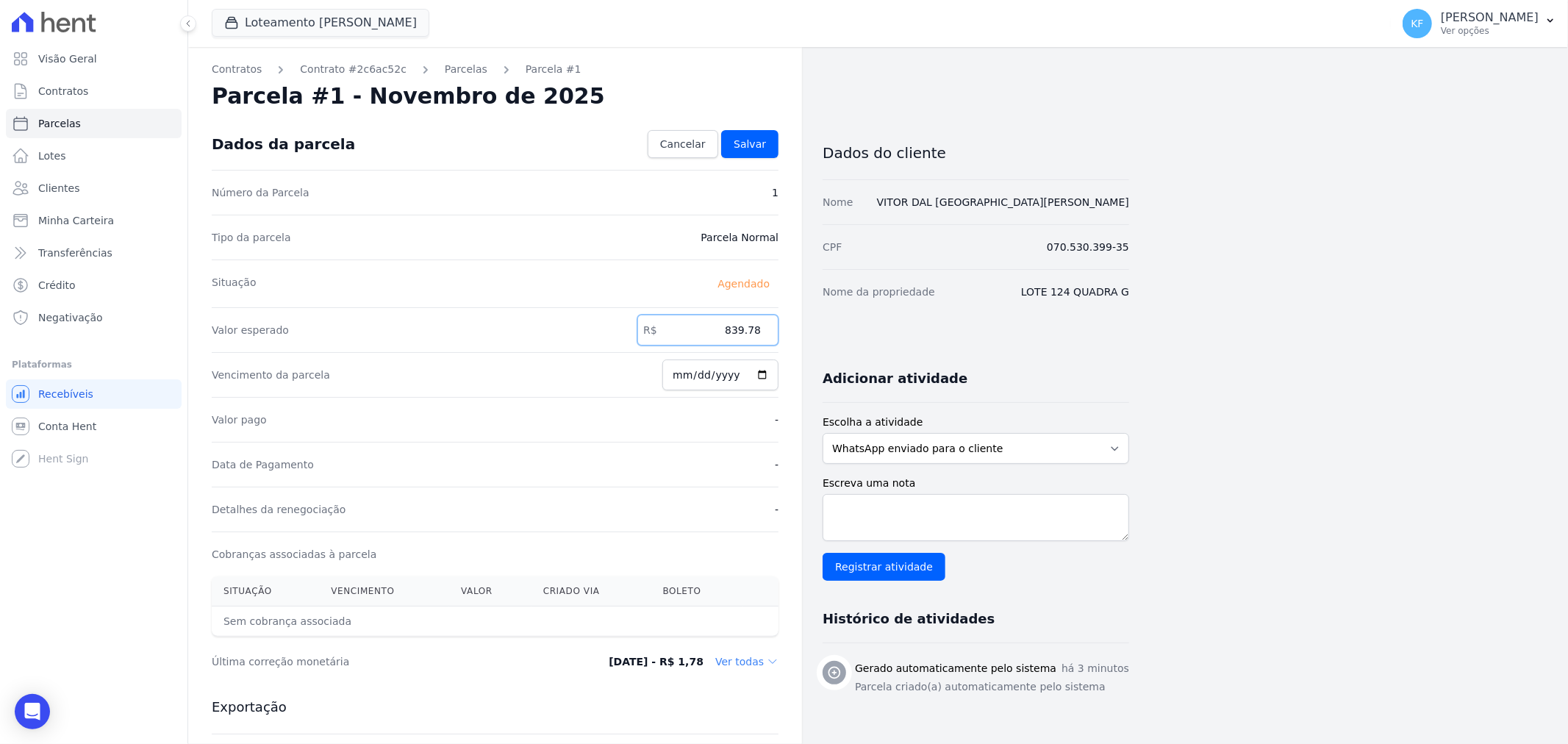
type input "839.78"
click at [765, 137] on span "Salvar" at bounding box center [750, 144] width 32 height 14
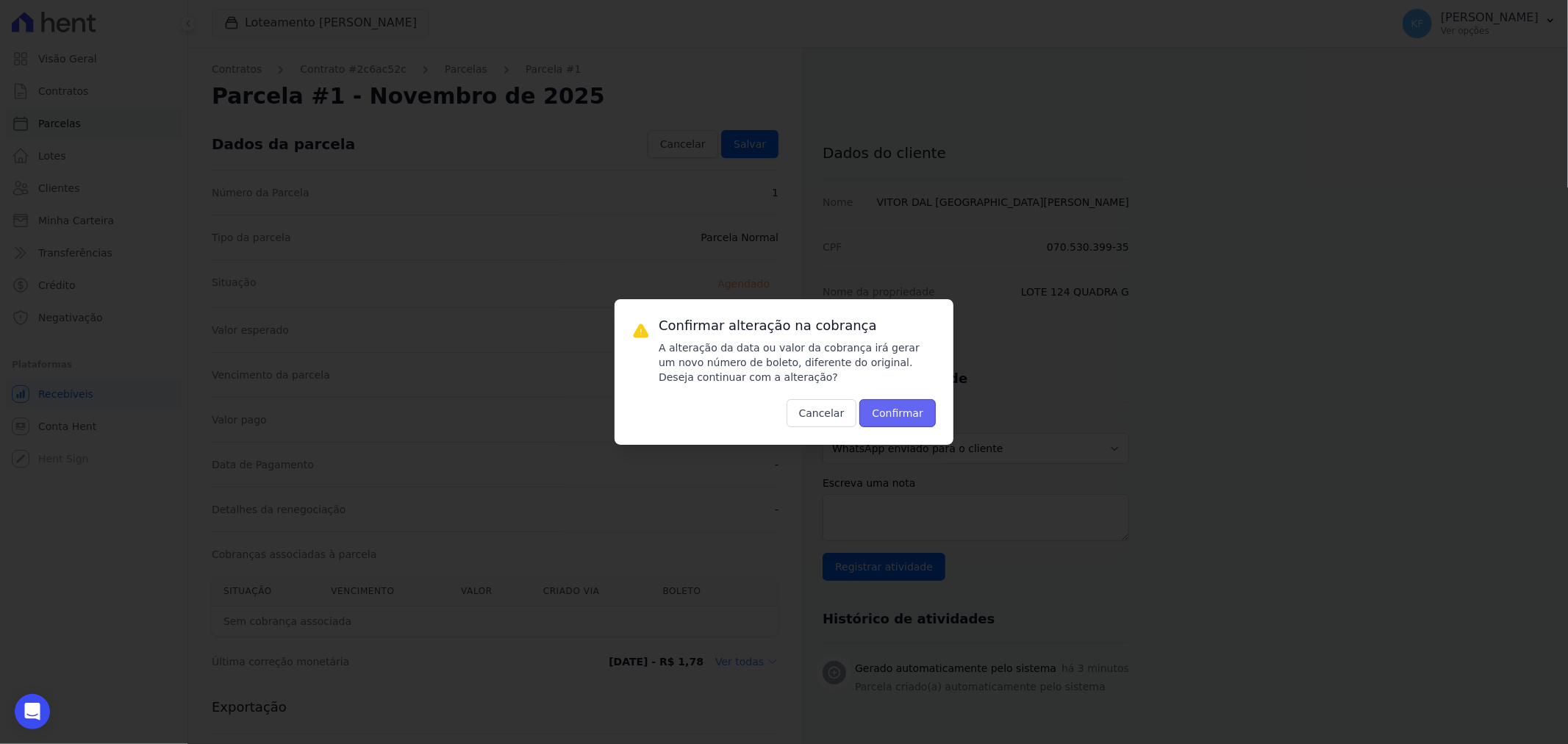
click at [913, 408] on button "Confirmar" at bounding box center [897, 413] width 76 height 28
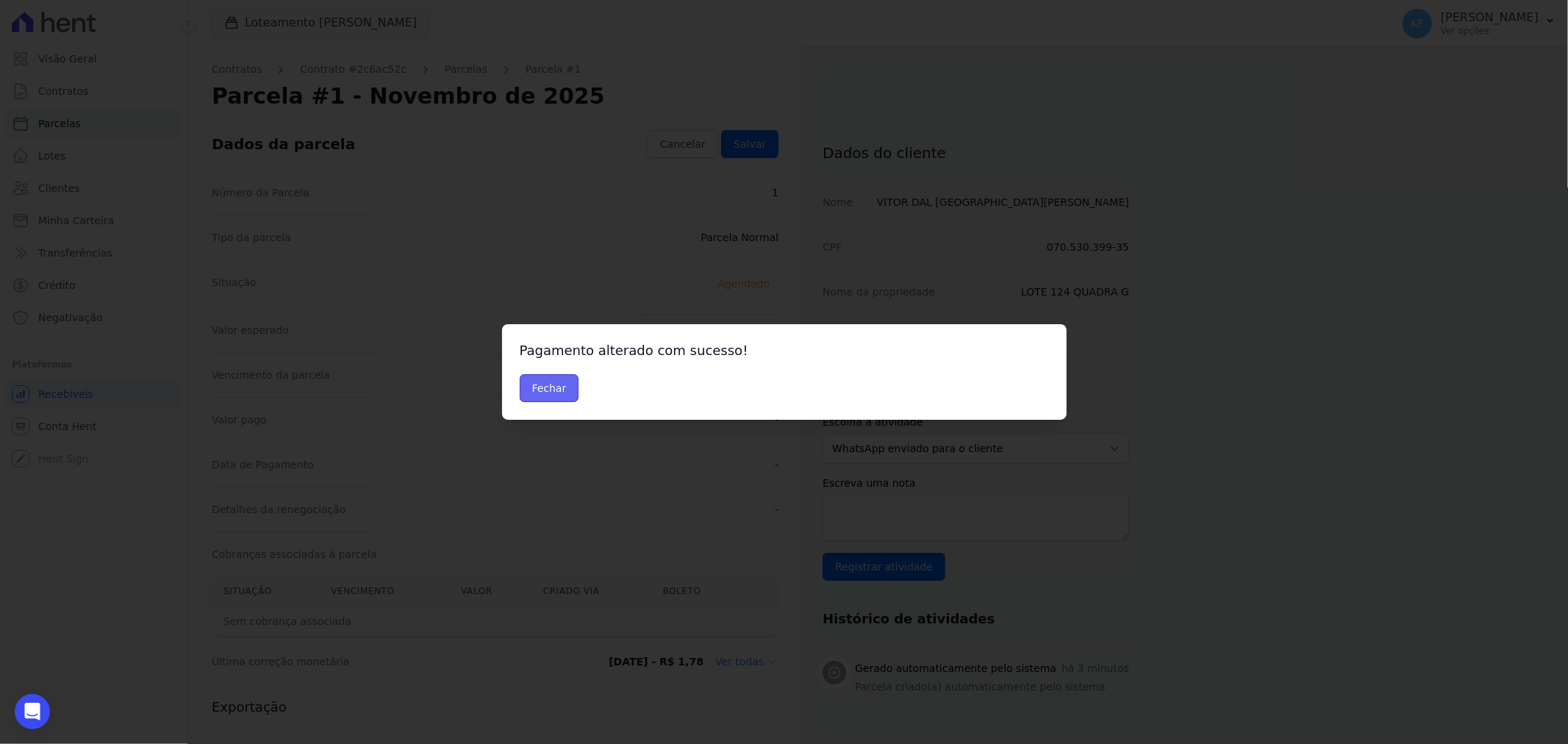
click at [554, 389] on button "Fechar" at bounding box center [549, 388] width 59 height 28
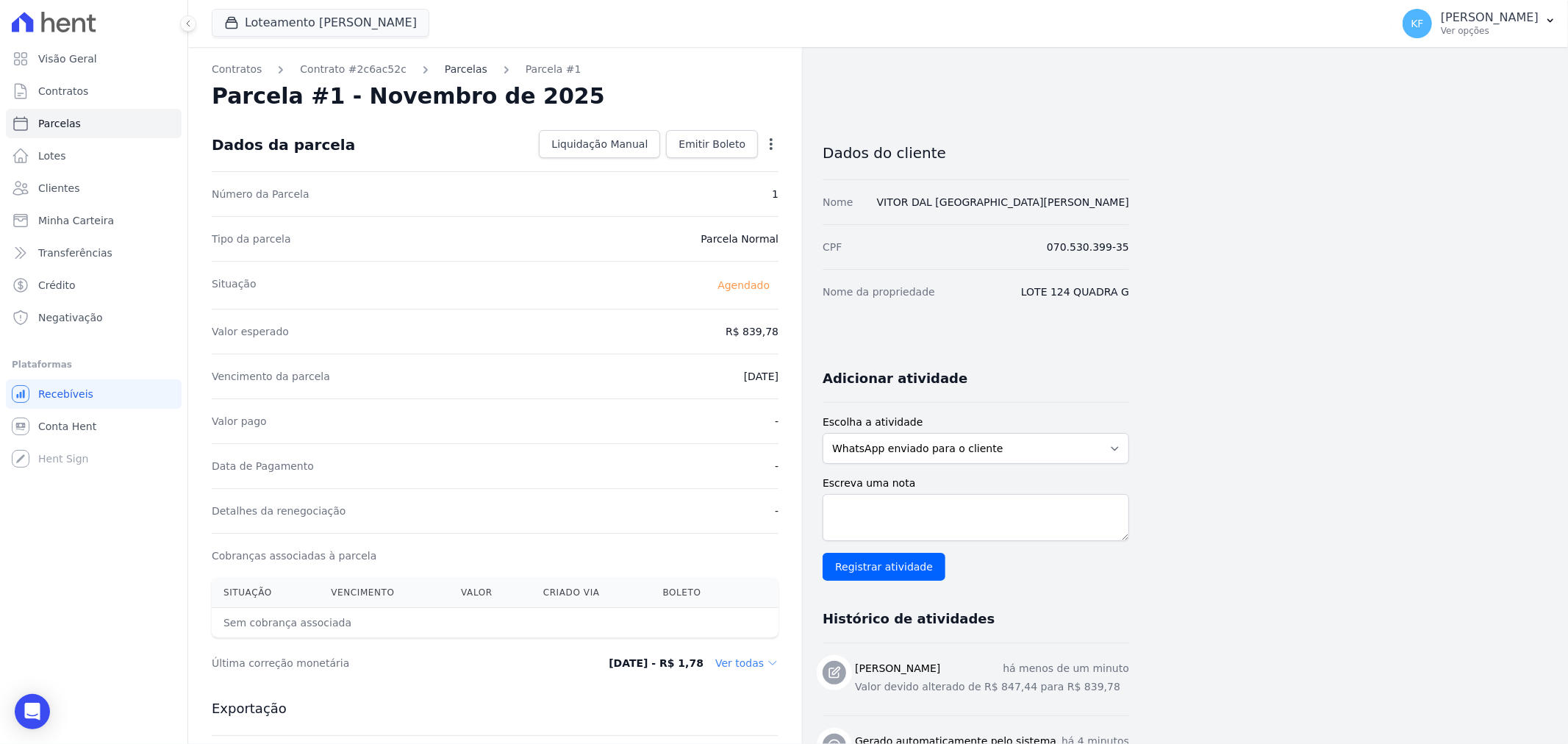
click at [445, 70] on link "Parcelas" at bounding box center [466, 69] width 42 height 15
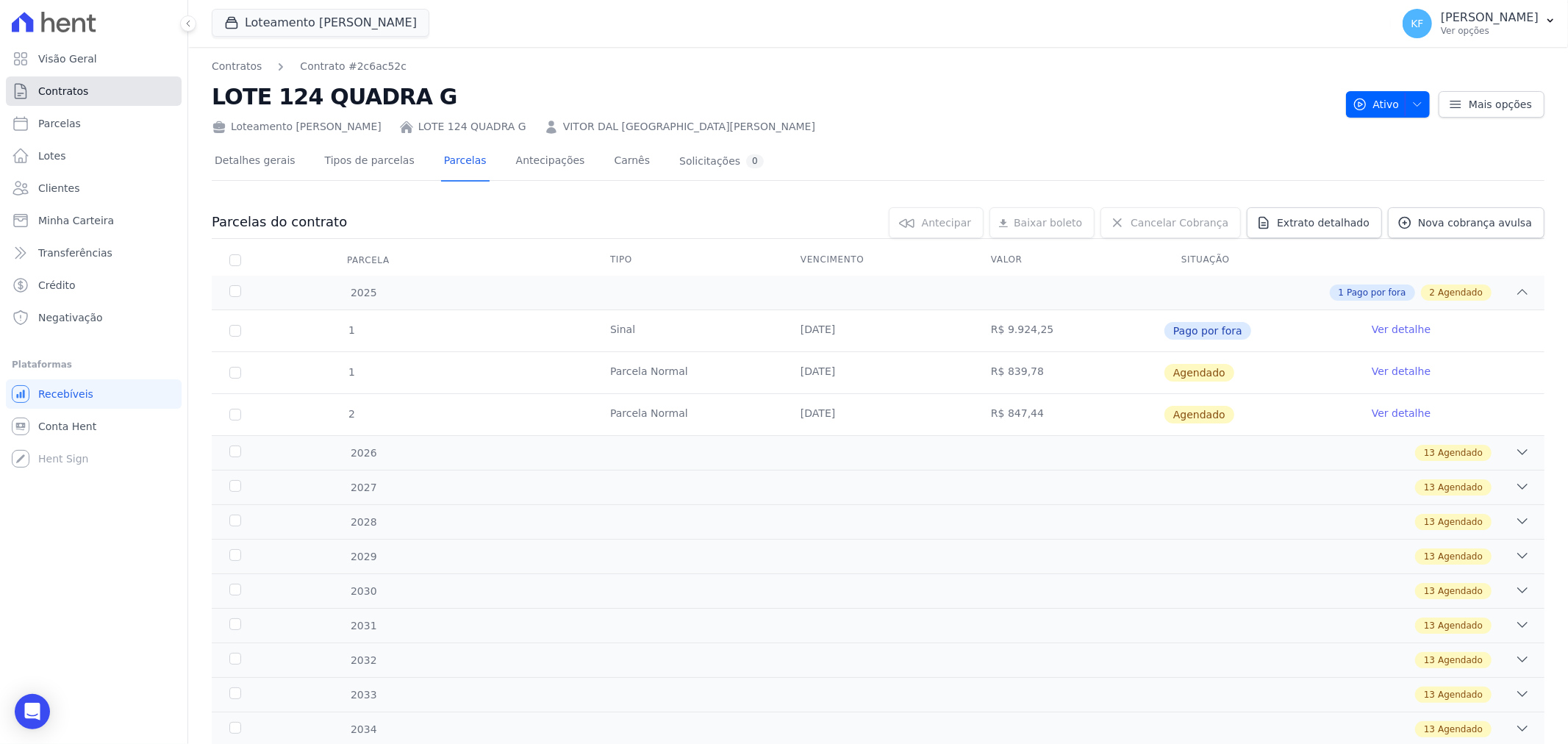
click at [64, 91] on span "Contratos" at bounding box center [64, 91] width 50 height 14
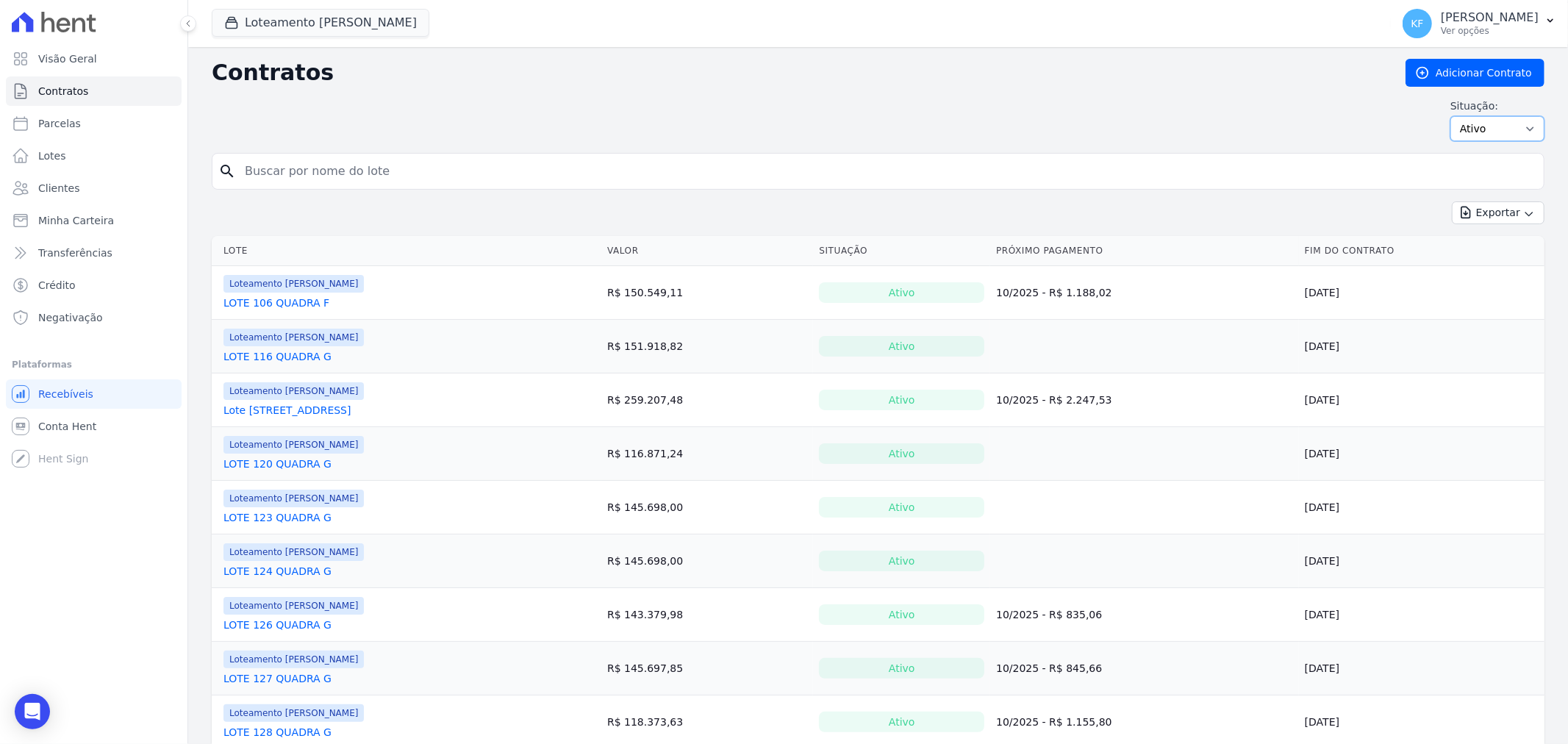
click at [1467, 125] on select "Ativo Todos Pausado Distratado Rascunho Expirado Encerrado" at bounding box center [1497, 129] width 94 height 25
select select "draft"
click at [1450, 116] on select "Ativo Todos Pausado Distratado Rascunho Expirado Encerrado" at bounding box center [1497, 129] width 94 height 25
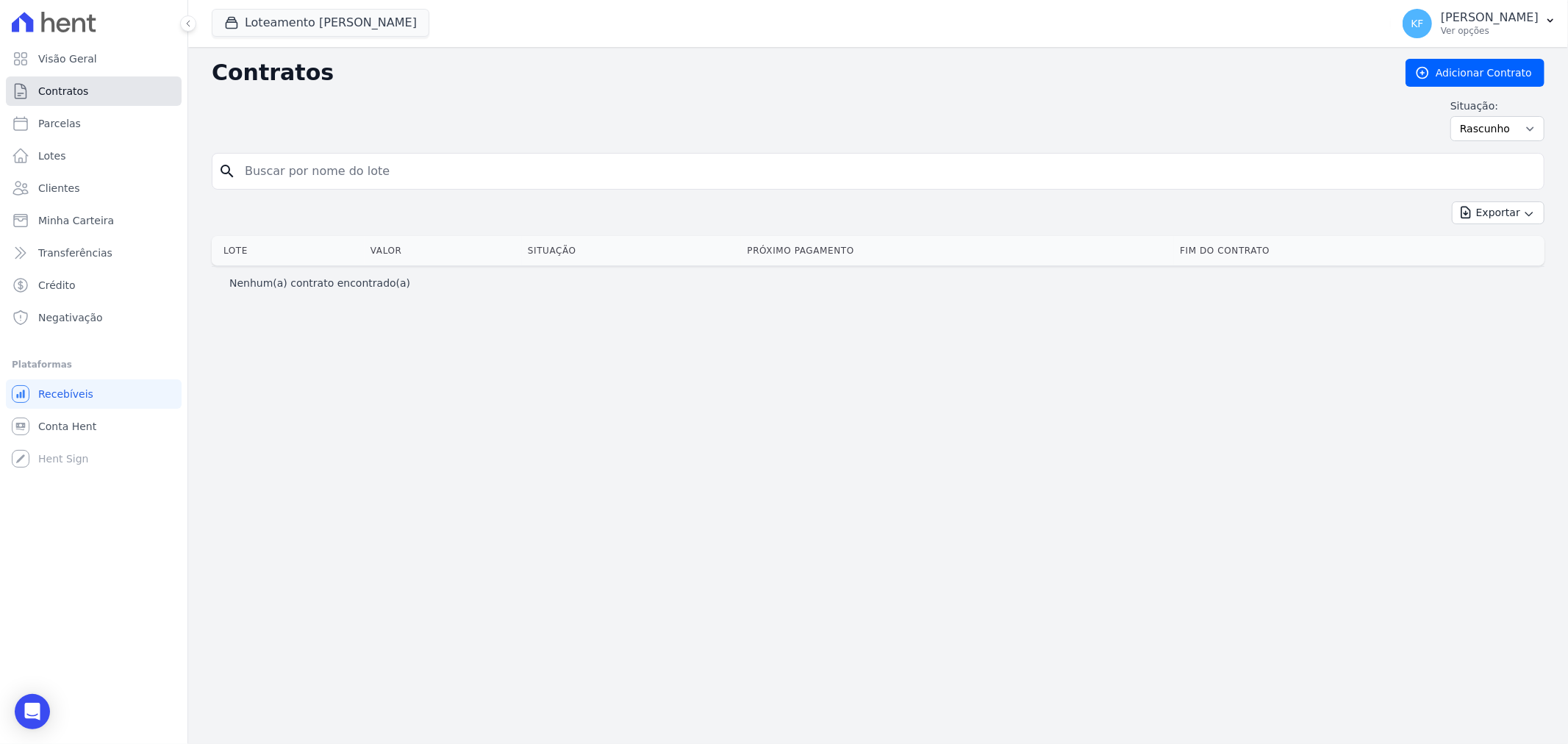
click at [68, 91] on span "Contratos" at bounding box center [64, 91] width 50 height 14
